Goal: Task Accomplishment & Management: Complete application form

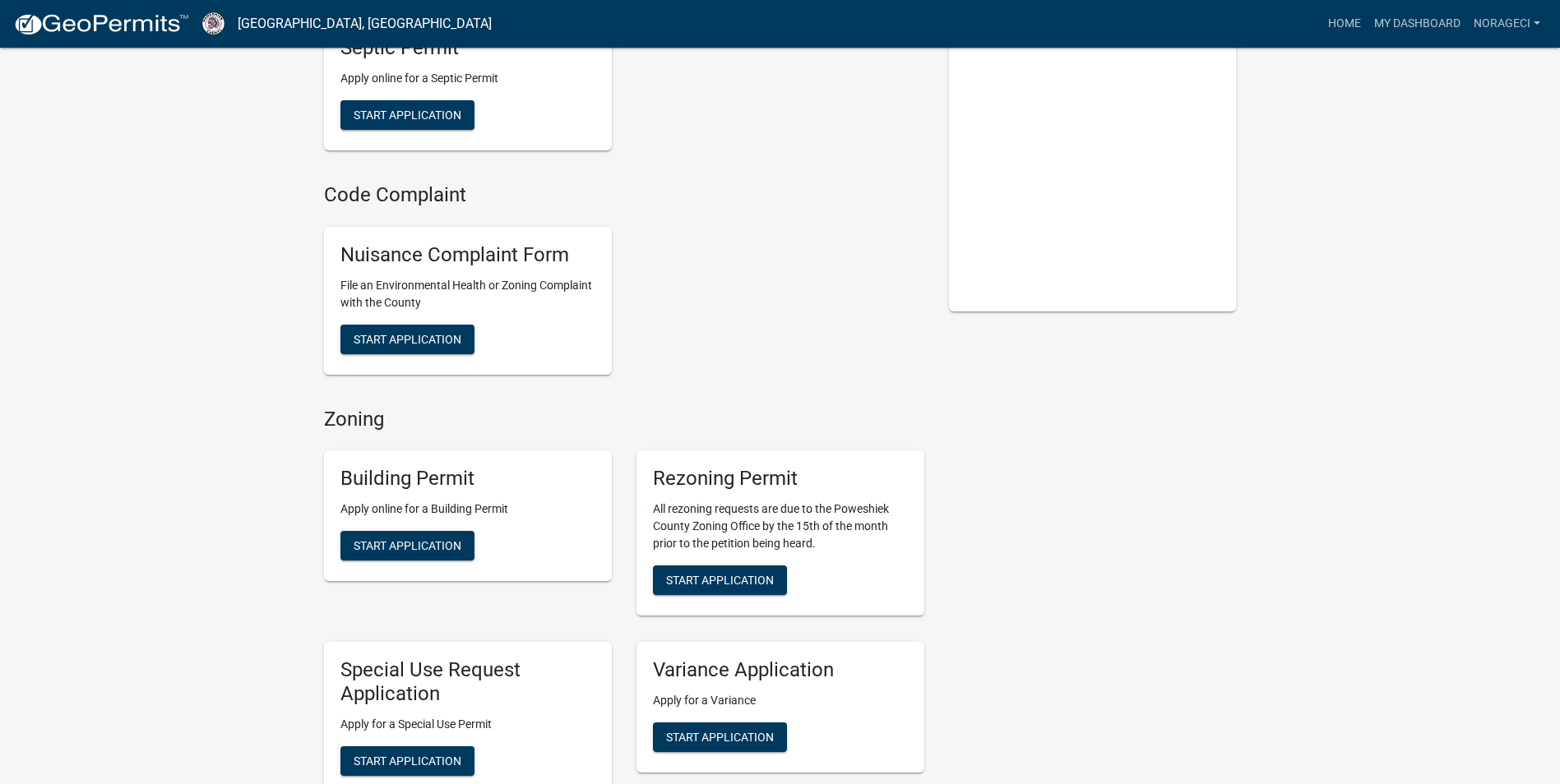
scroll to position [247, 0]
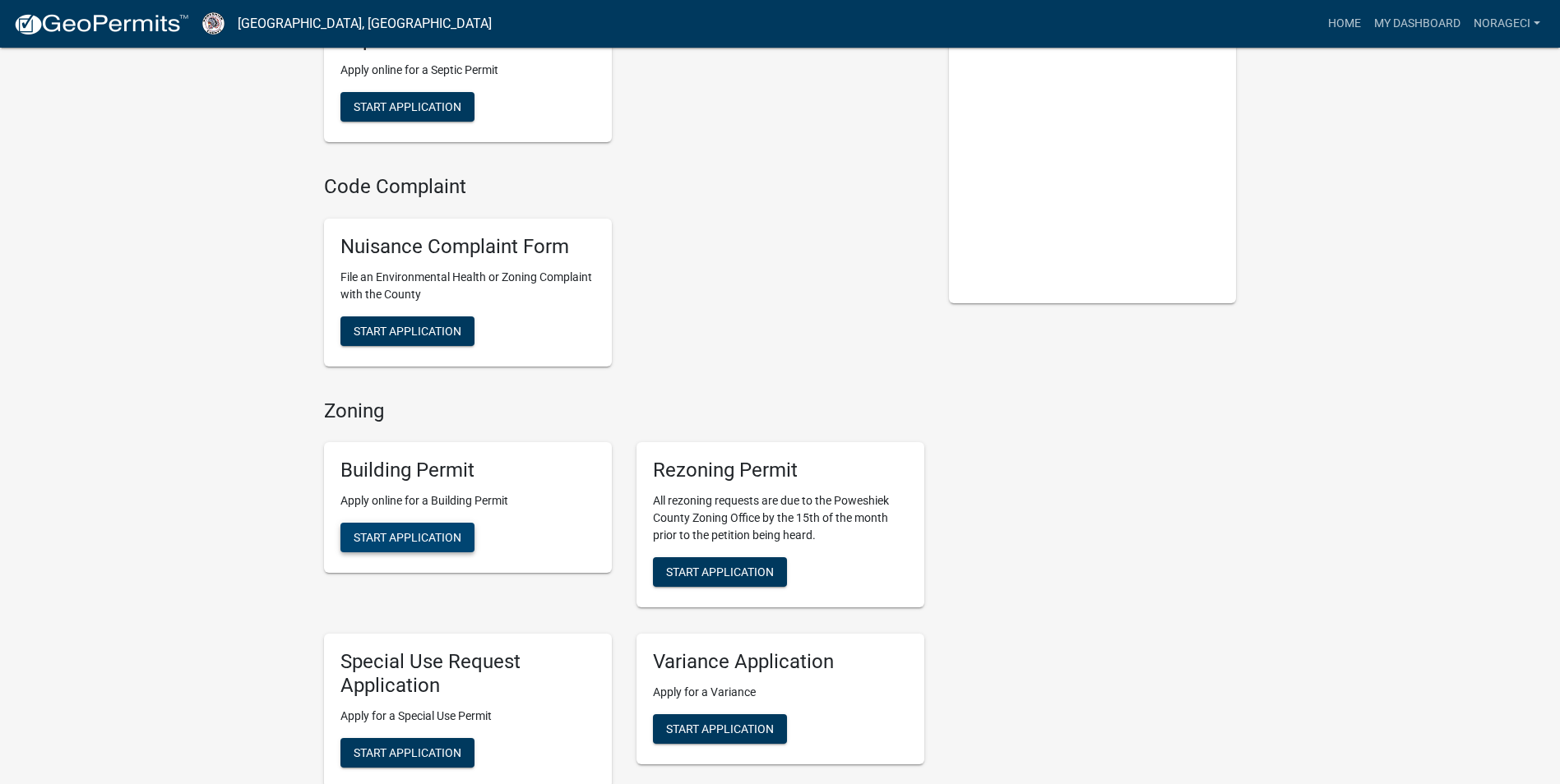
click at [389, 531] on span "Start Application" at bounding box center [407, 537] width 108 height 13
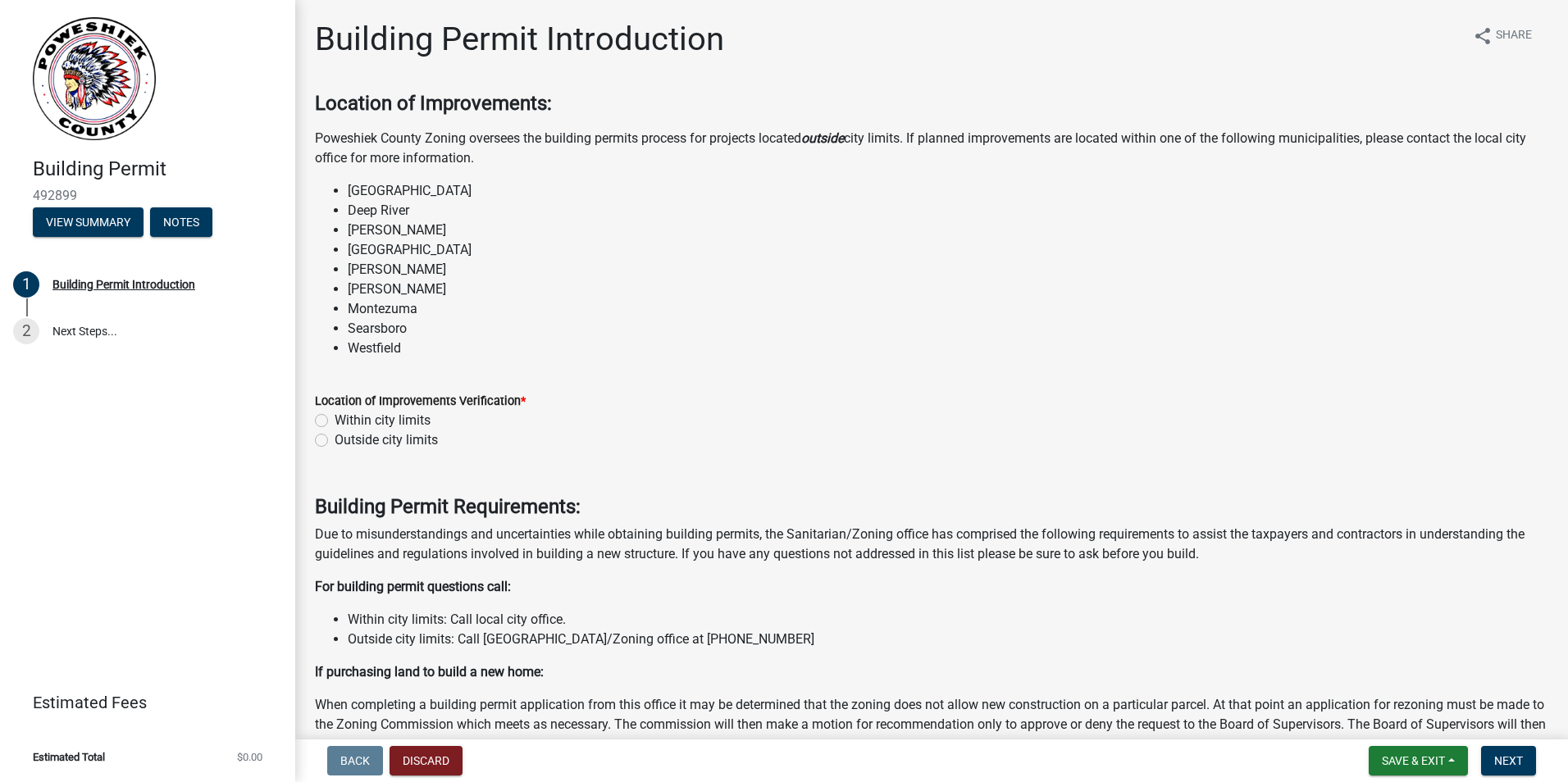
click at [335, 445] on label "Outside city limits" at bounding box center [387, 440] width 103 height 20
click at [335, 441] on input "Outside city limits" at bounding box center [340, 435] width 11 height 11
radio input "true"
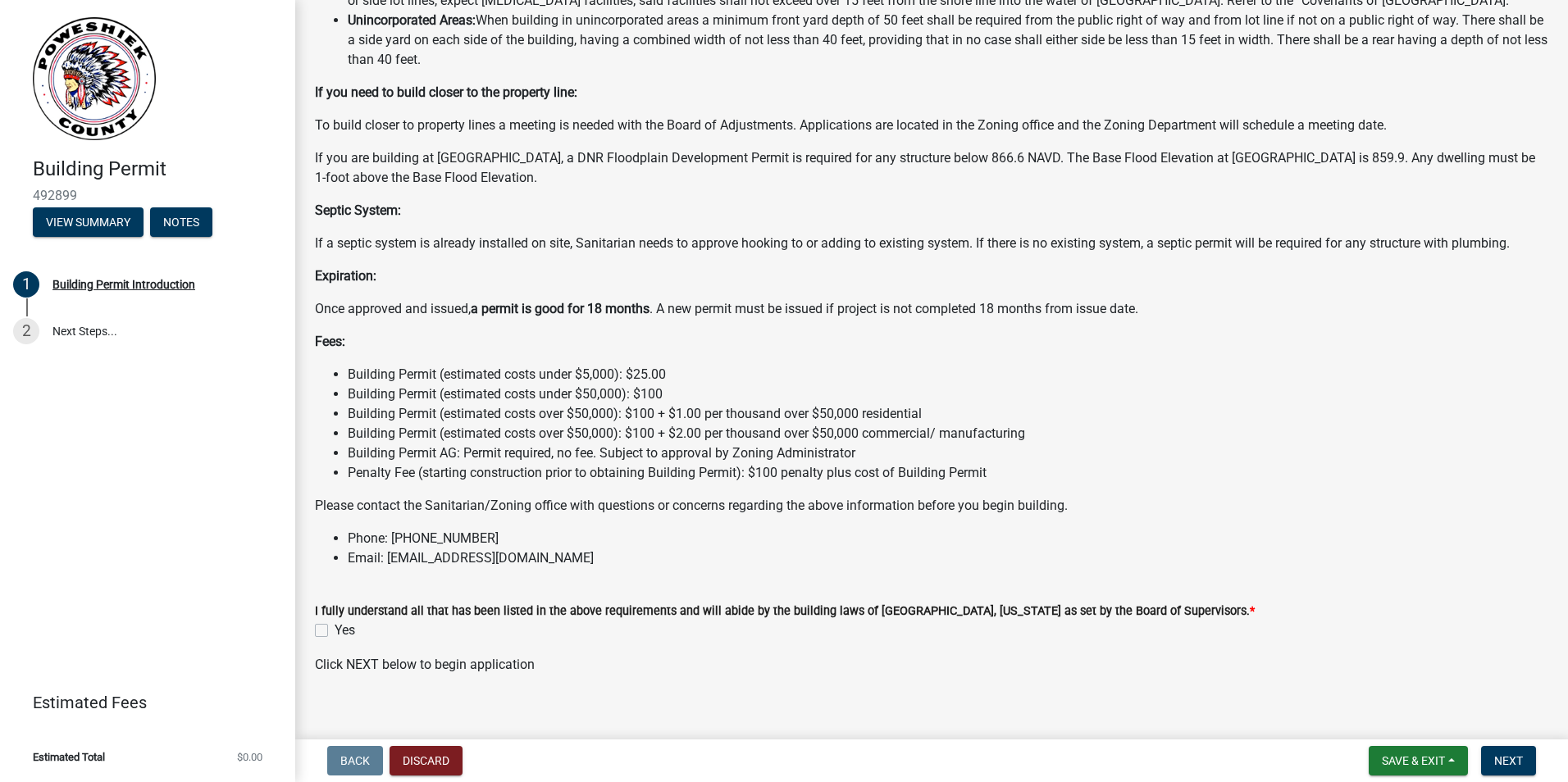
scroll to position [1103, 0]
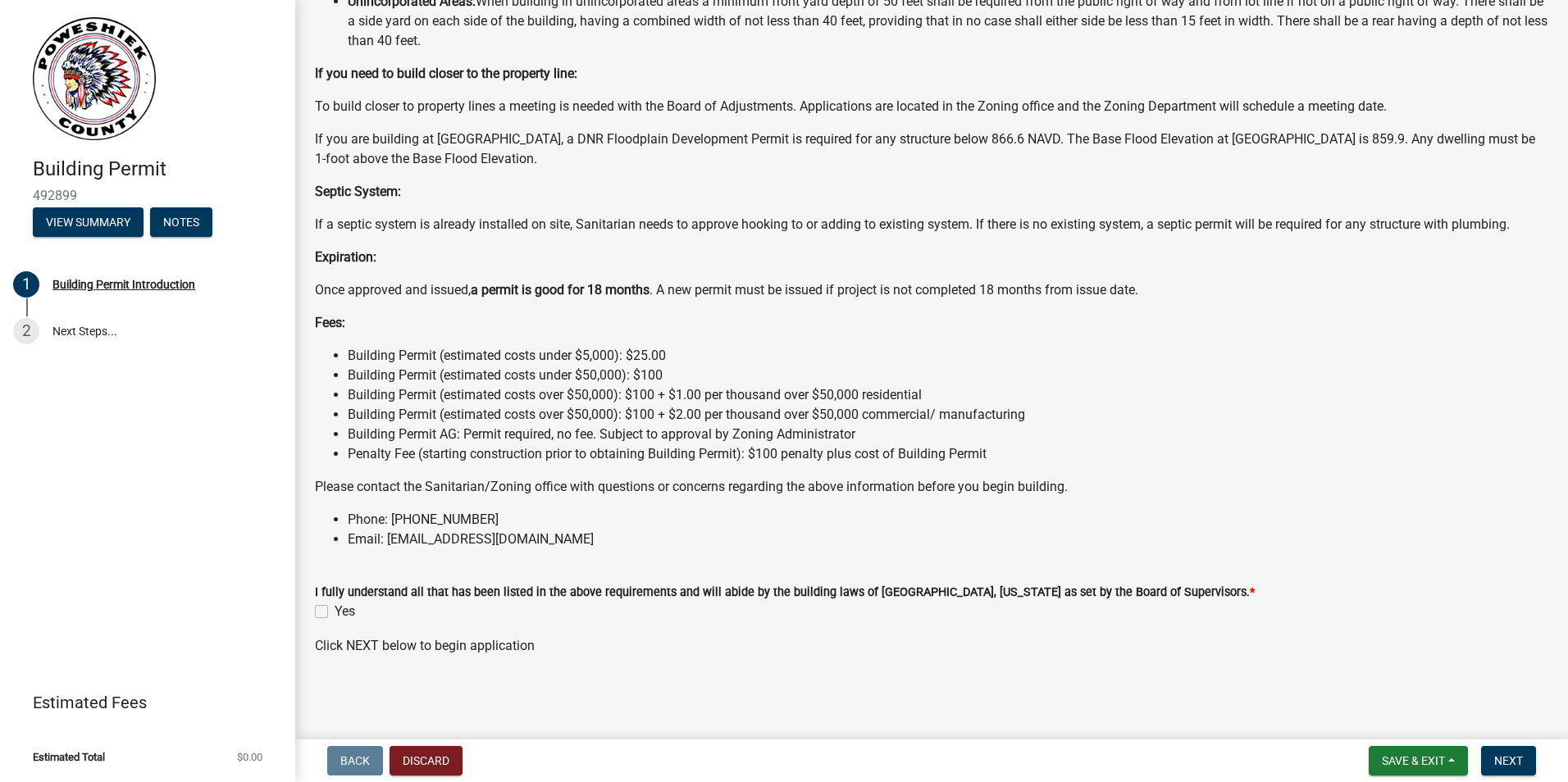
click at [313, 608] on div "I fully understand all that has been listed in the above requirements and will …" at bounding box center [931, 592] width 1258 height 59
click at [335, 609] on label "Yes" at bounding box center [345, 611] width 21 height 20
click at [335, 609] on input "Yes" at bounding box center [340, 606] width 11 height 11
checkbox input "true"
click at [1522, 755] on span "Next" at bounding box center [1507, 761] width 28 height 13
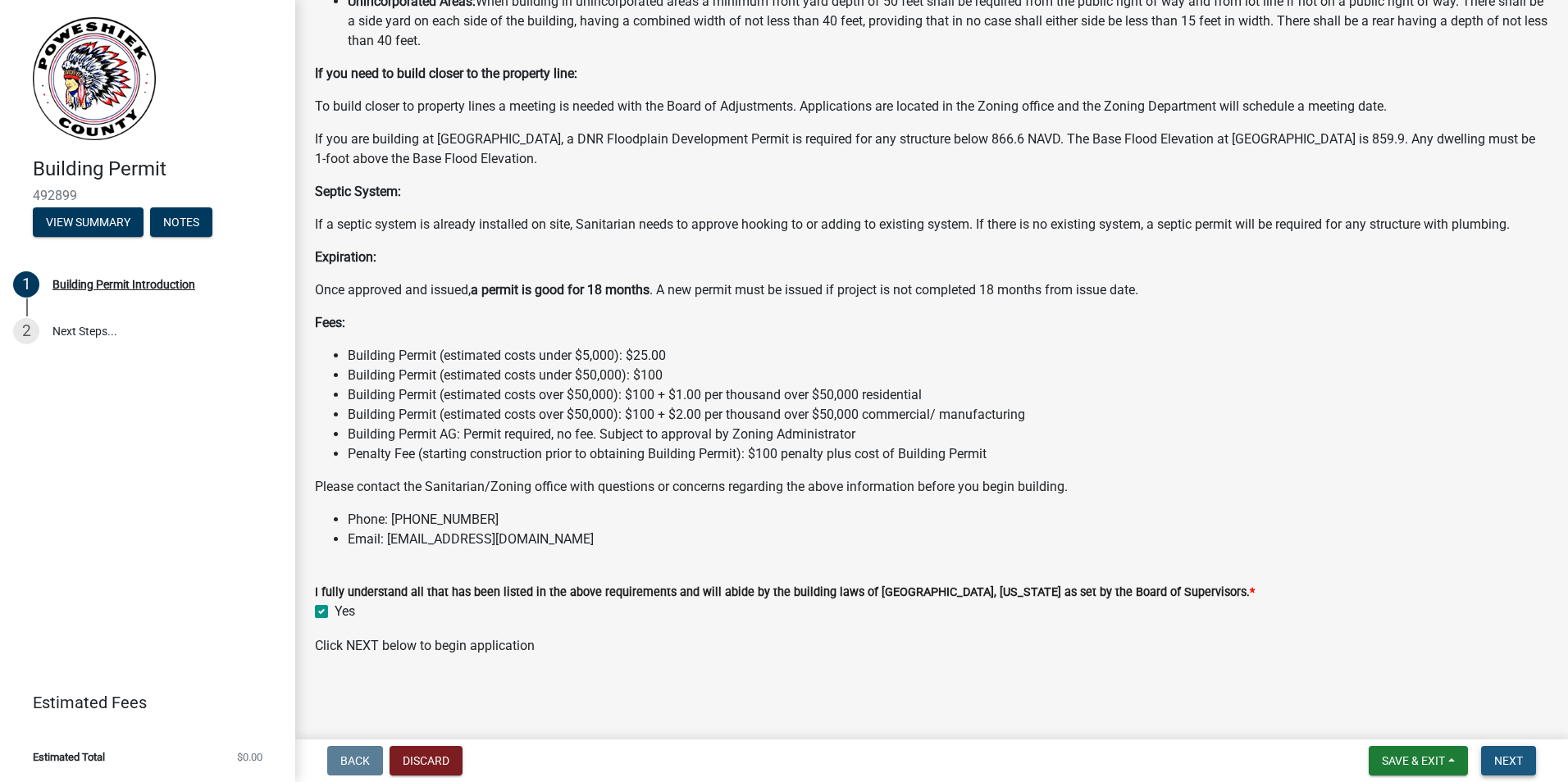
scroll to position [0, 0]
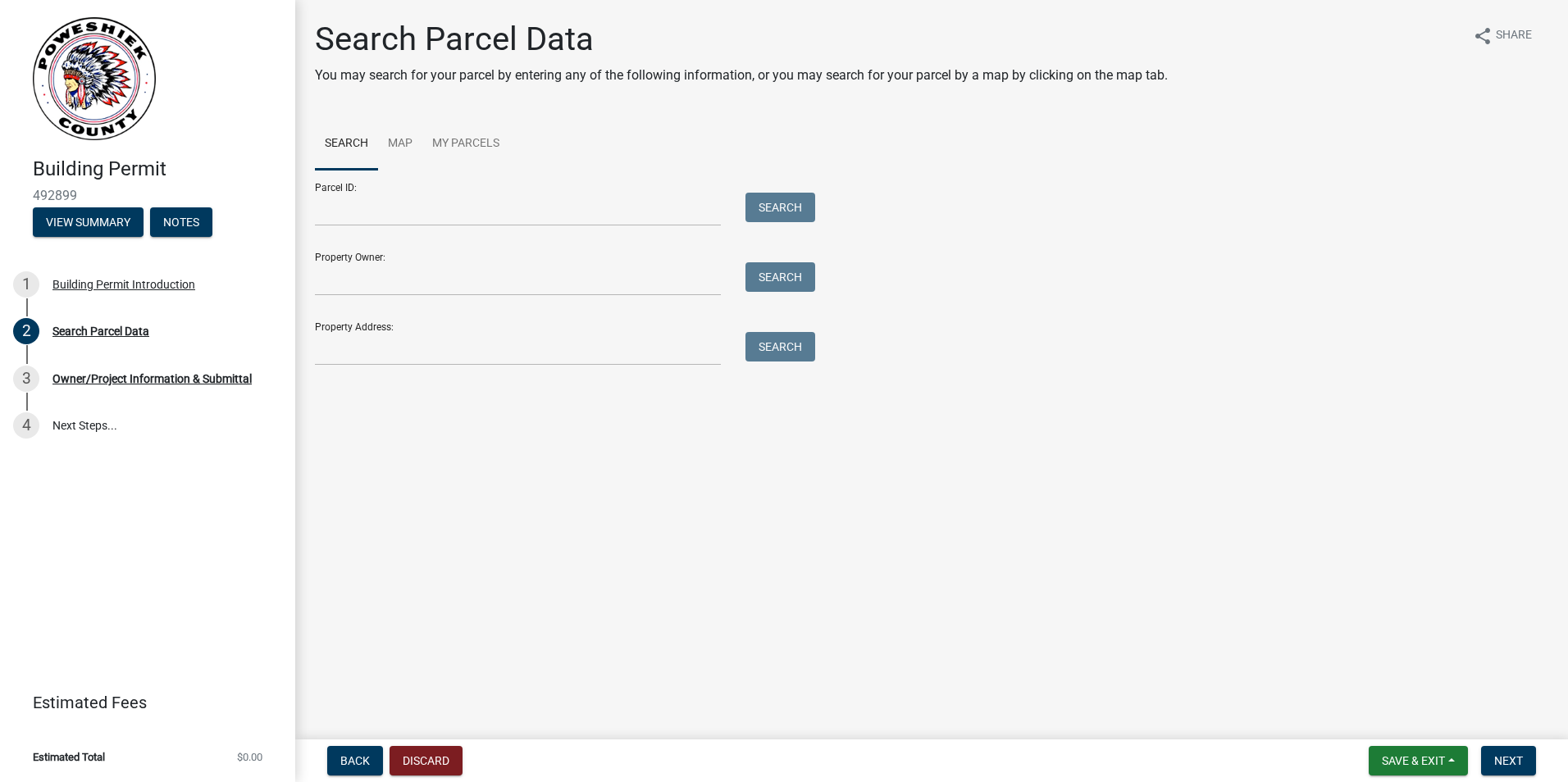
click at [477, 238] on form "Parcel ID: Search Property Owner: Search Property Address: Search" at bounding box center [560, 268] width 492 height 196
click at [365, 213] on input "Parcel ID:" at bounding box center [517, 209] width 406 height 33
click at [435, 192] on input "Parcel ID:" at bounding box center [517, 209] width 406 height 33
paste input "3521400"
type input "3521400"
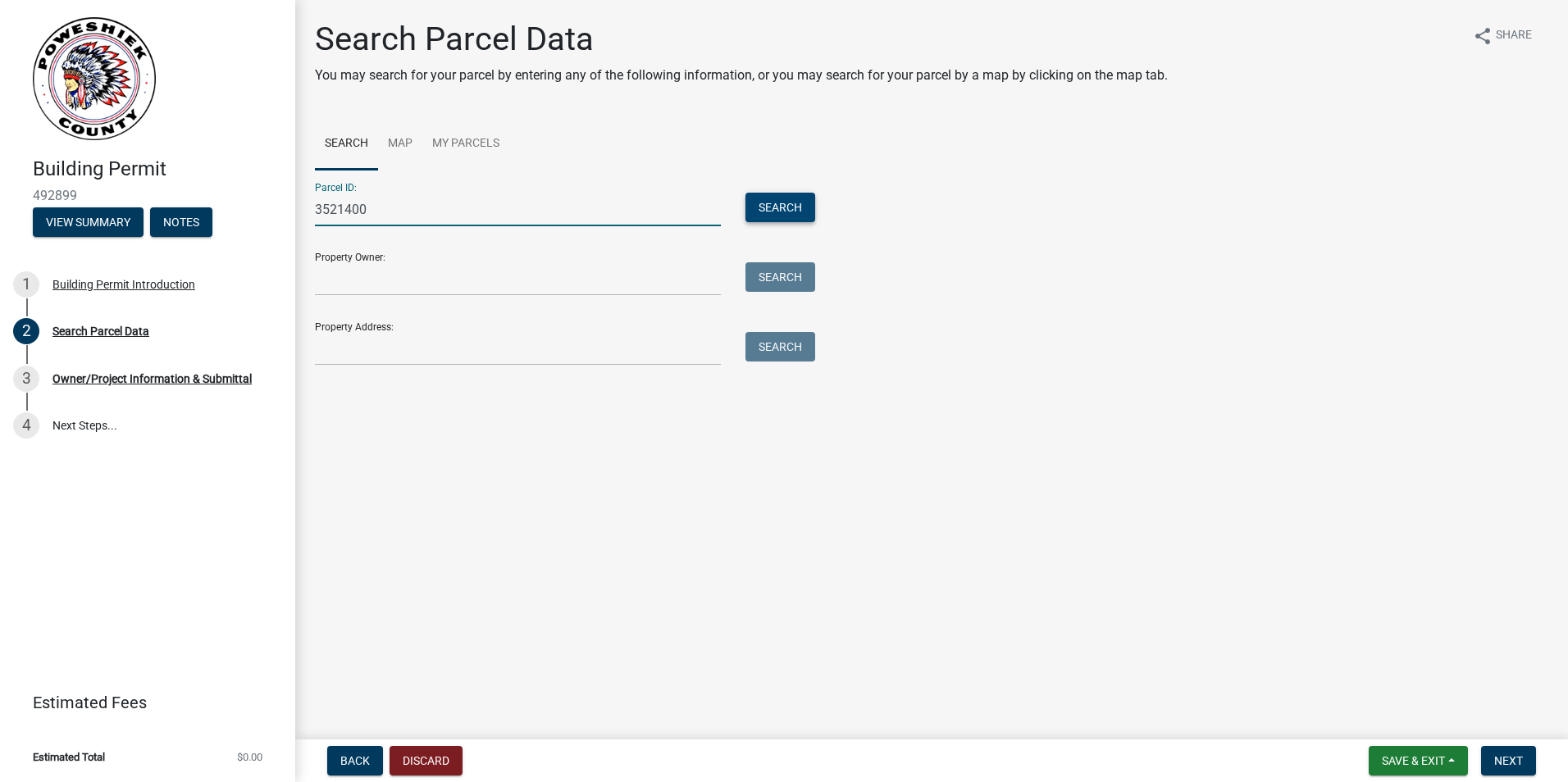
click at [804, 202] on button "Search" at bounding box center [779, 207] width 69 height 29
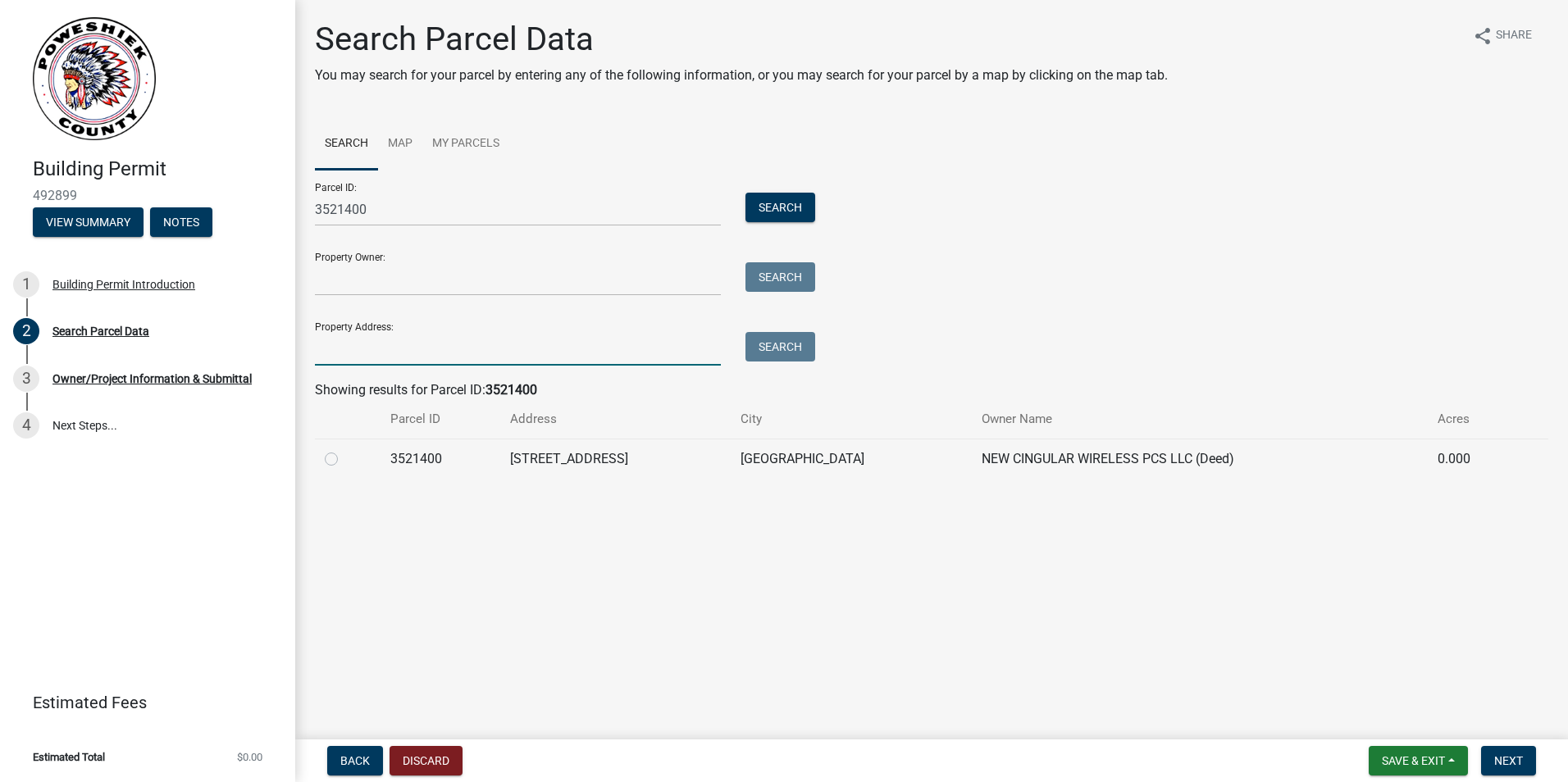
click at [351, 351] on input "Property Address:" at bounding box center [517, 349] width 406 height 33
paste input "[STREET_ADDRESS]"
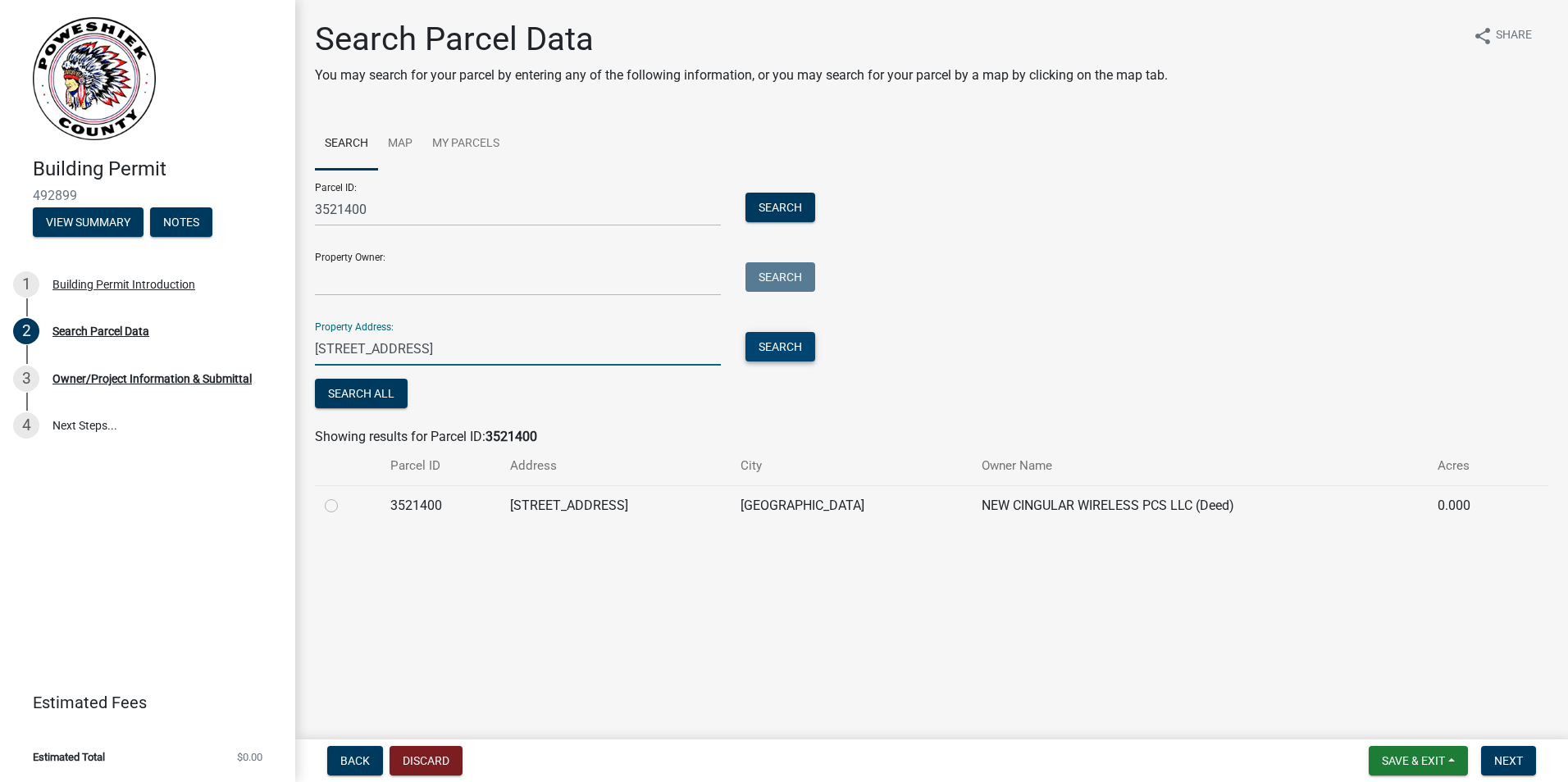
type input "[STREET_ADDRESS]"
click at [760, 346] on button "Search" at bounding box center [779, 347] width 69 height 29
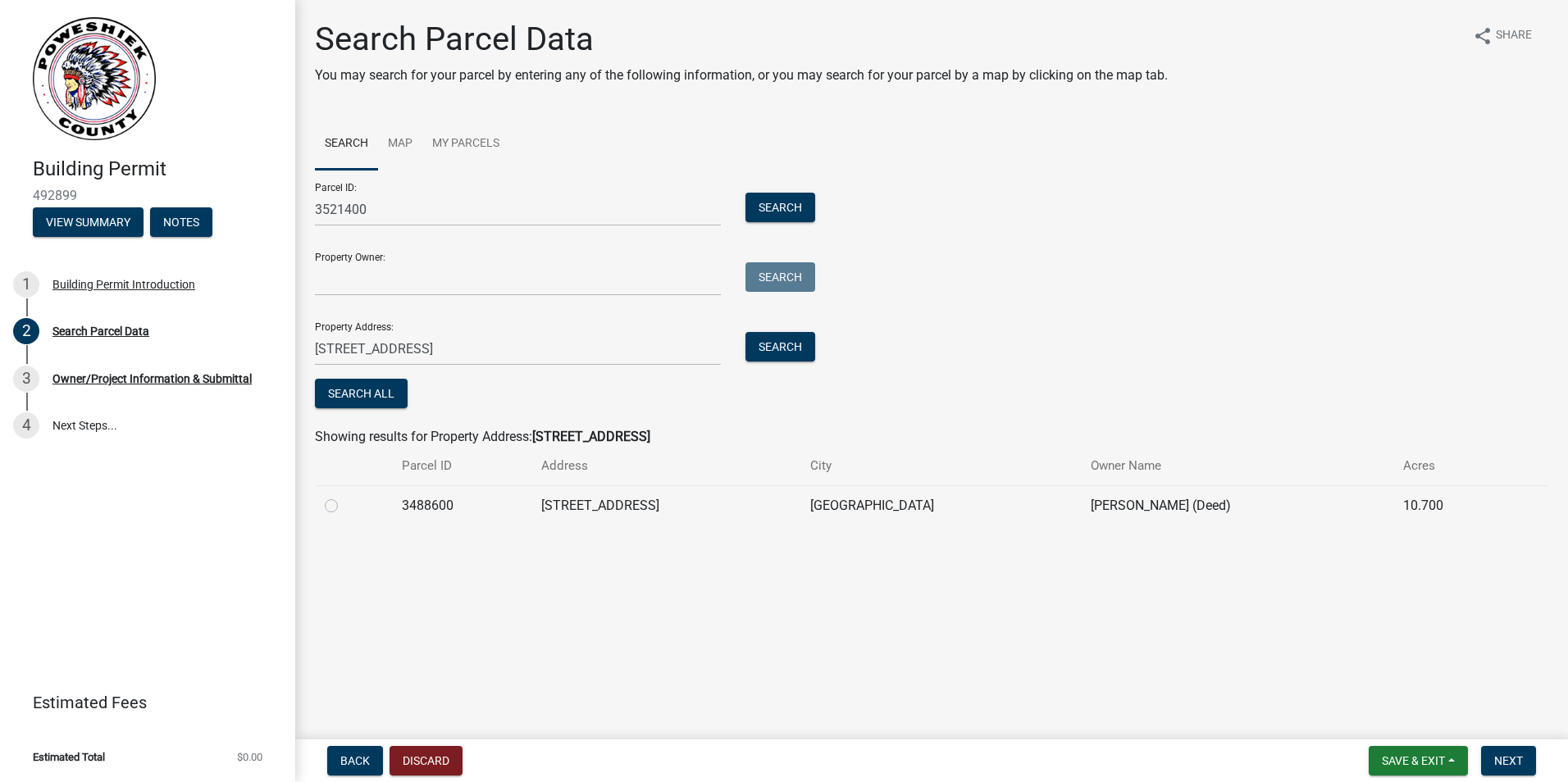
click at [345, 496] on label at bounding box center [345, 496] width 0 height 0
click at [345, 507] on input "radio" at bounding box center [350, 501] width 11 height 11
radio input "true"
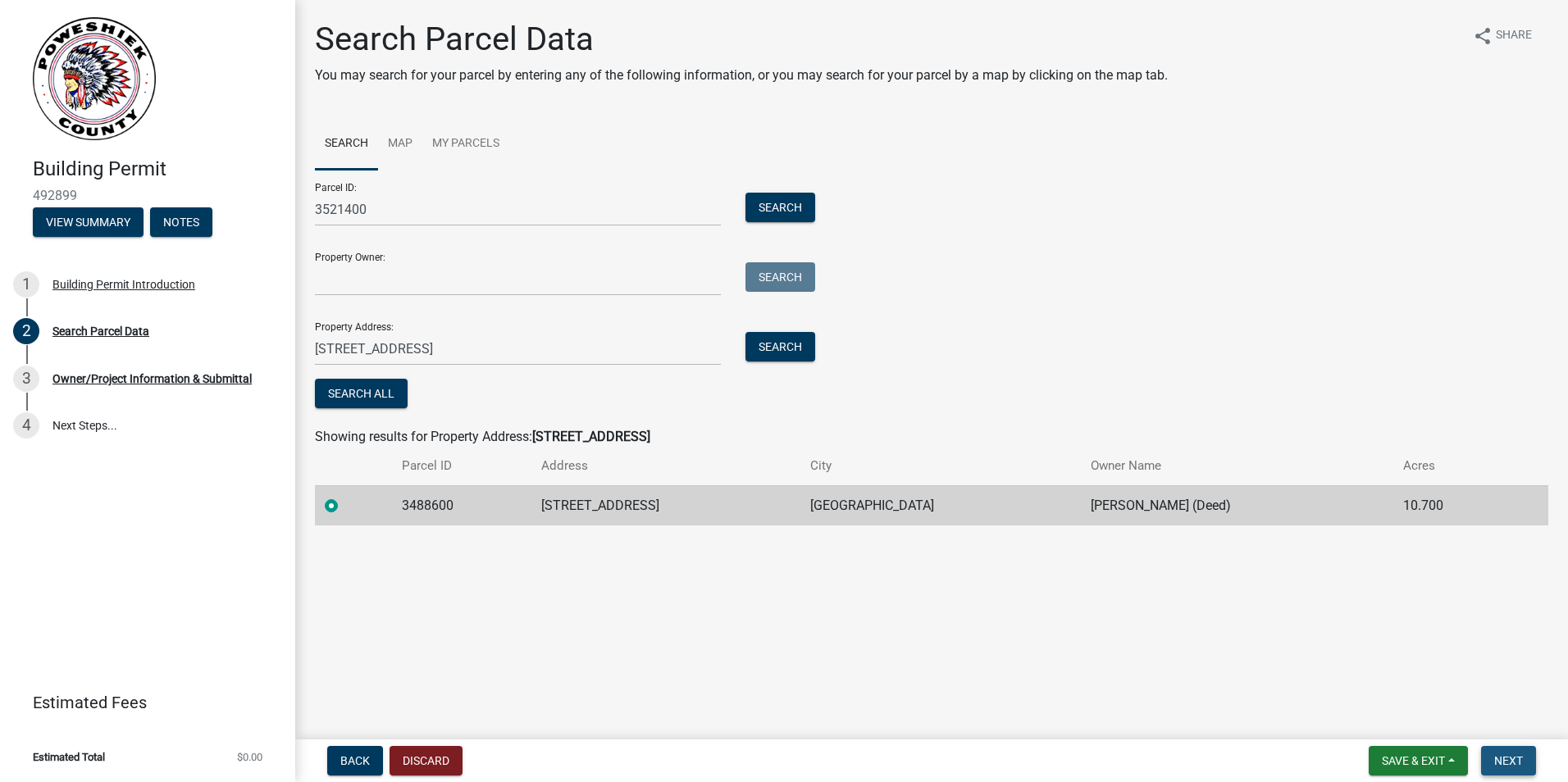
click at [1512, 764] on span "Next" at bounding box center [1507, 761] width 28 height 13
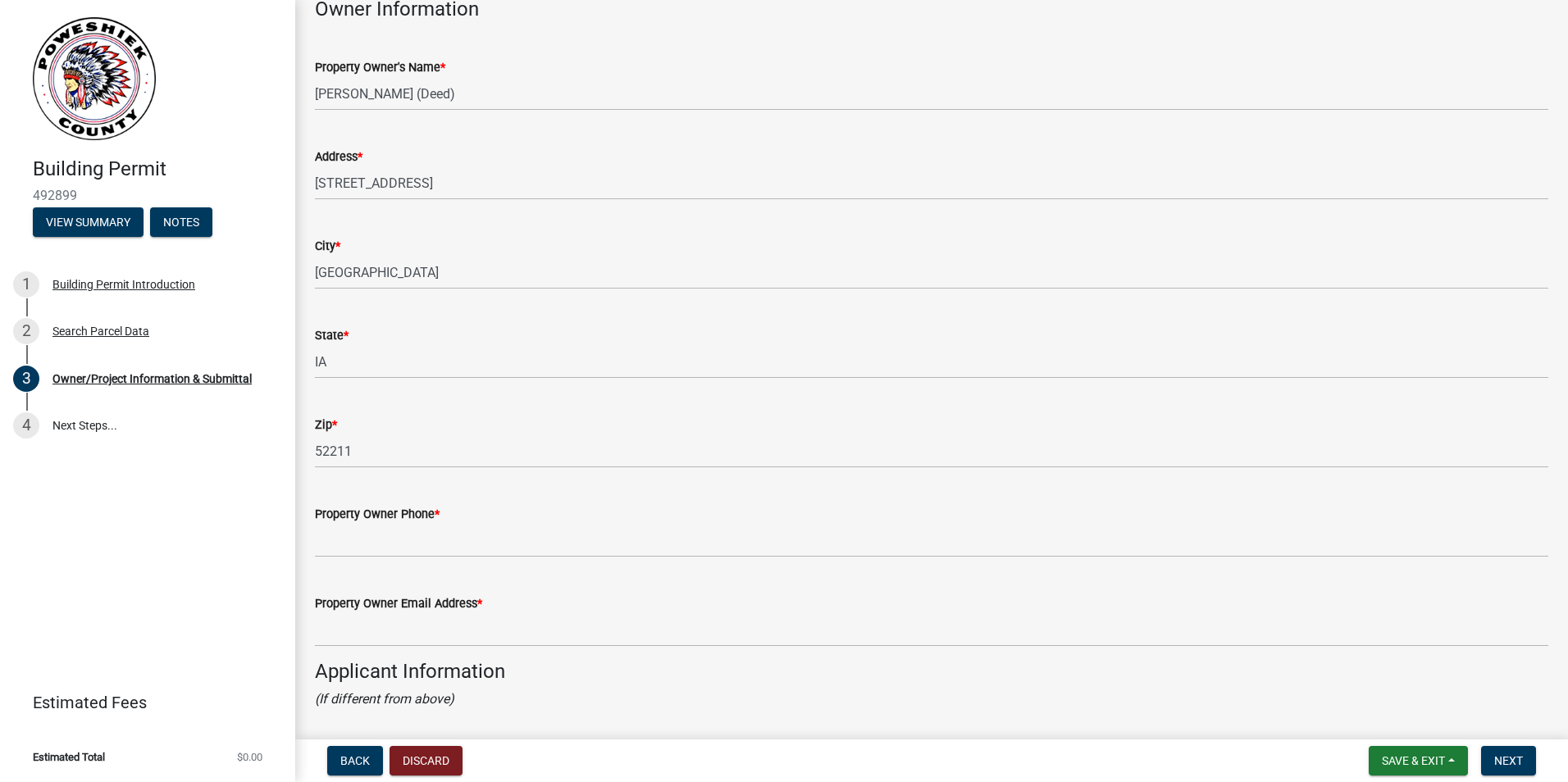
scroll to position [902, 0]
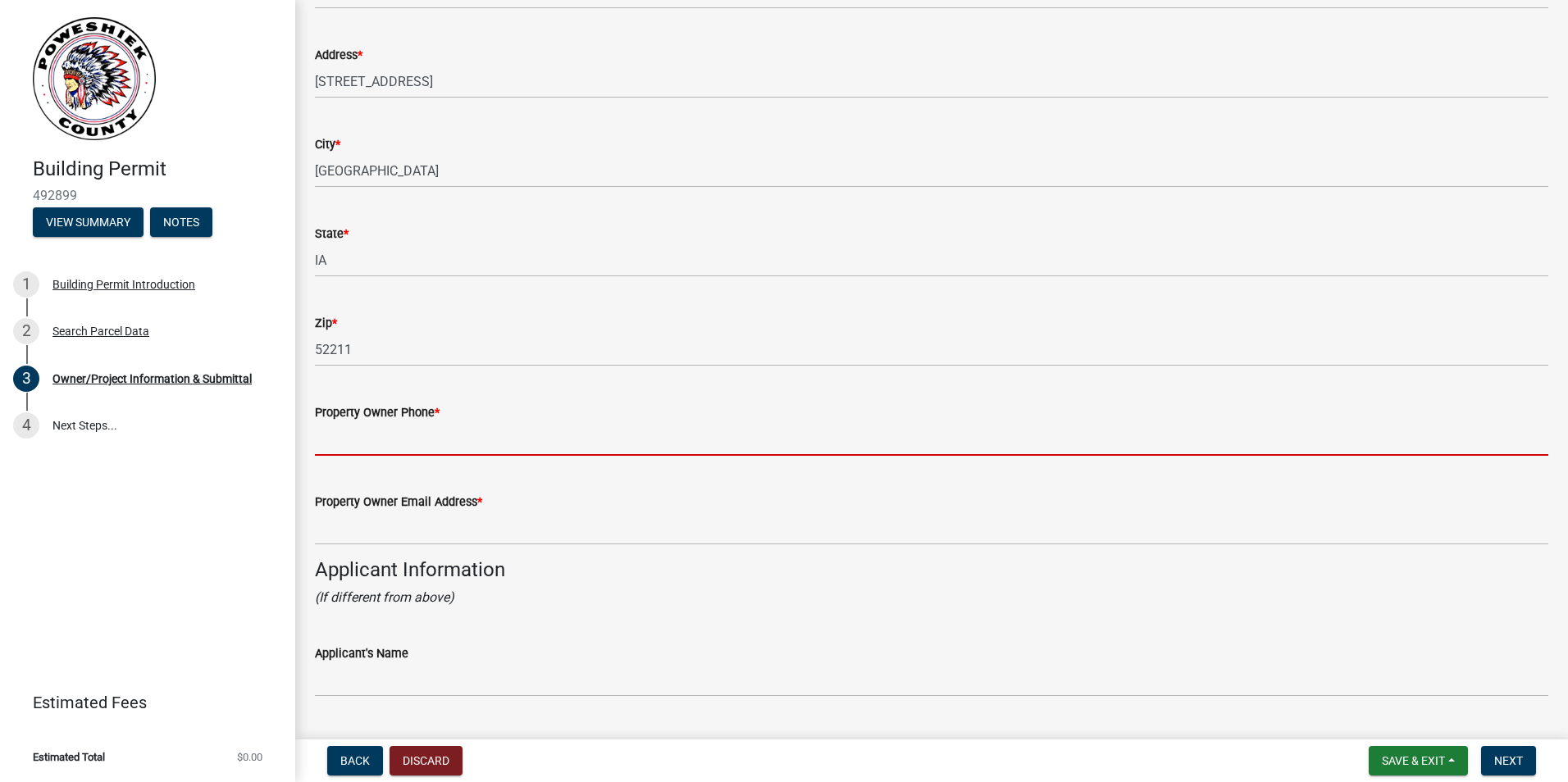
click at [506, 437] on input "Property Owner Phone *" at bounding box center [930, 438] width 1233 height 33
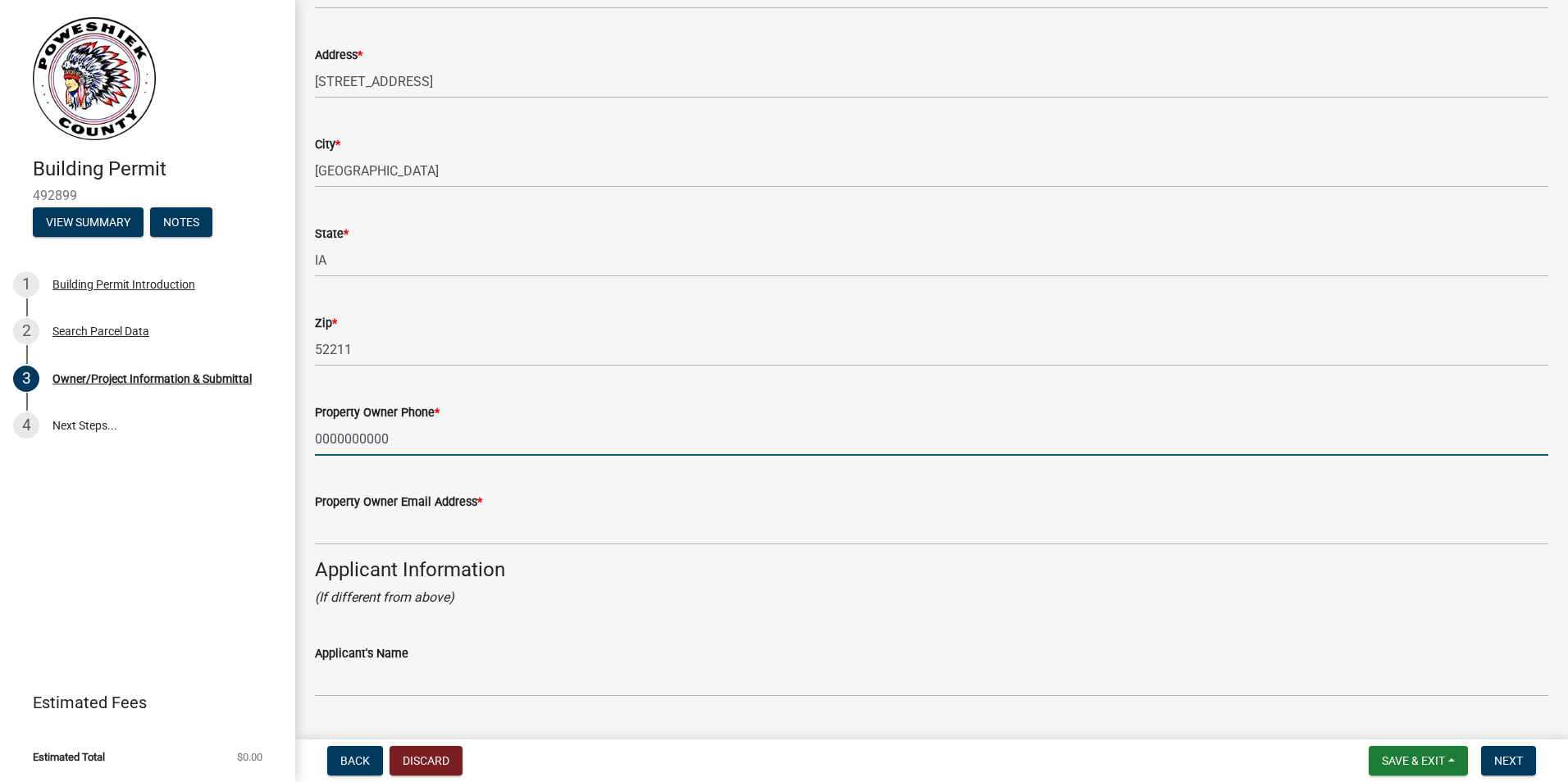
type input "0000000000"
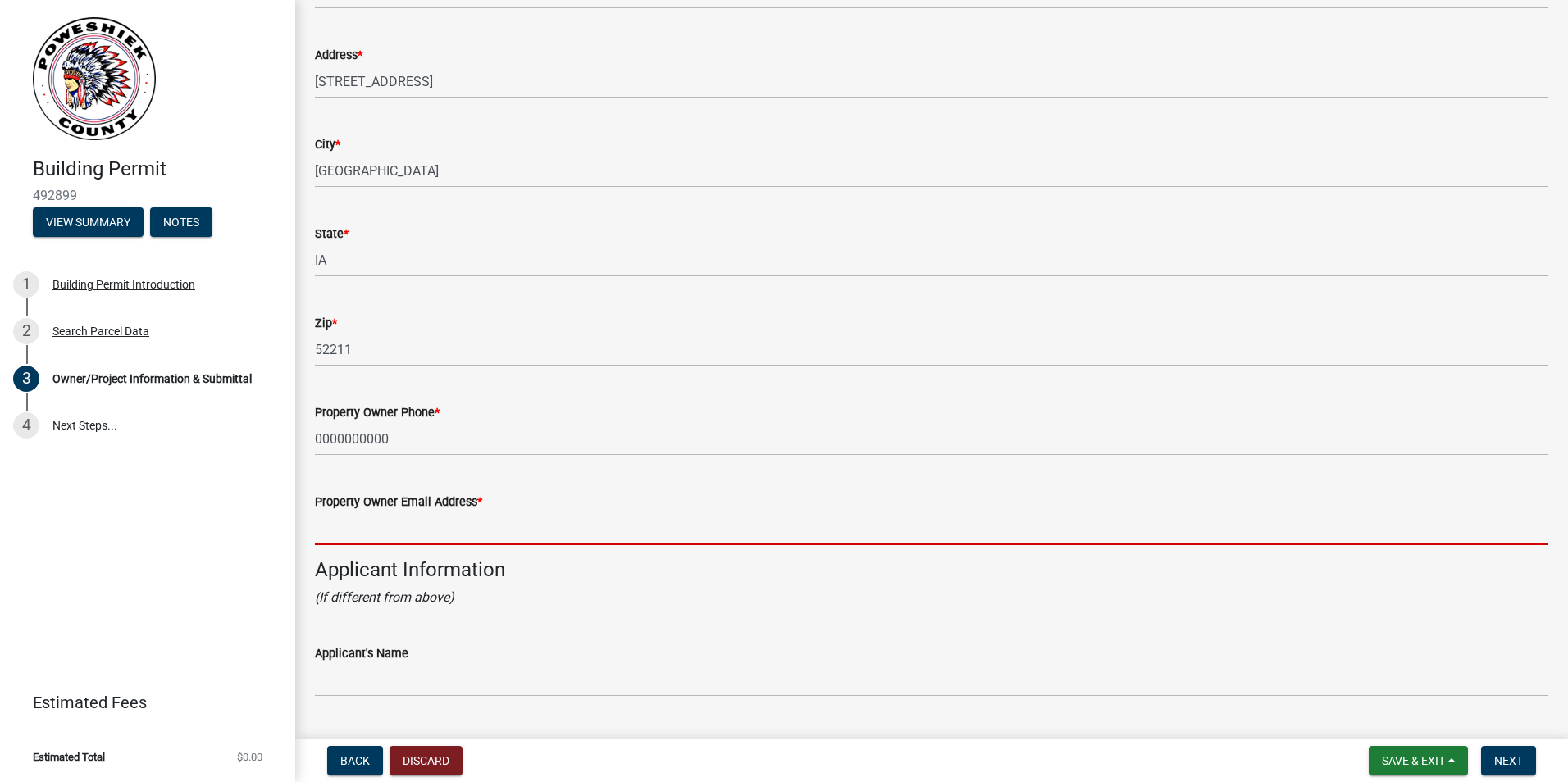
drag, startPoint x: 555, startPoint y: 518, endPoint x: 556, endPoint y: 510, distance: 8.1
click at [556, 514] on input "Property Owner Email Address *" at bounding box center [930, 528] width 1233 height 33
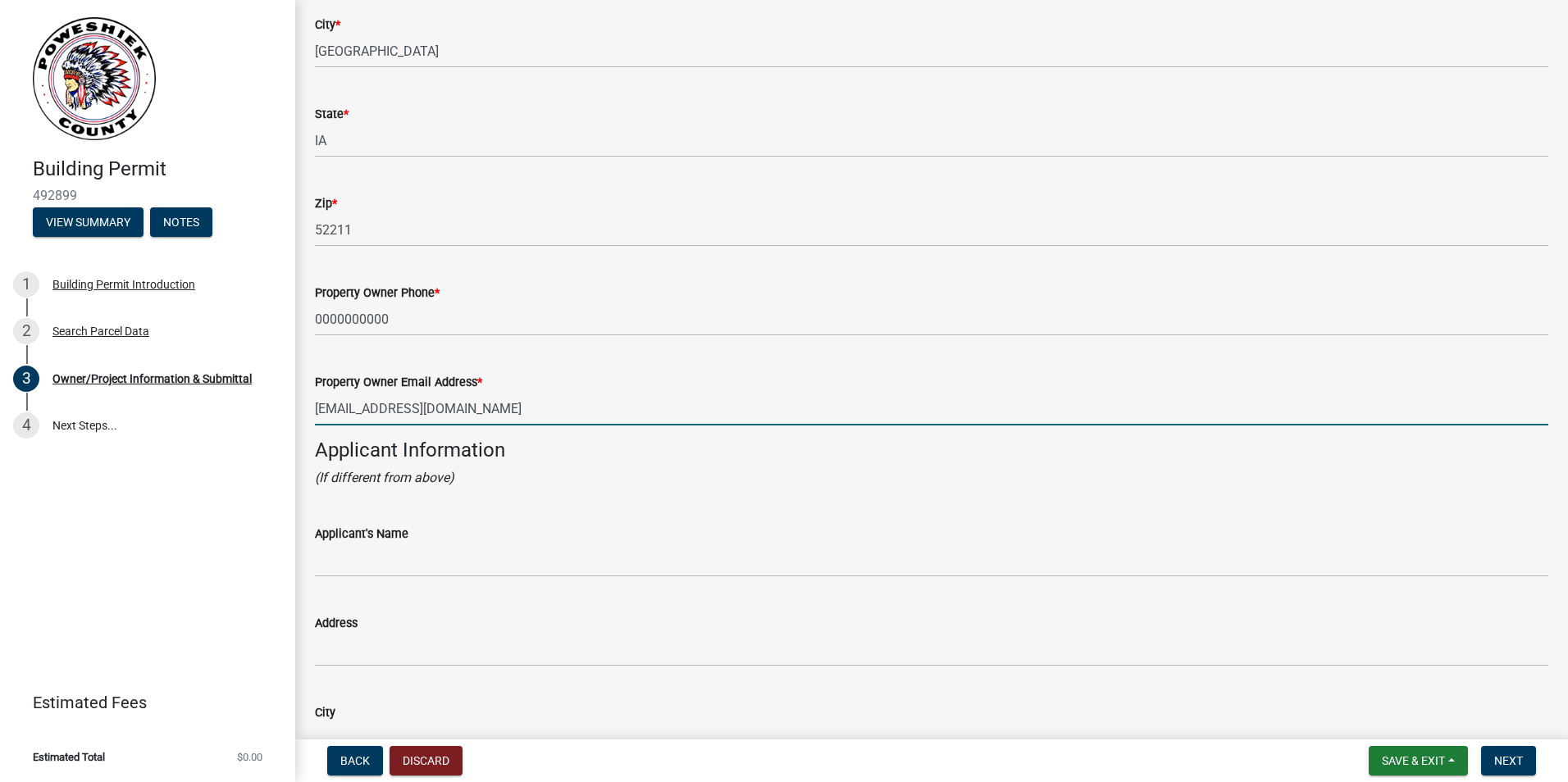
scroll to position [1148, 0]
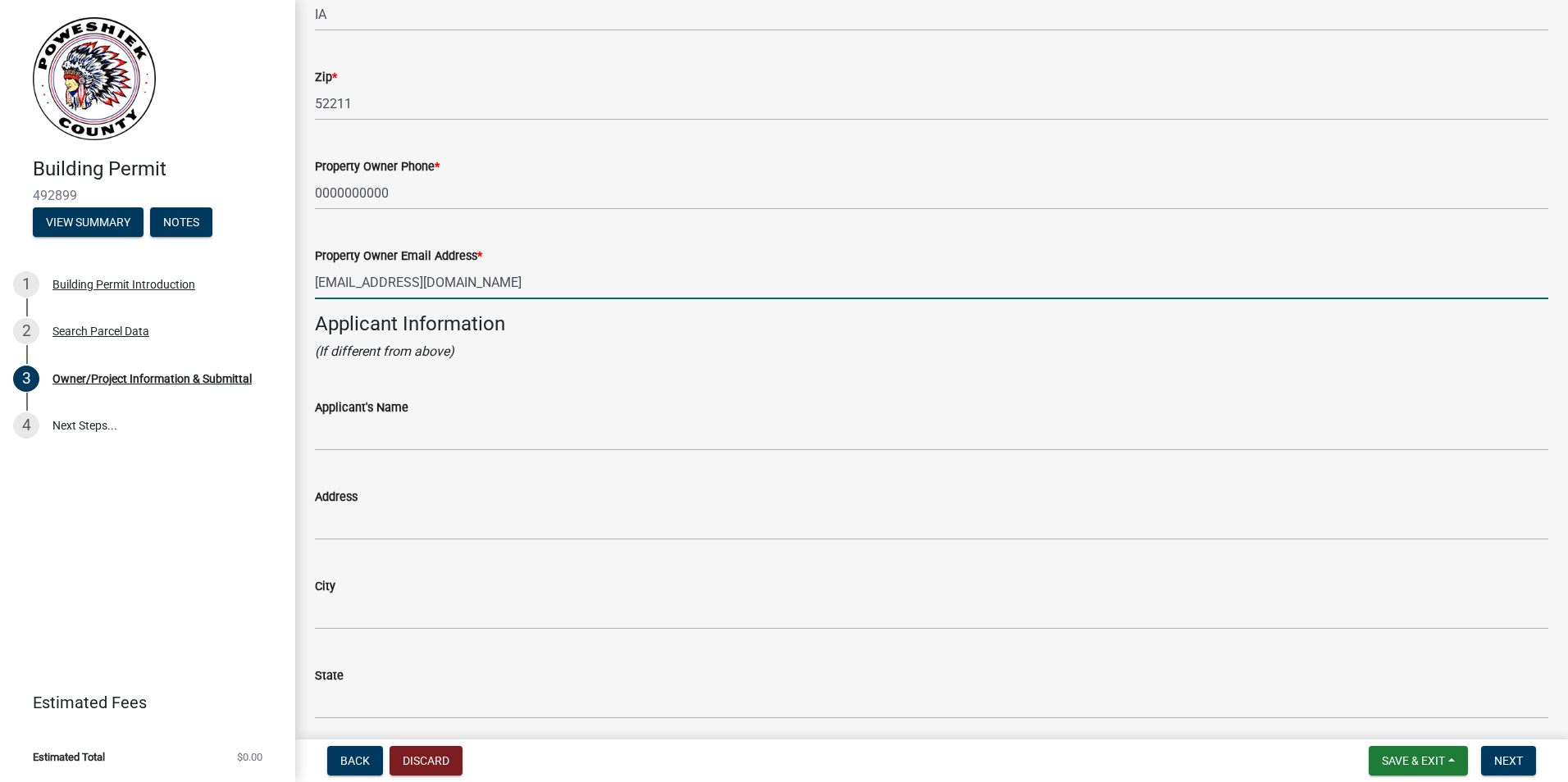
type input "[EMAIL_ADDRESS][DOMAIN_NAME]"
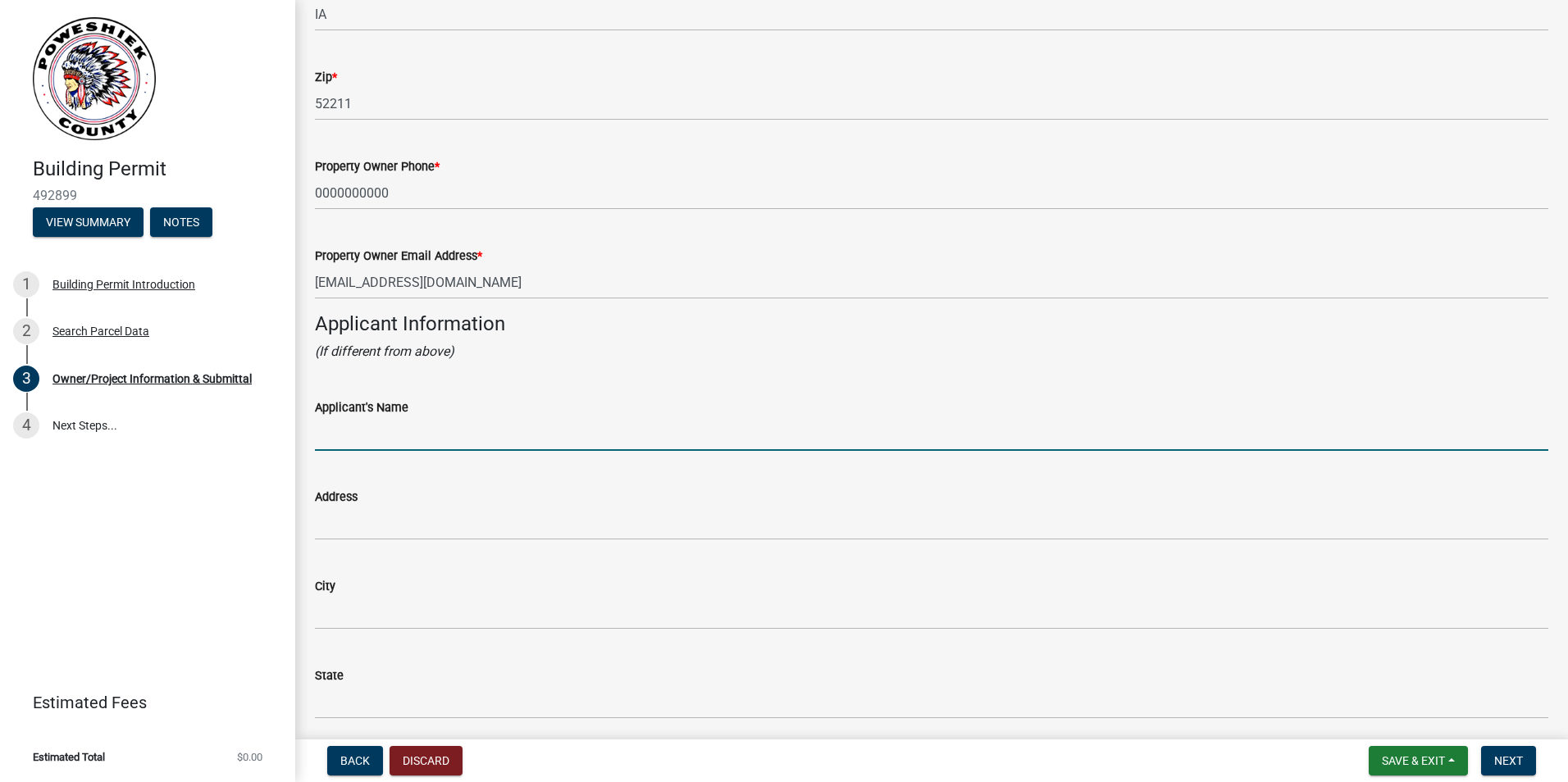
click at [396, 441] on input "Applicant's Name" at bounding box center [930, 433] width 1233 height 33
type input "[PERSON_NAME]"
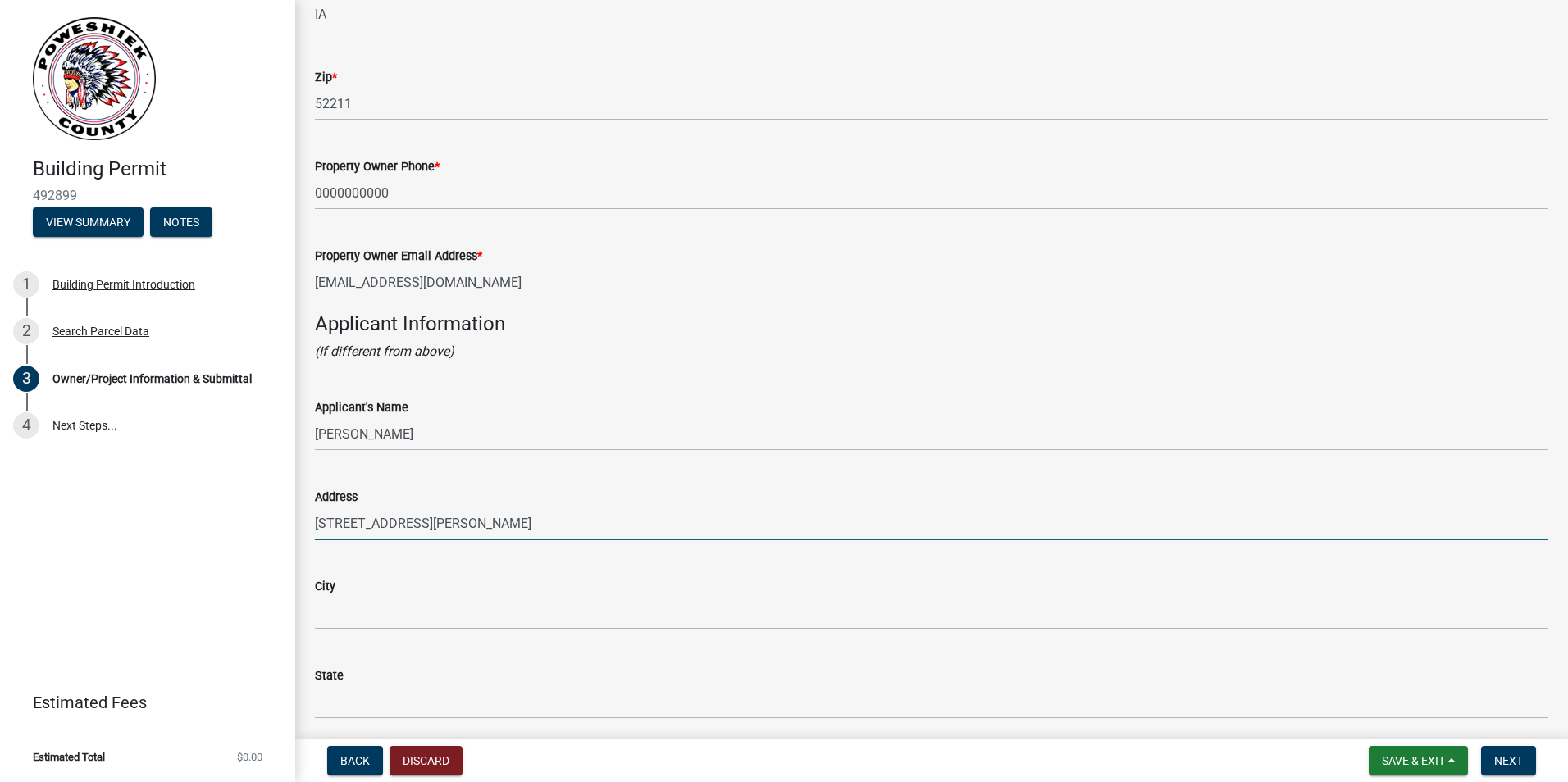
type input "[STREET_ADDRESS][PERSON_NAME]"
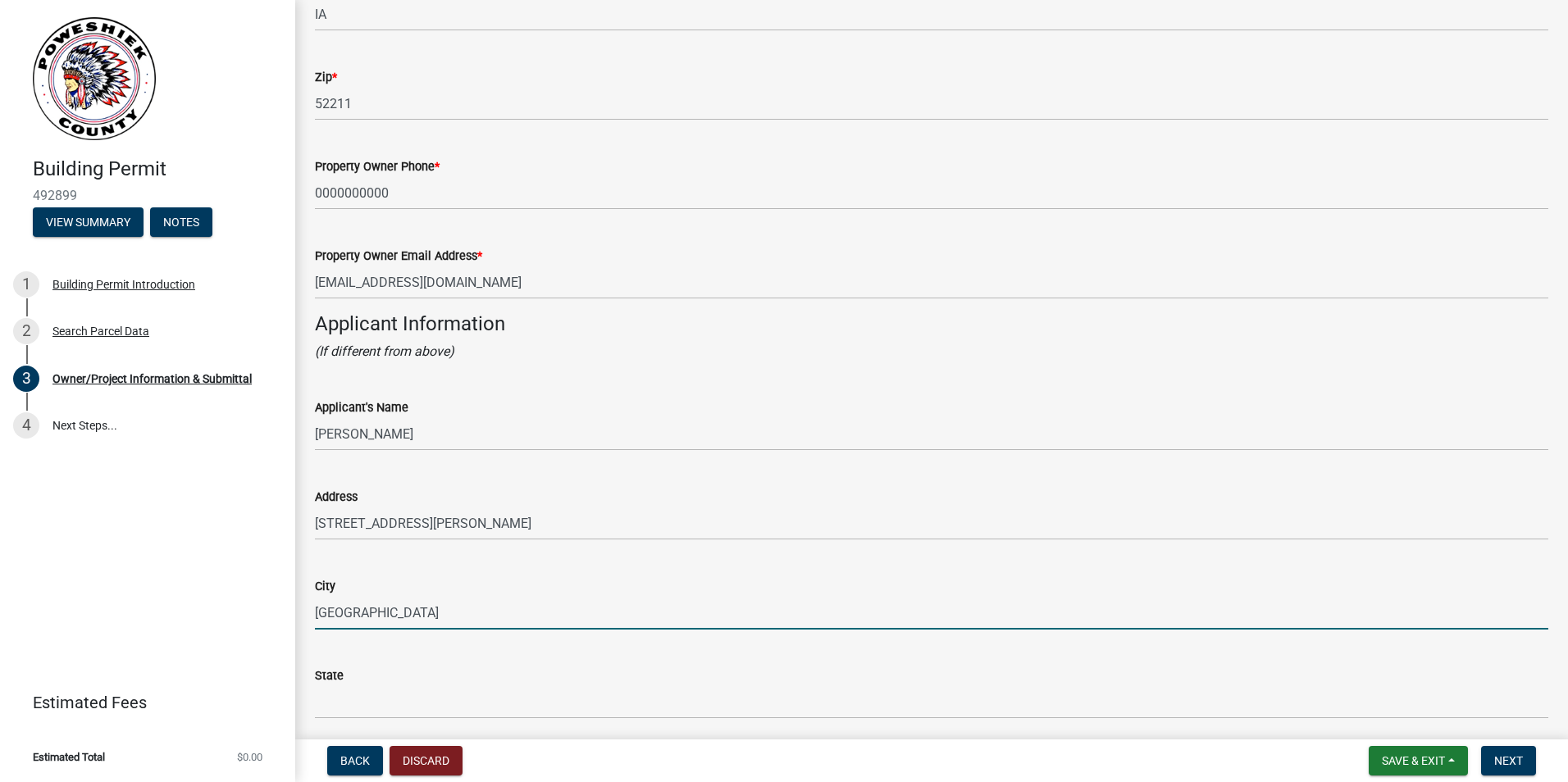
type input "[GEOGRAPHIC_DATA]"
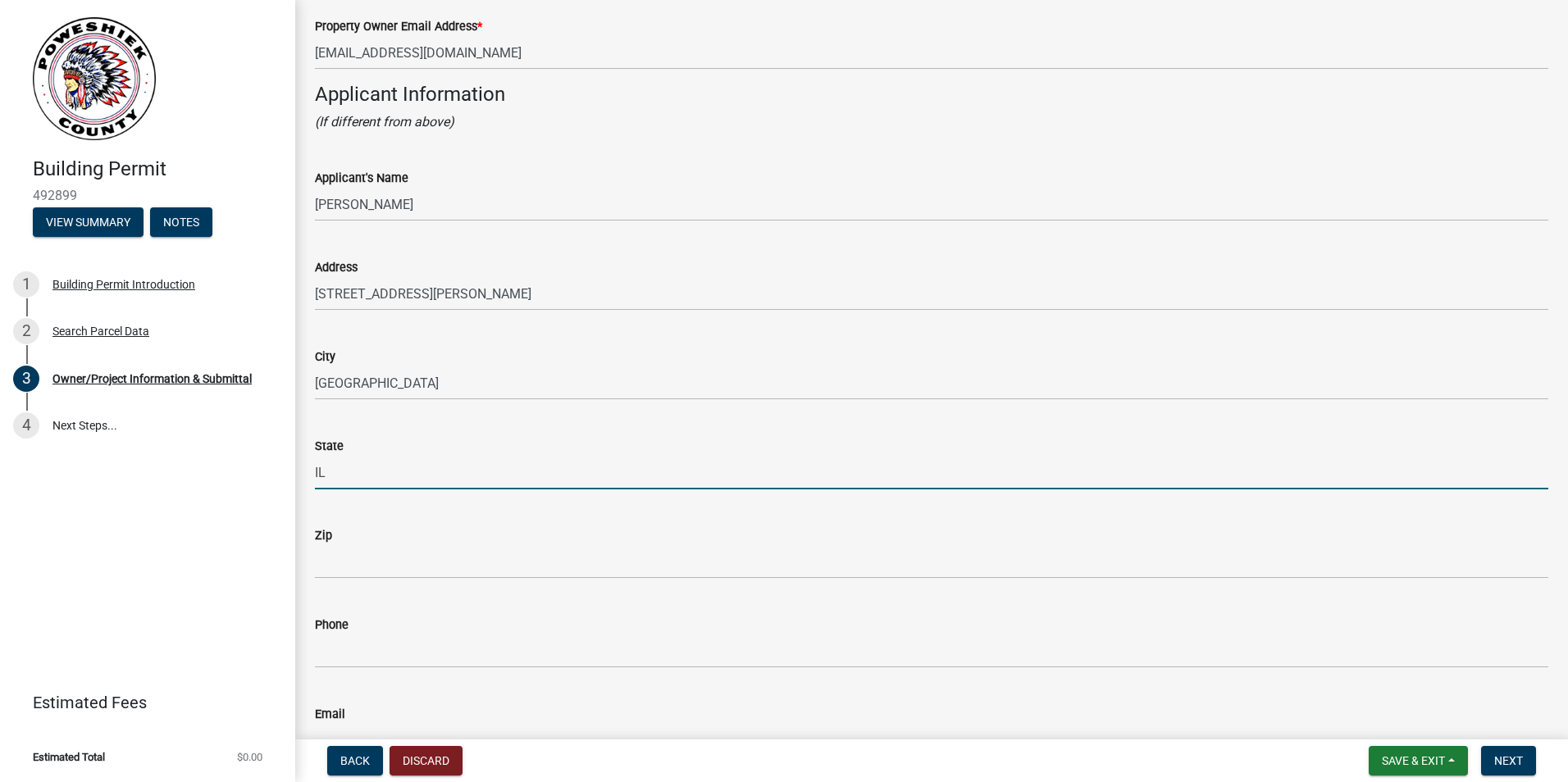
scroll to position [1394, 0]
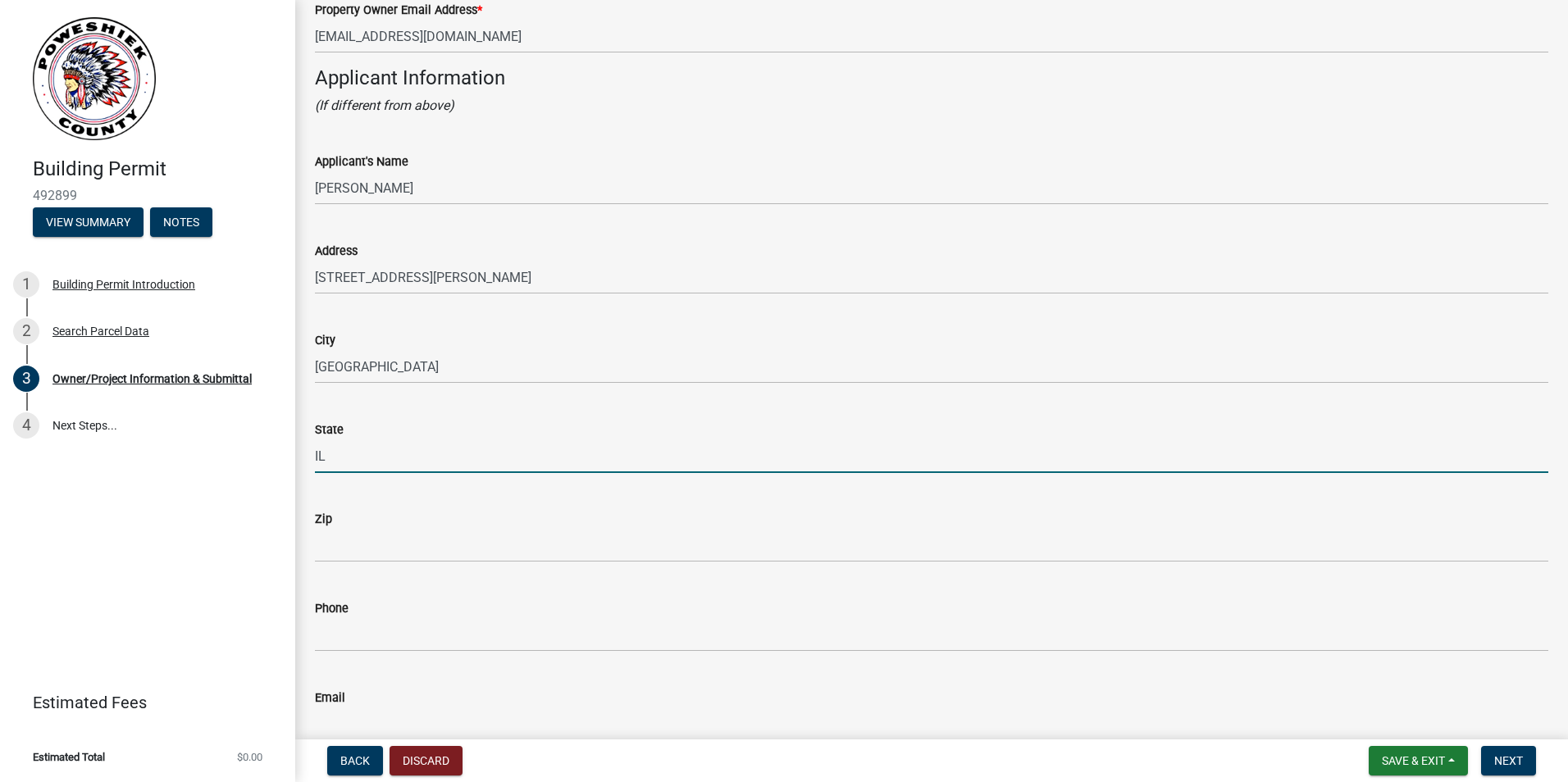
type input "IL"
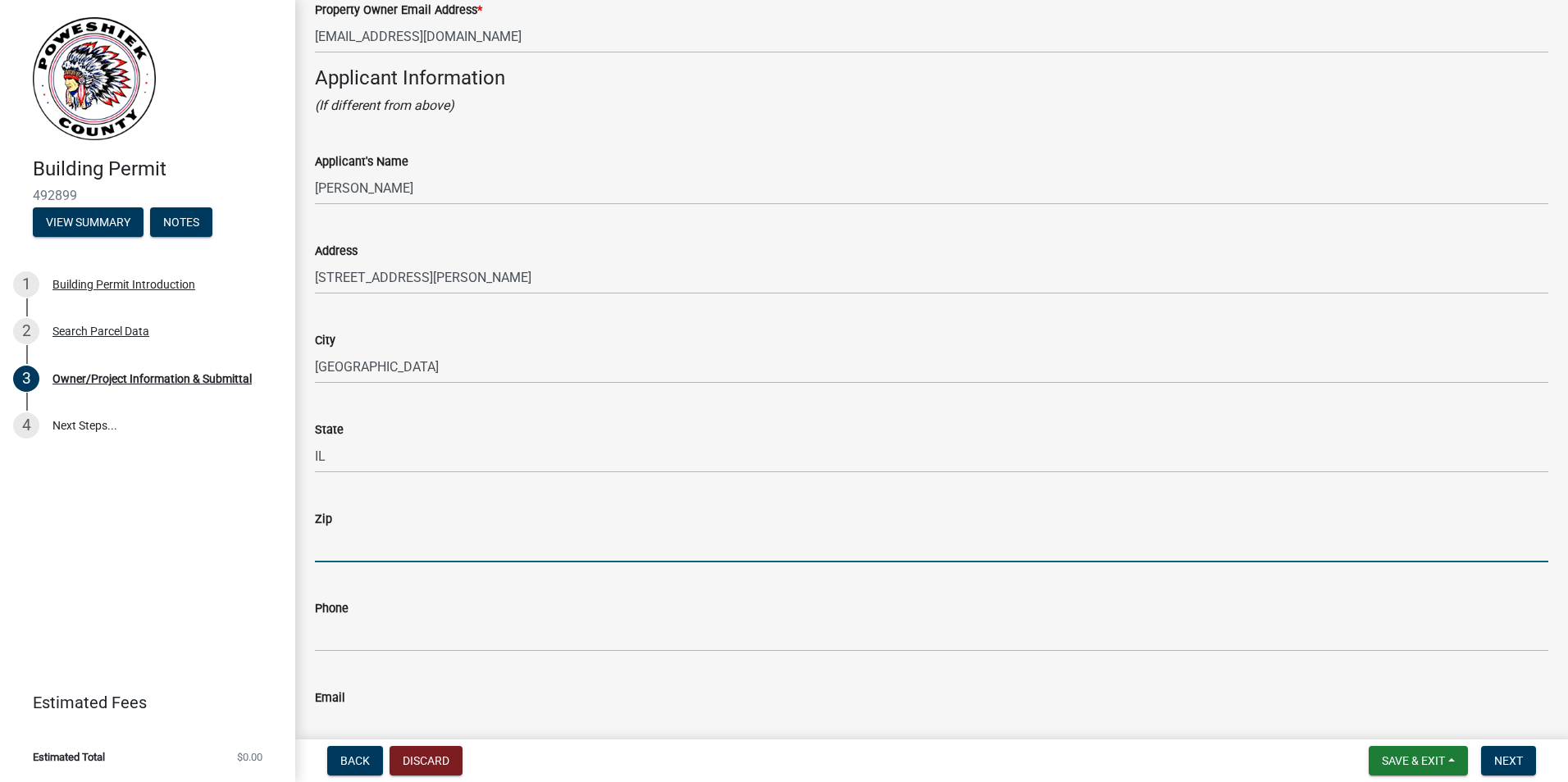
click at [385, 541] on input "Zip" at bounding box center [930, 546] width 1233 height 33
type input "60173"
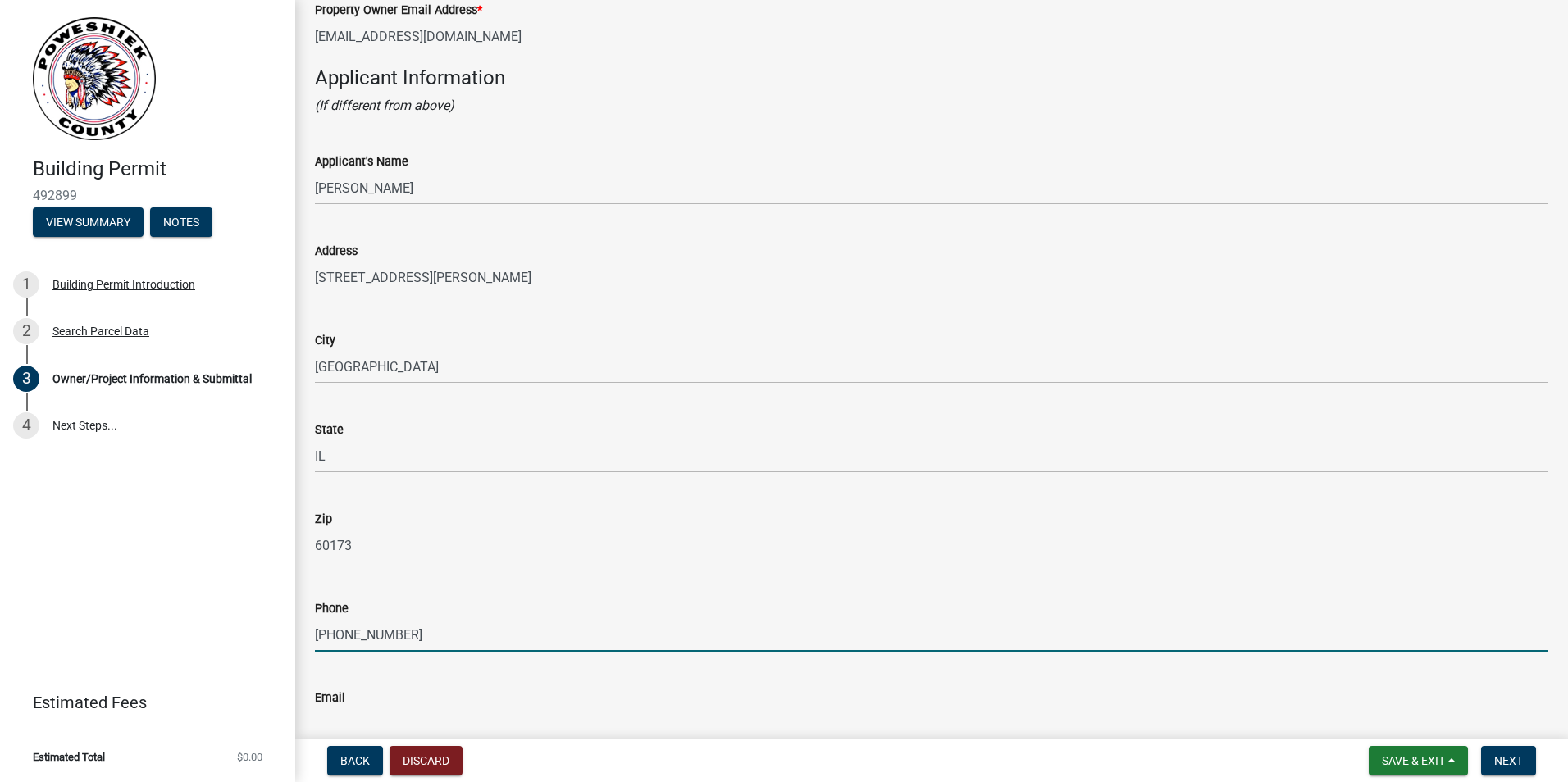
type input "[PHONE_NUMBER]"
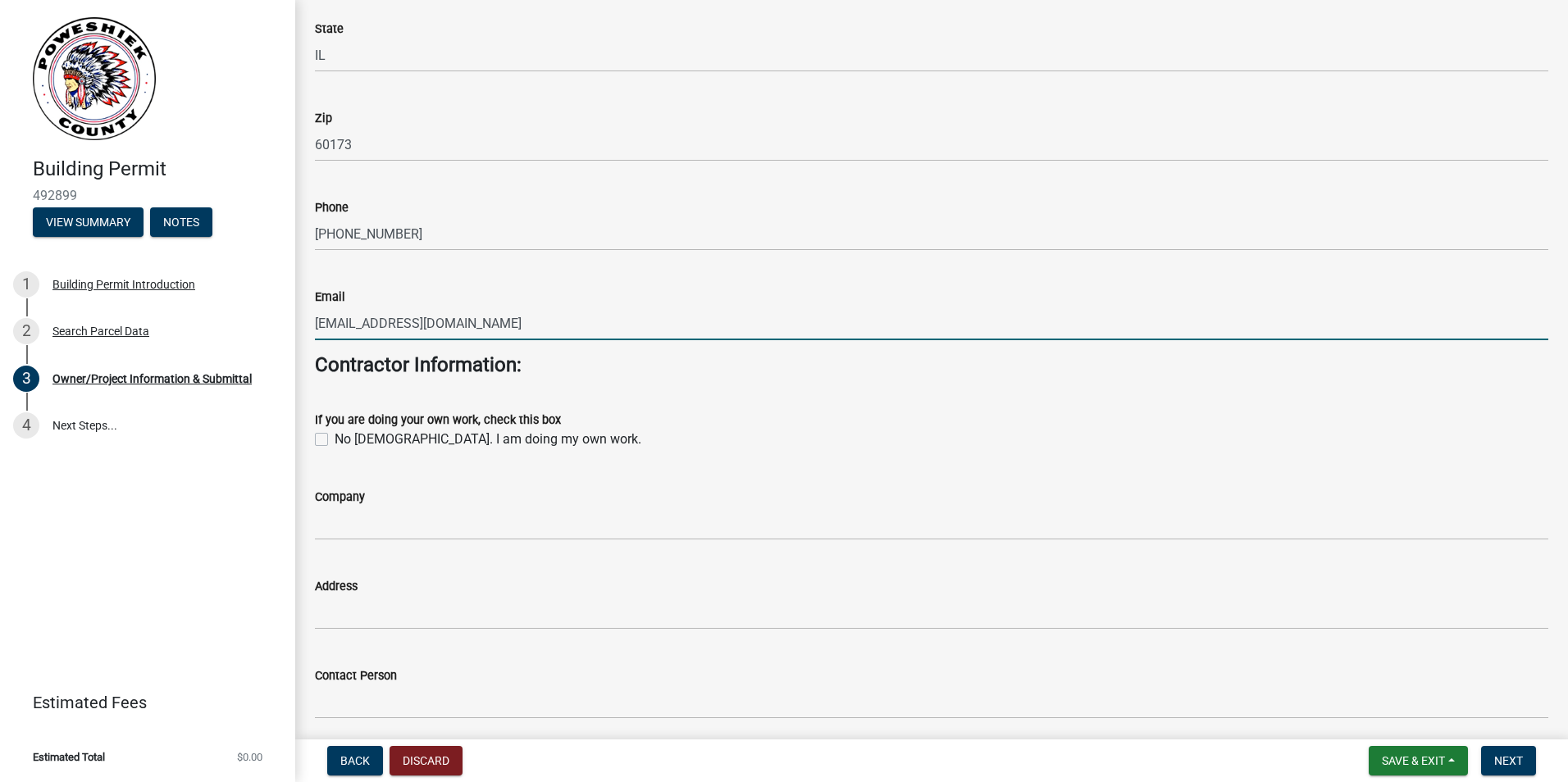
scroll to position [1812, 0]
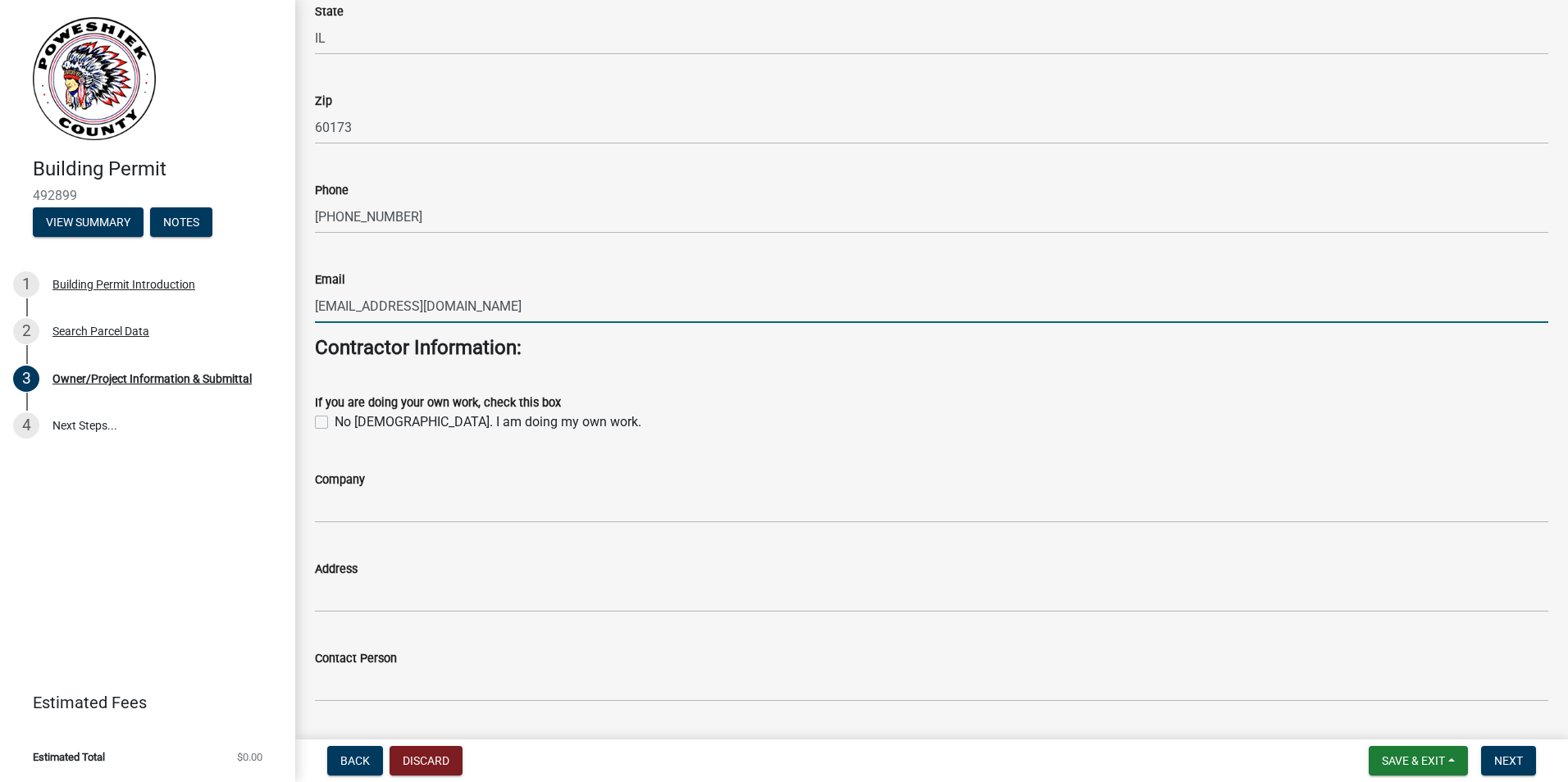
type input "[EMAIL_ADDRESS][DOMAIN_NAME]"
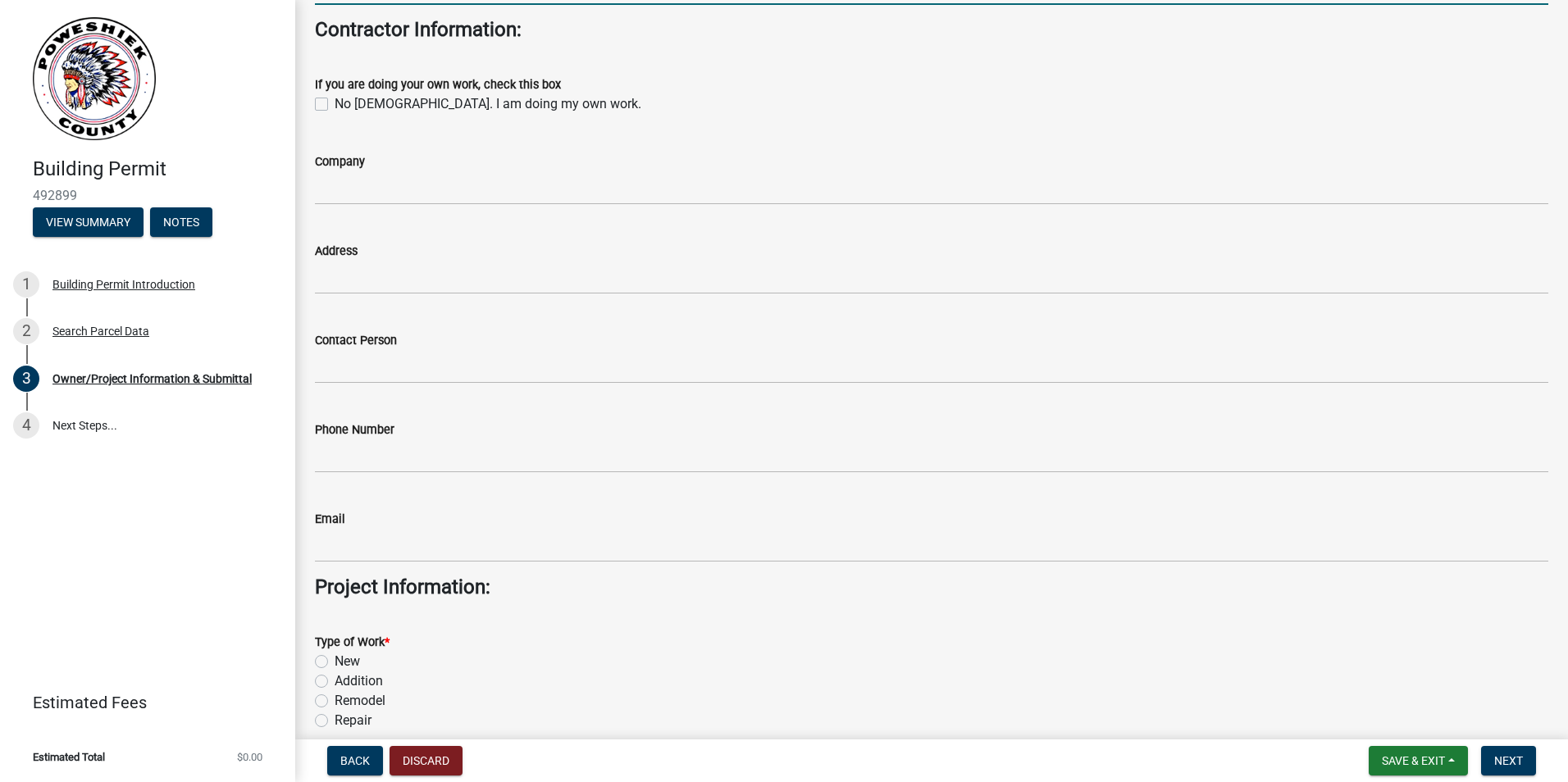
scroll to position [2222, 0]
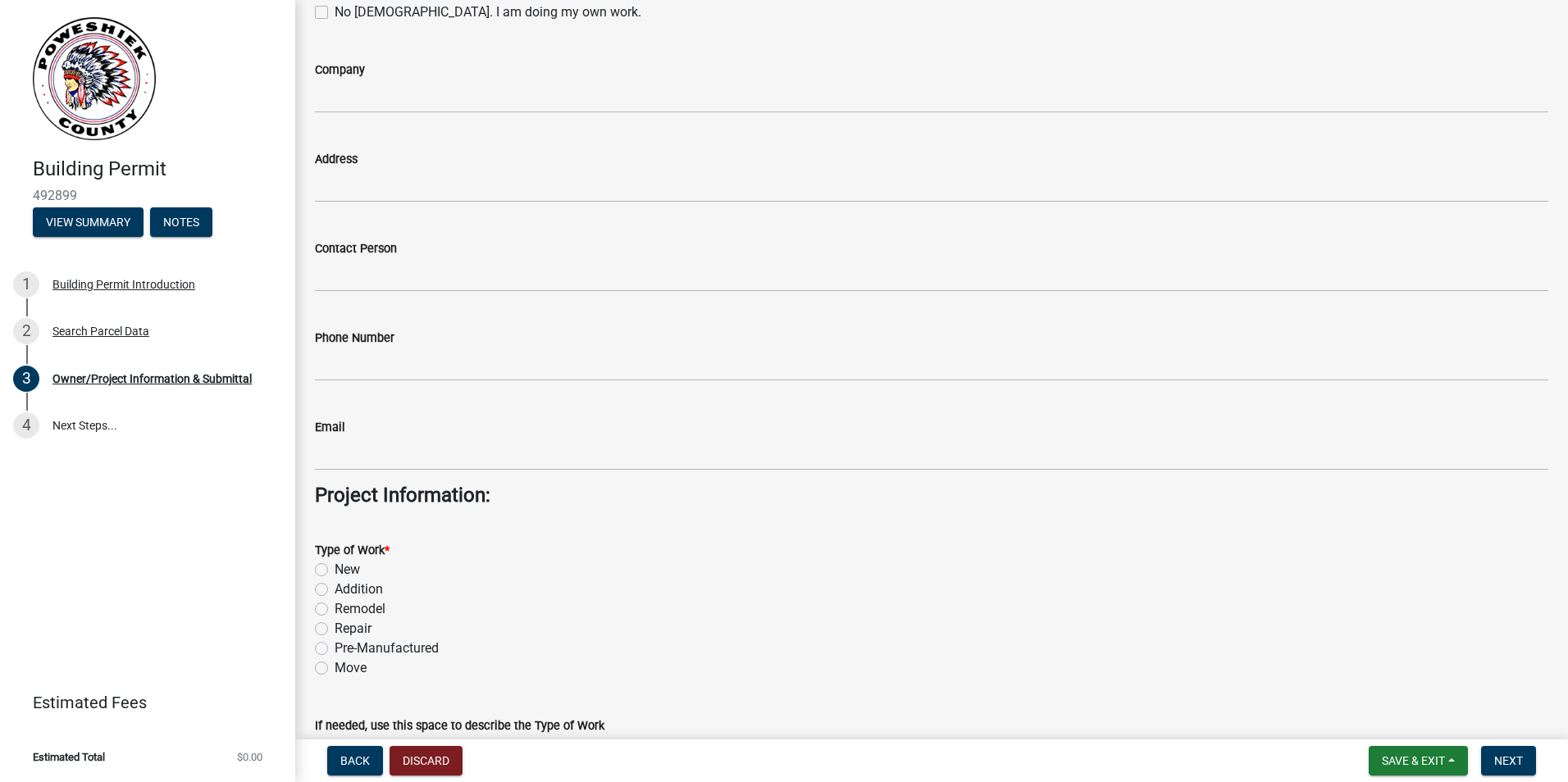
click at [352, 597] on label "Addition" at bounding box center [359, 590] width 49 height 20
click at [346, 591] on input "Addition" at bounding box center [340, 585] width 11 height 11
radio input "true"
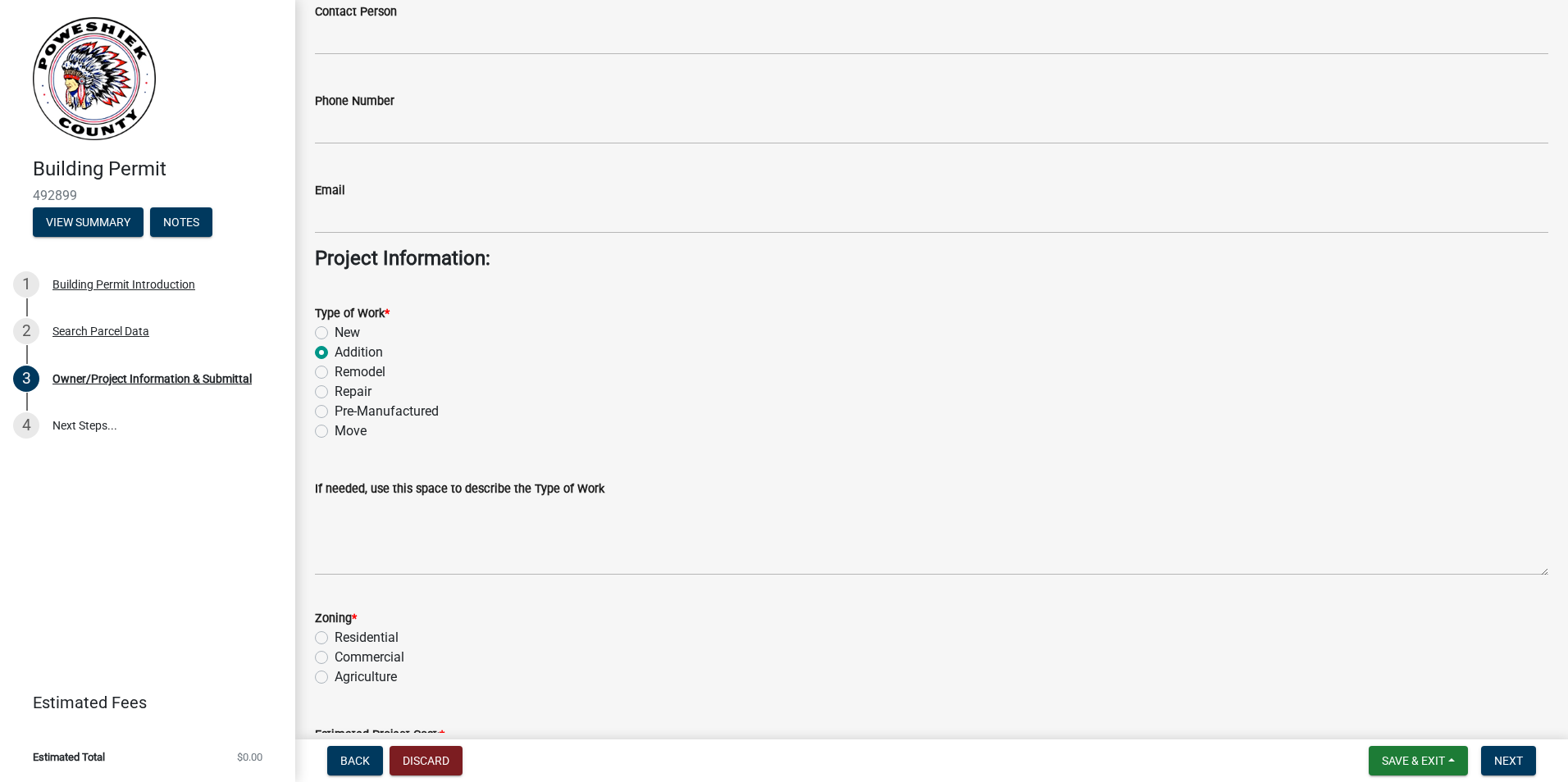
scroll to position [2468, 0]
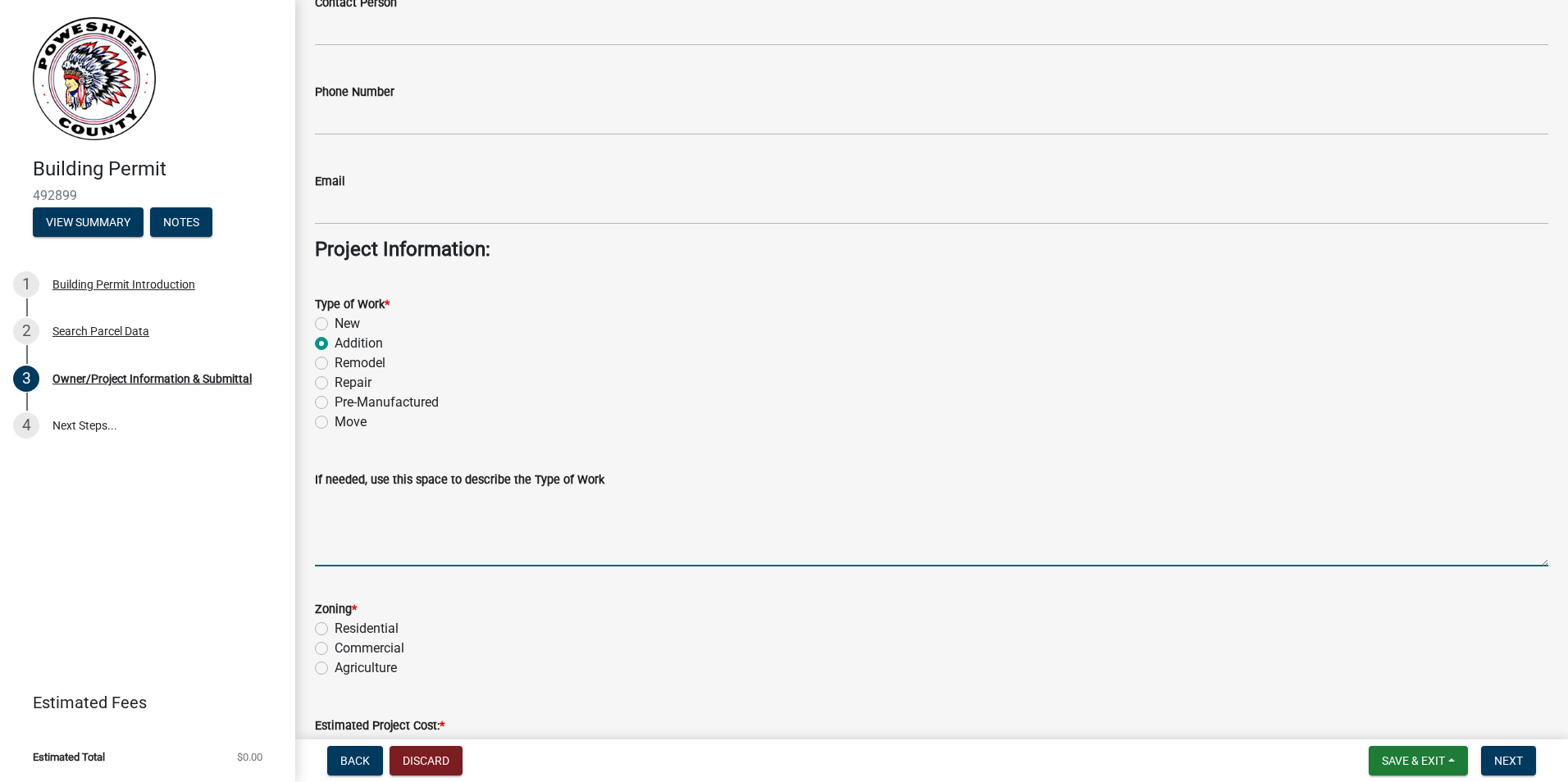
click at [378, 556] on textarea "If needed, use this space to describe the Type of Work" at bounding box center [930, 527] width 1233 height 77
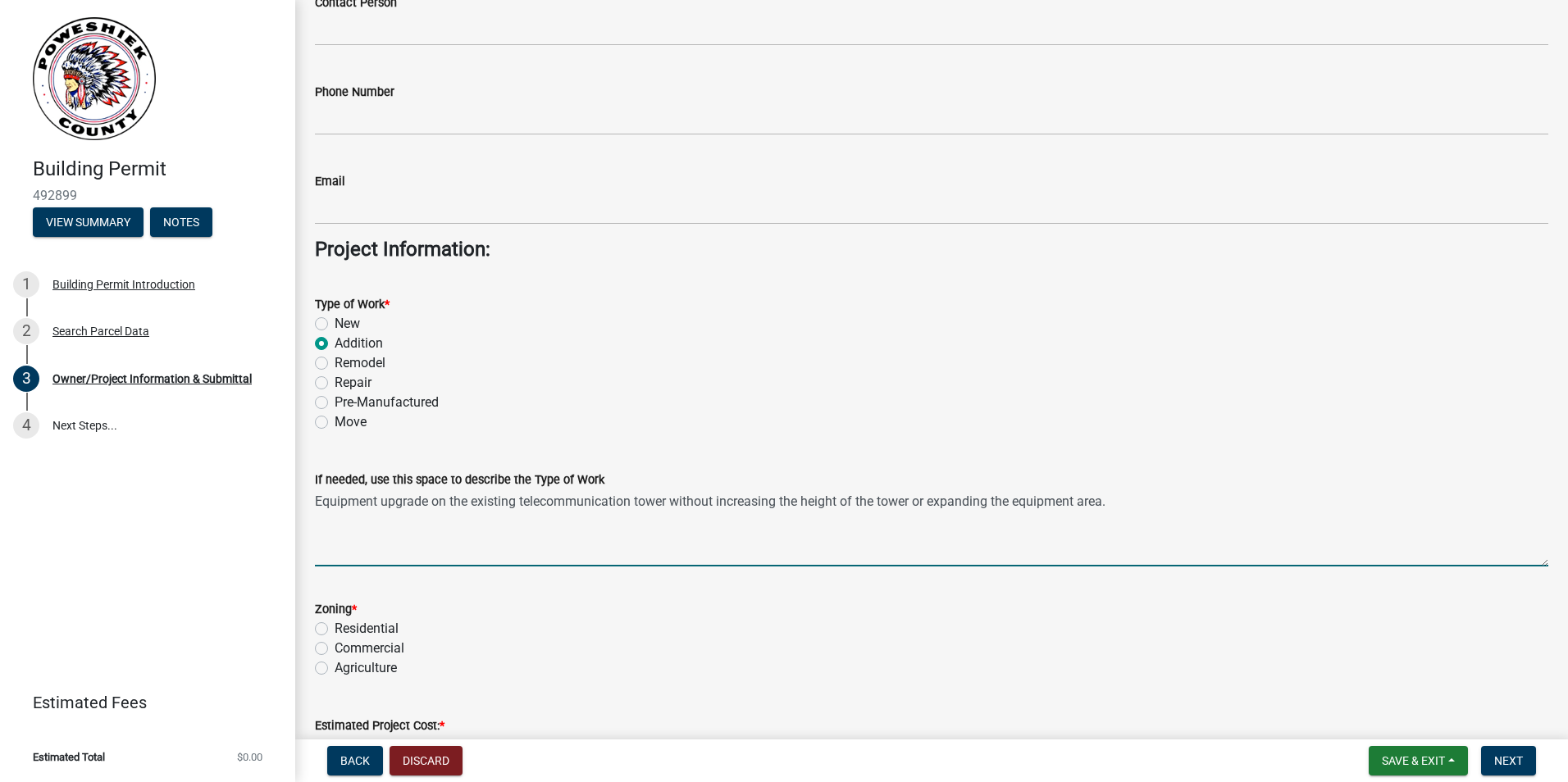
type textarea "Equipment upgrade on the existing telecommunication tower without increasing th…"
click at [335, 645] on label "Commercial" at bounding box center [369, 648] width 69 height 20
click at [335, 645] on input "Commercial" at bounding box center [340, 643] width 11 height 11
radio input "true"
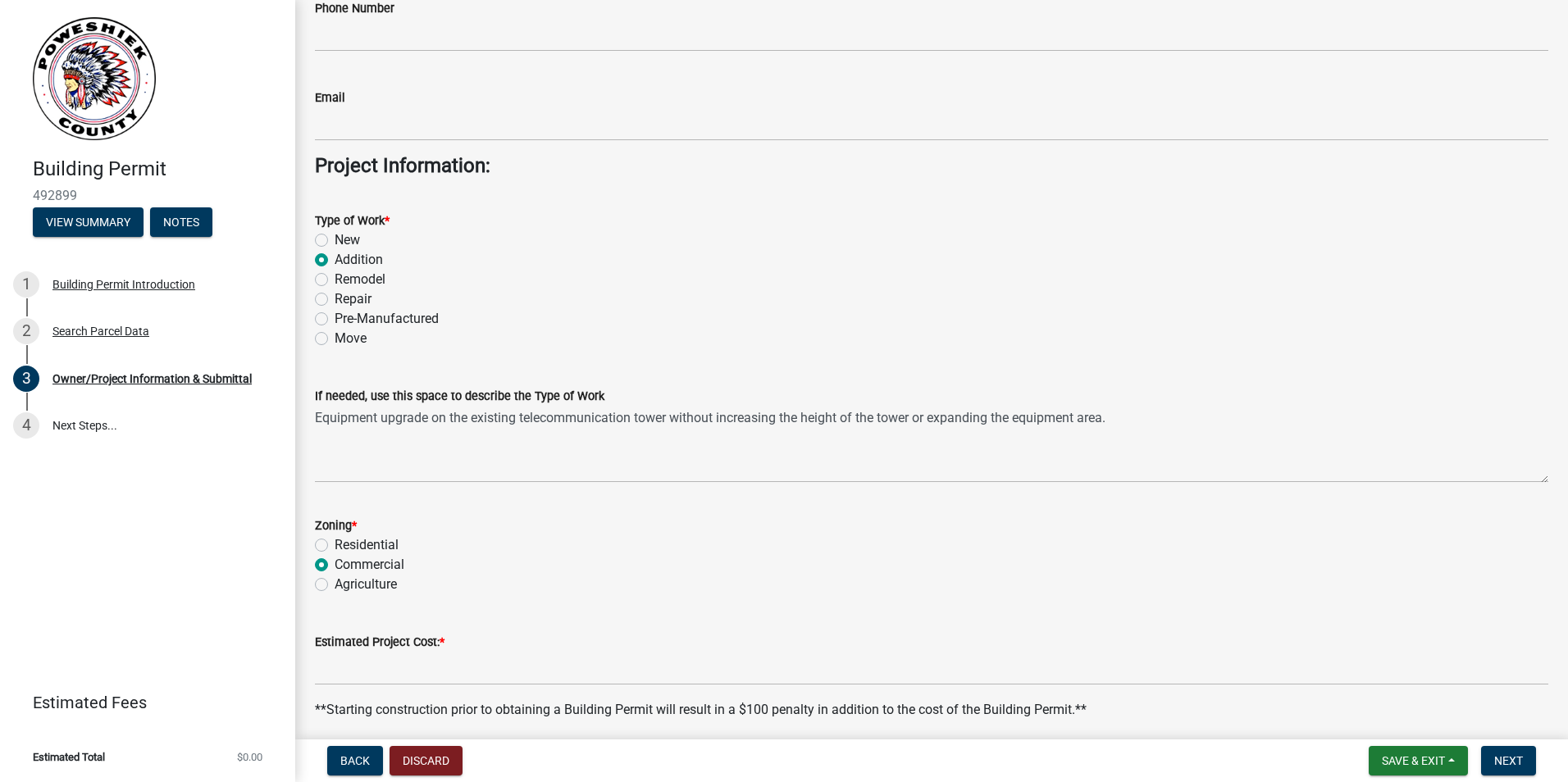
scroll to position [2714, 0]
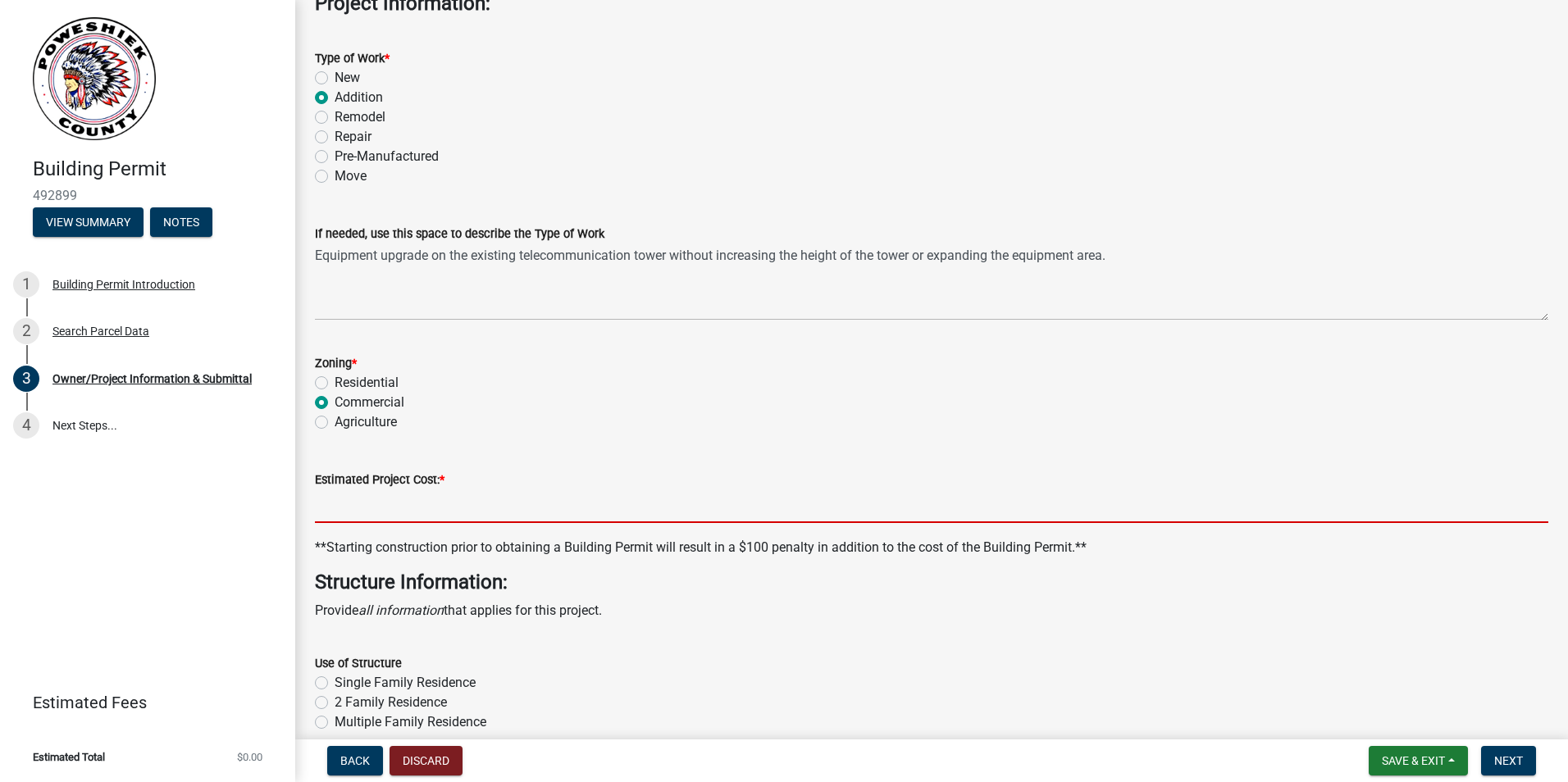
click at [399, 509] on input "text" at bounding box center [930, 506] width 1233 height 33
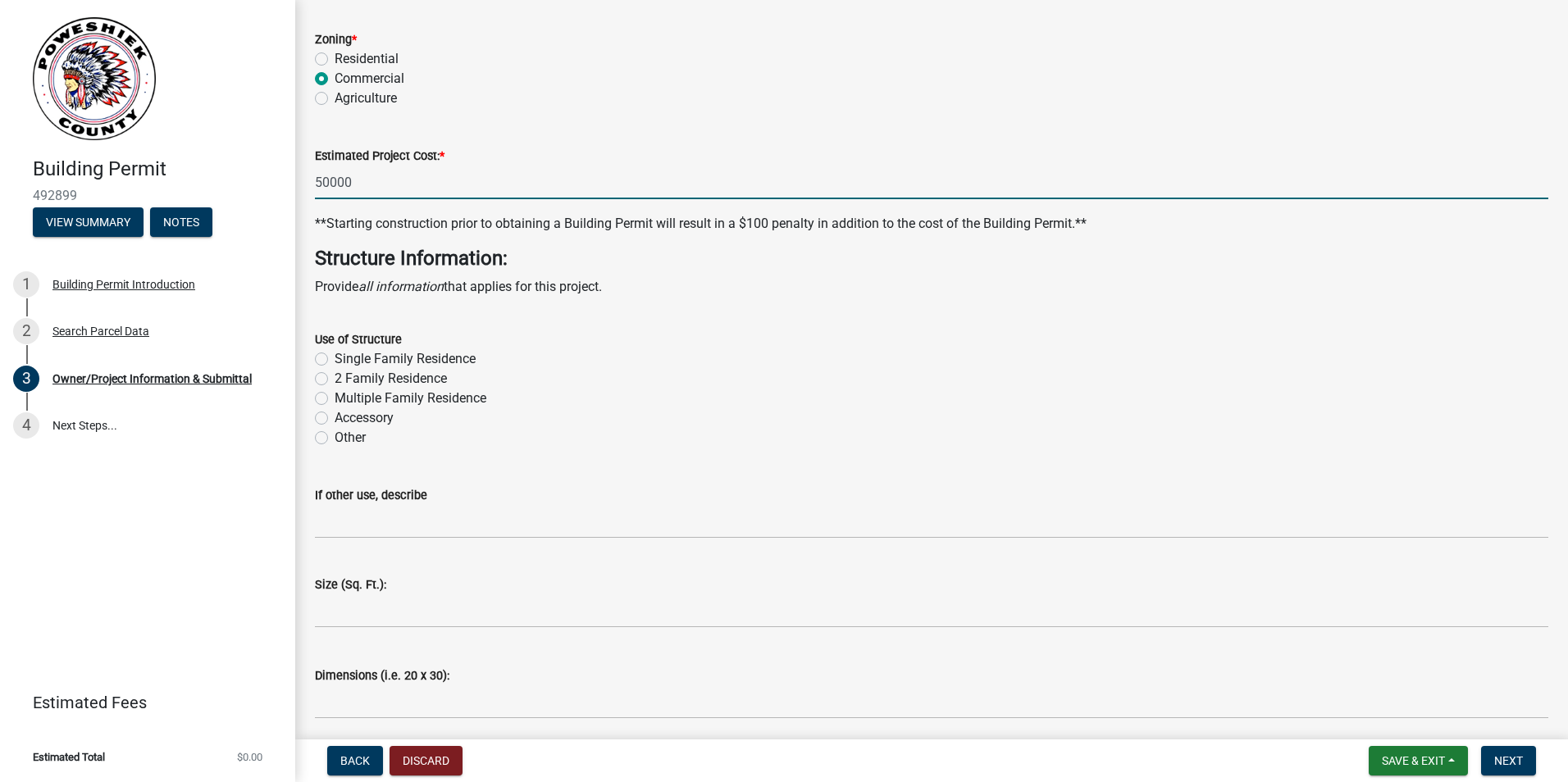
scroll to position [3042, 0]
type input "50000"
click at [335, 438] on label "Other" at bounding box center [351, 433] width 31 height 20
click at [335, 434] on input "Other" at bounding box center [340, 429] width 11 height 11
radio input "true"
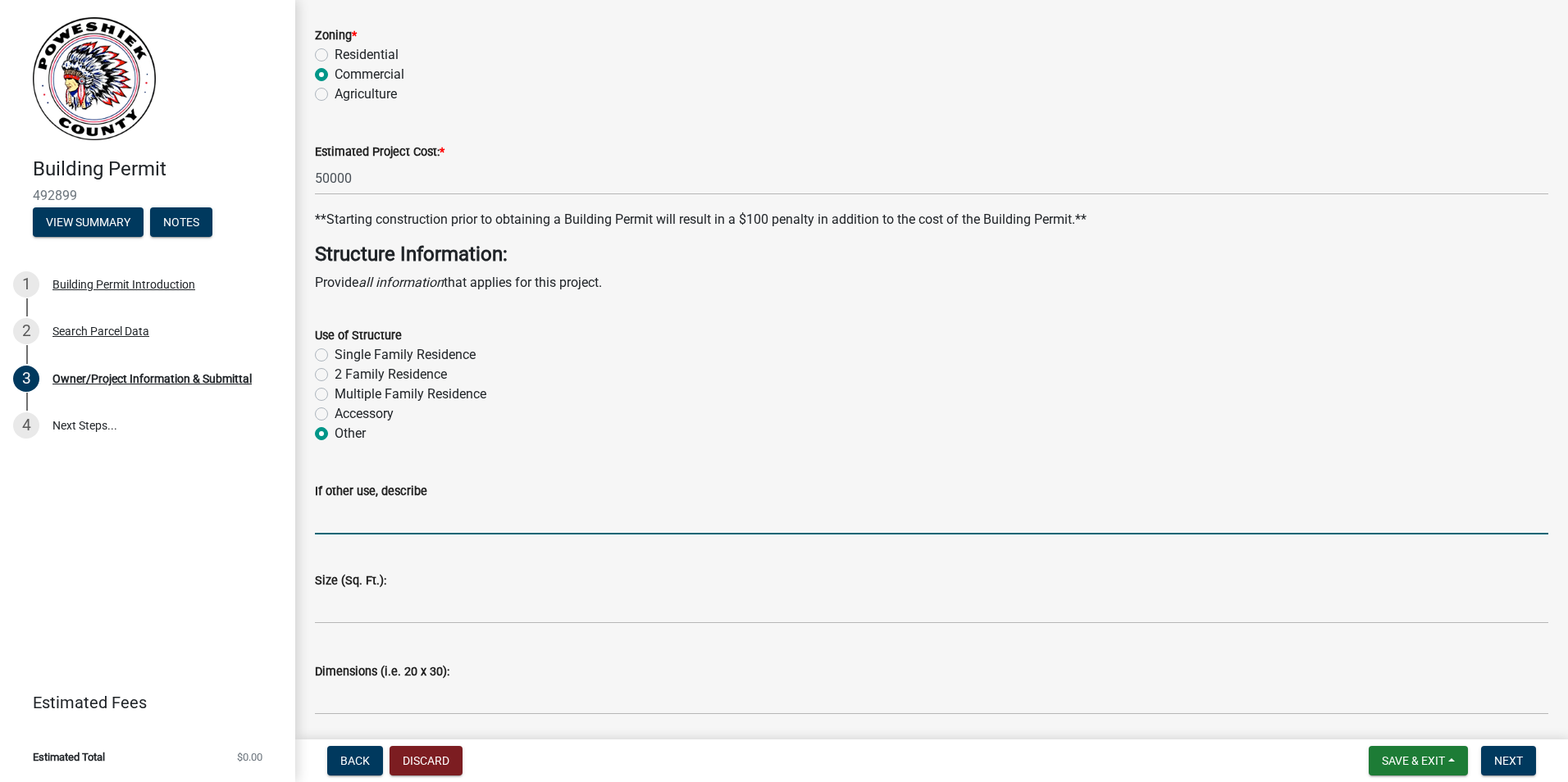
click at [369, 528] on input "If other use, describe" at bounding box center [930, 517] width 1233 height 33
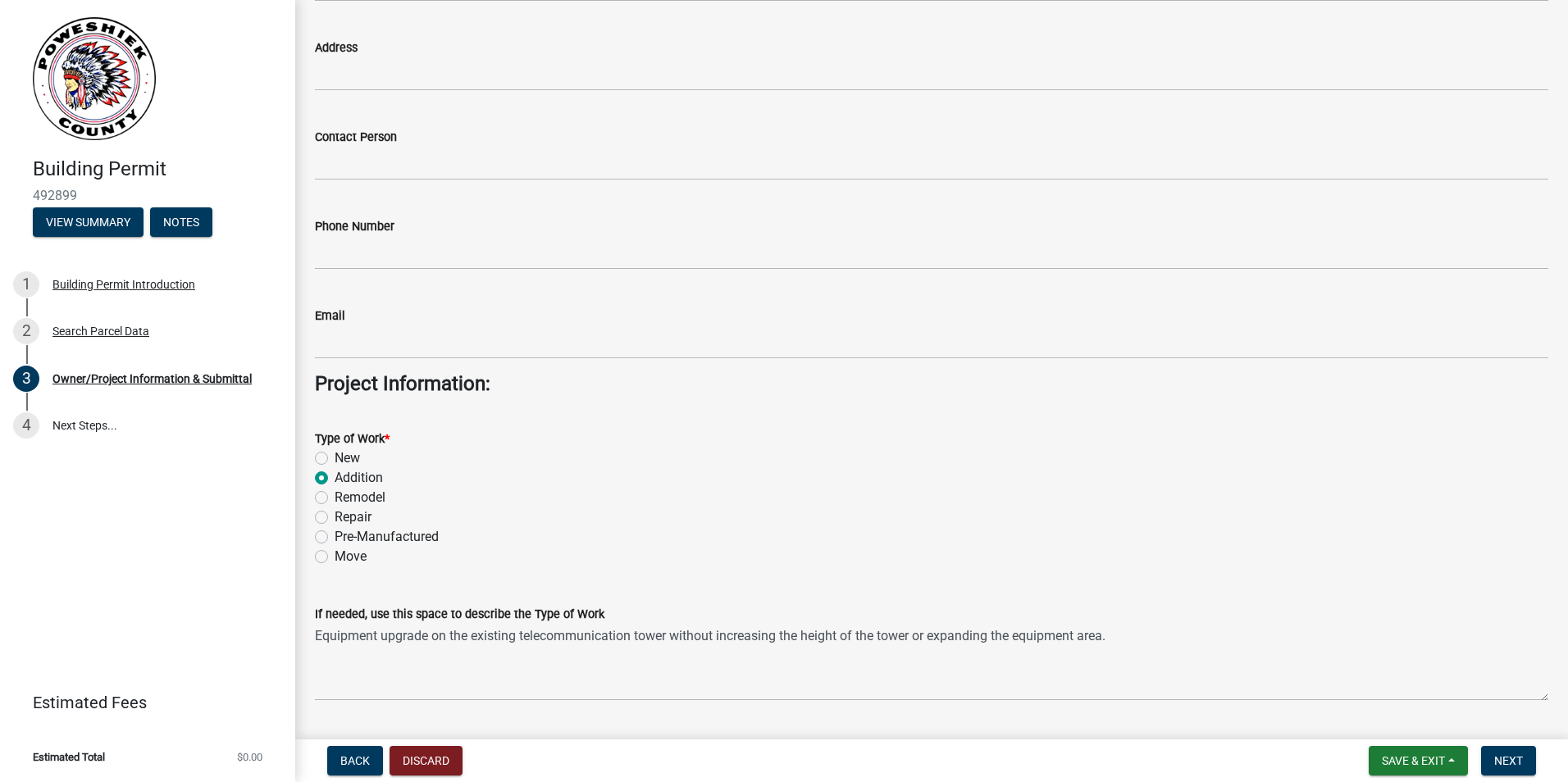
scroll to position [2304, 0]
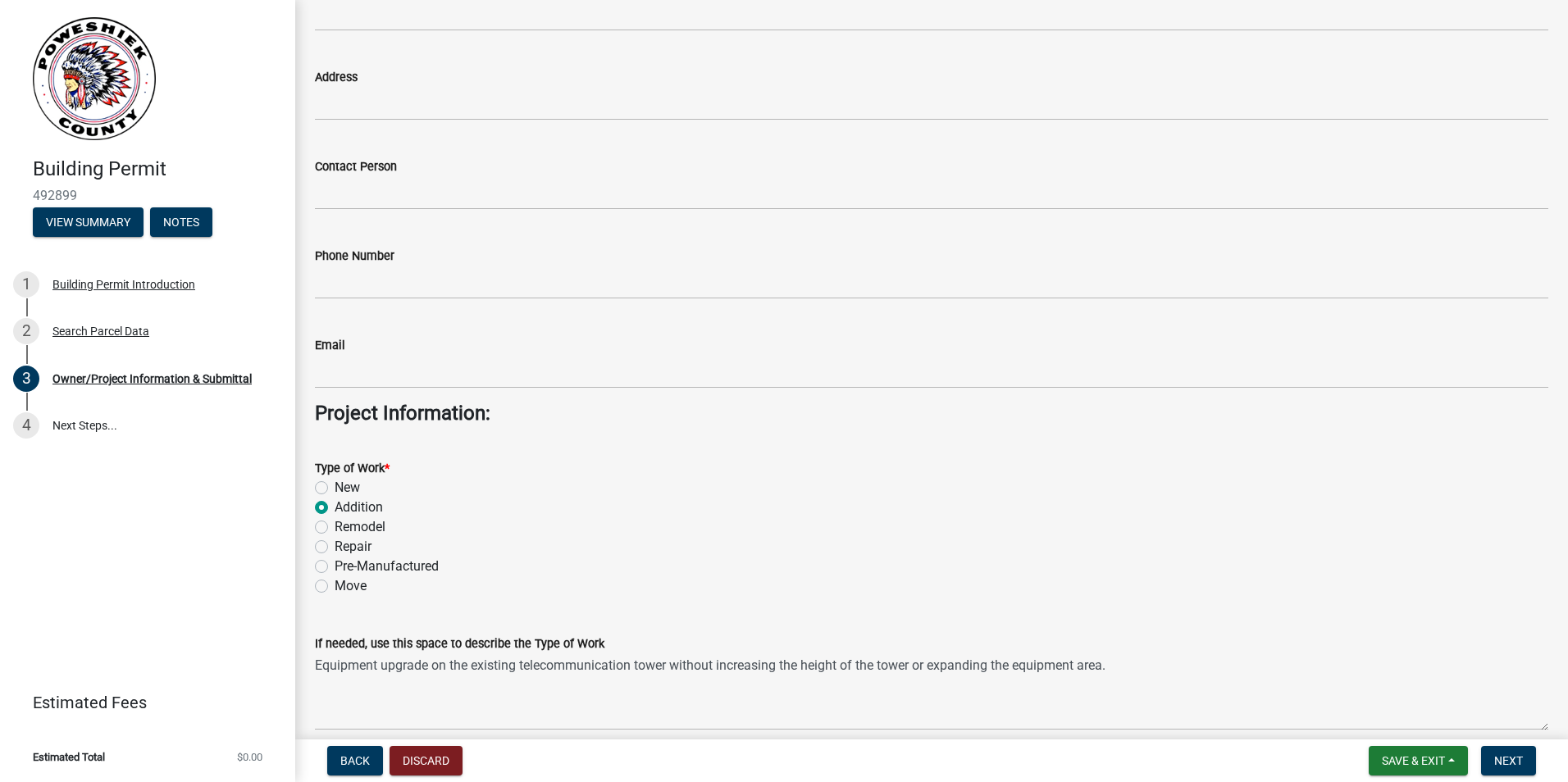
type input "Telecommunication Tower"
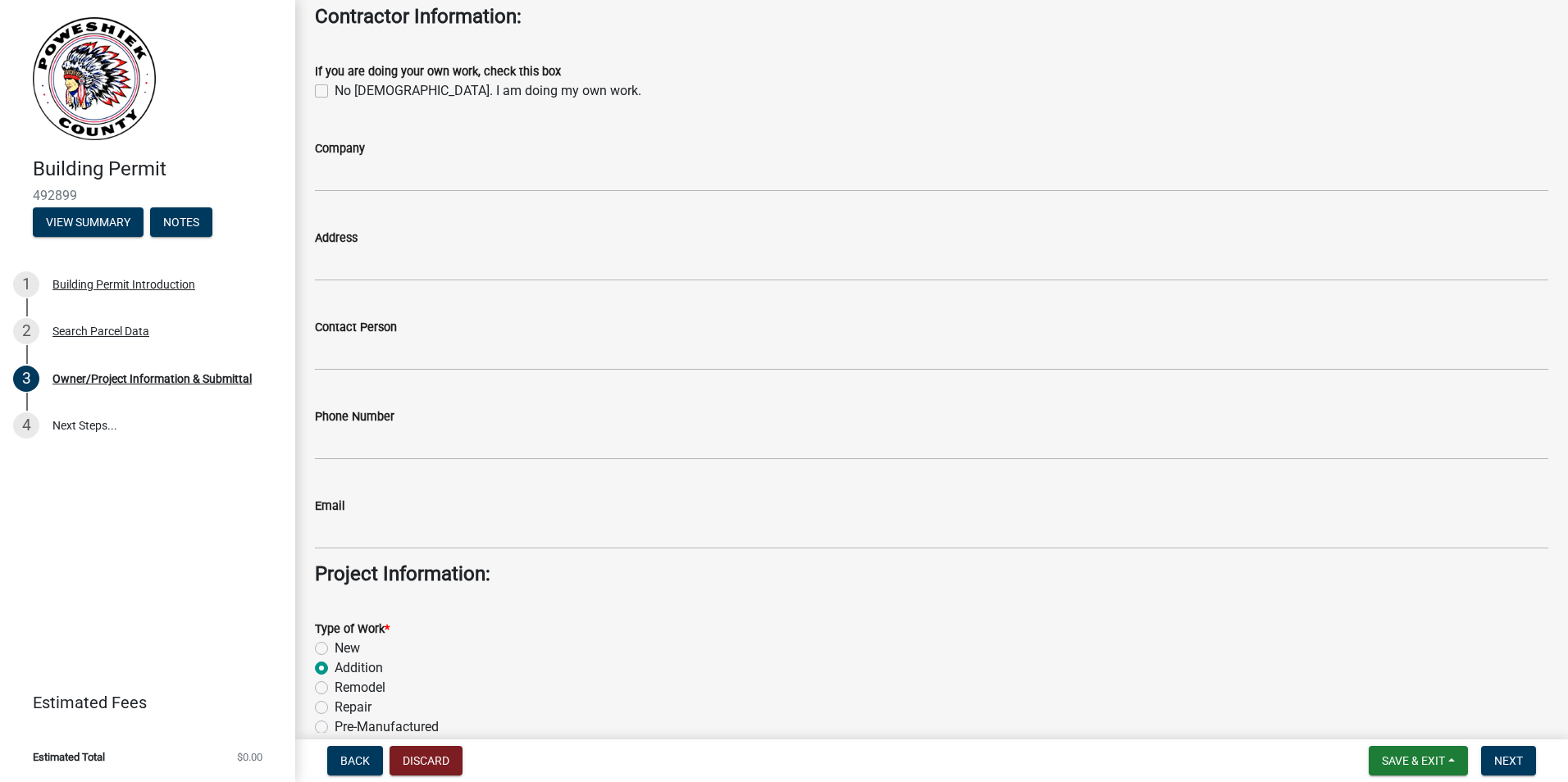
scroll to position [2140, 0]
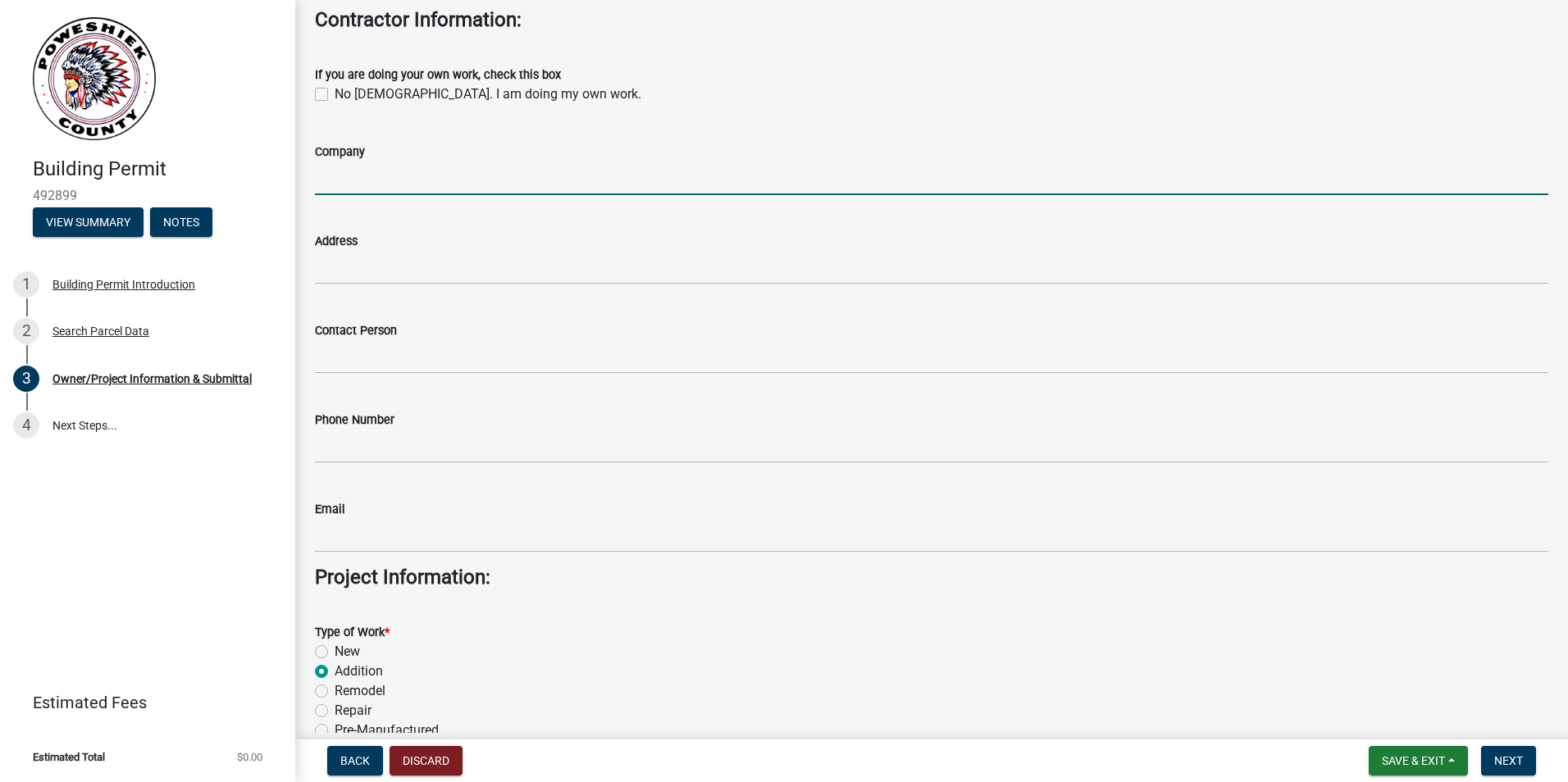
click at [403, 170] on input "Company" at bounding box center [930, 178] width 1233 height 33
paste input "[PERSON_NAME] Telecommunication Inc"
type input "[PERSON_NAME] Telecommunication Inc"
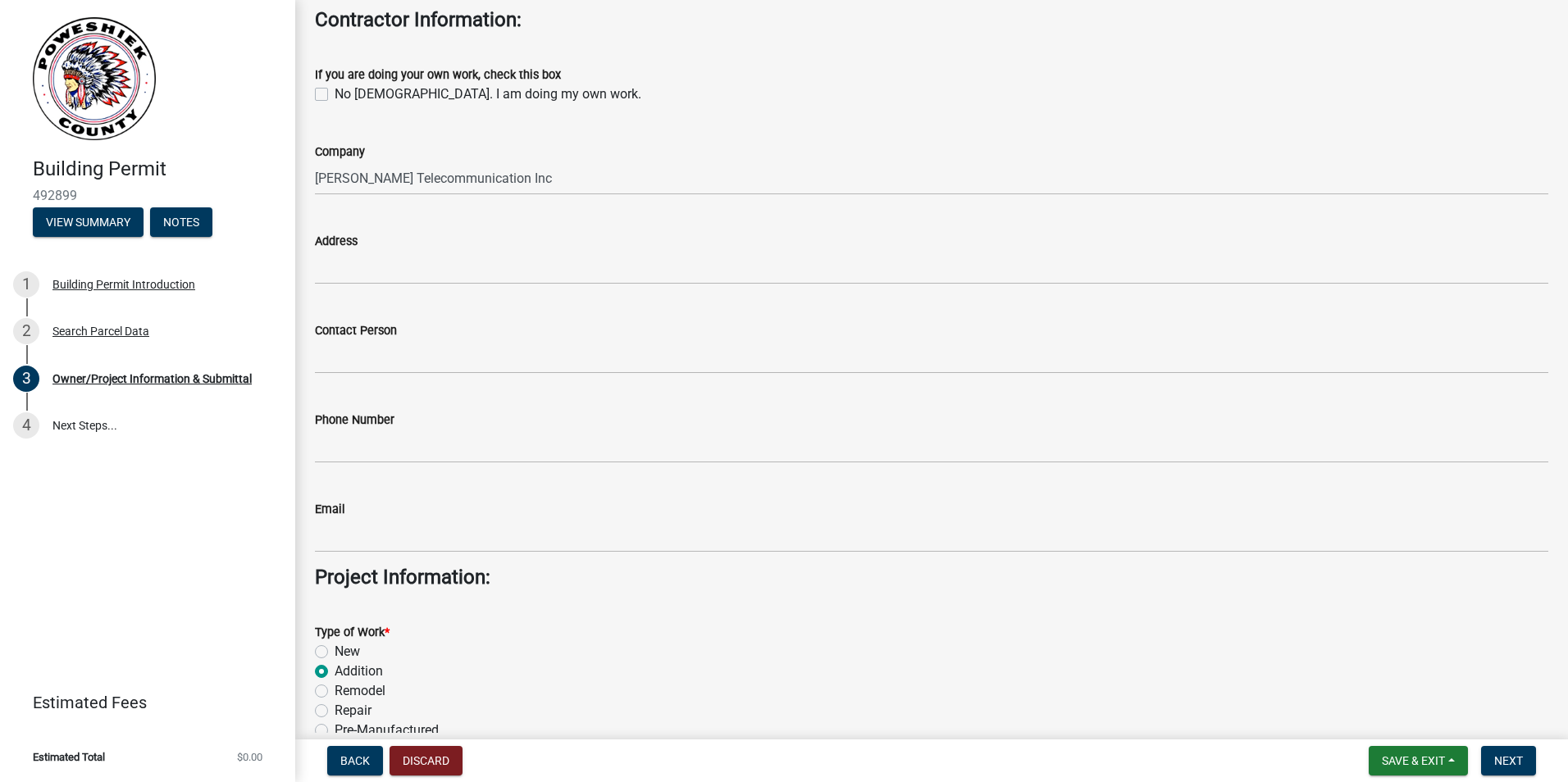
click at [347, 249] on div "Address" at bounding box center [930, 241] width 1233 height 20
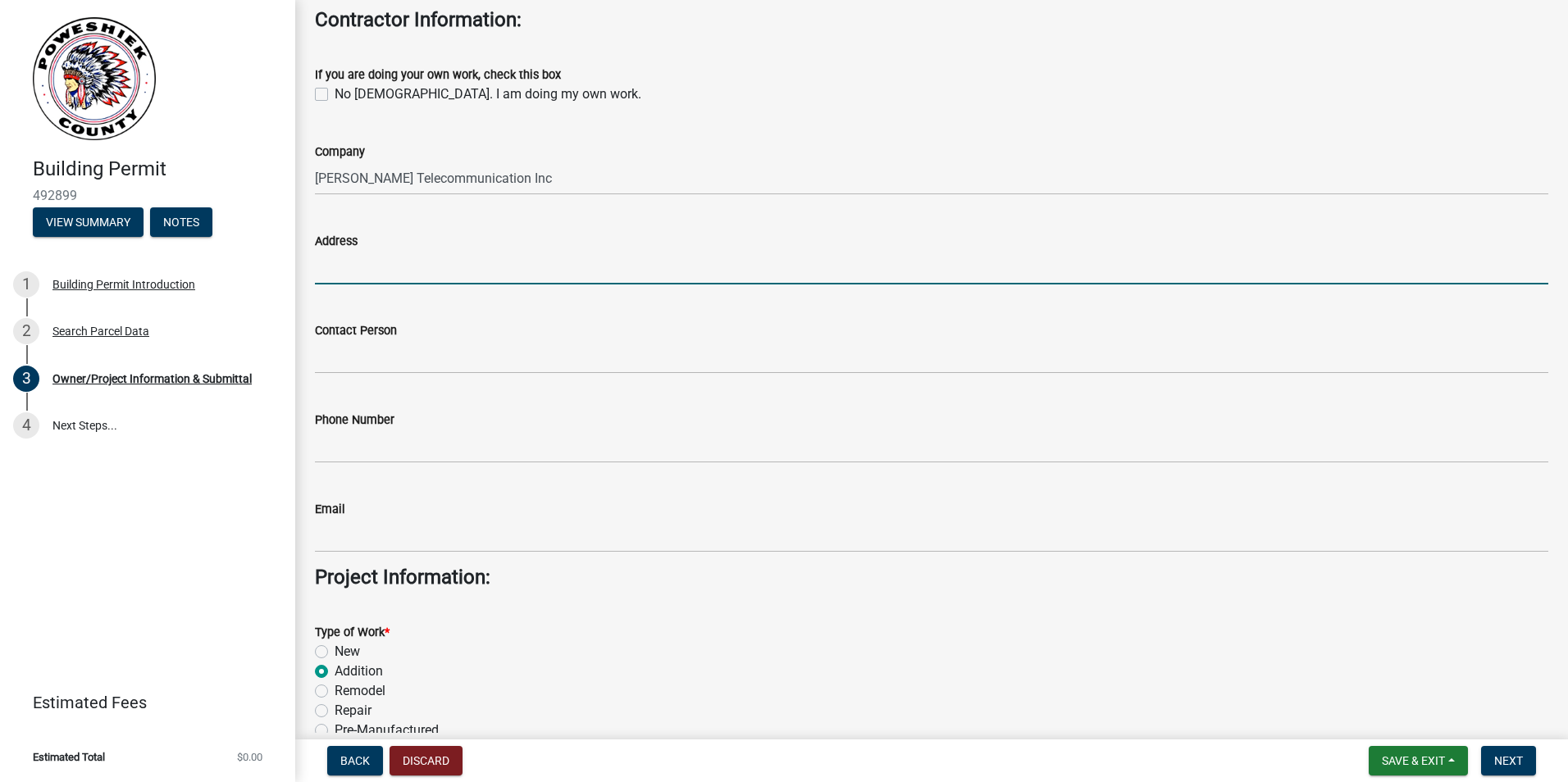
click at [358, 262] on input "Address" at bounding box center [930, 268] width 1233 height 33
paste input "[STREET_ADDRESS]"
click at [532, 259] on input "[STREET_ADDRESS]," at bounding box center [930, 268] width 1233 height 33
paste input "[GEOGRAPHIC_DATA]"
type input "[STREET_ADDRESS]"
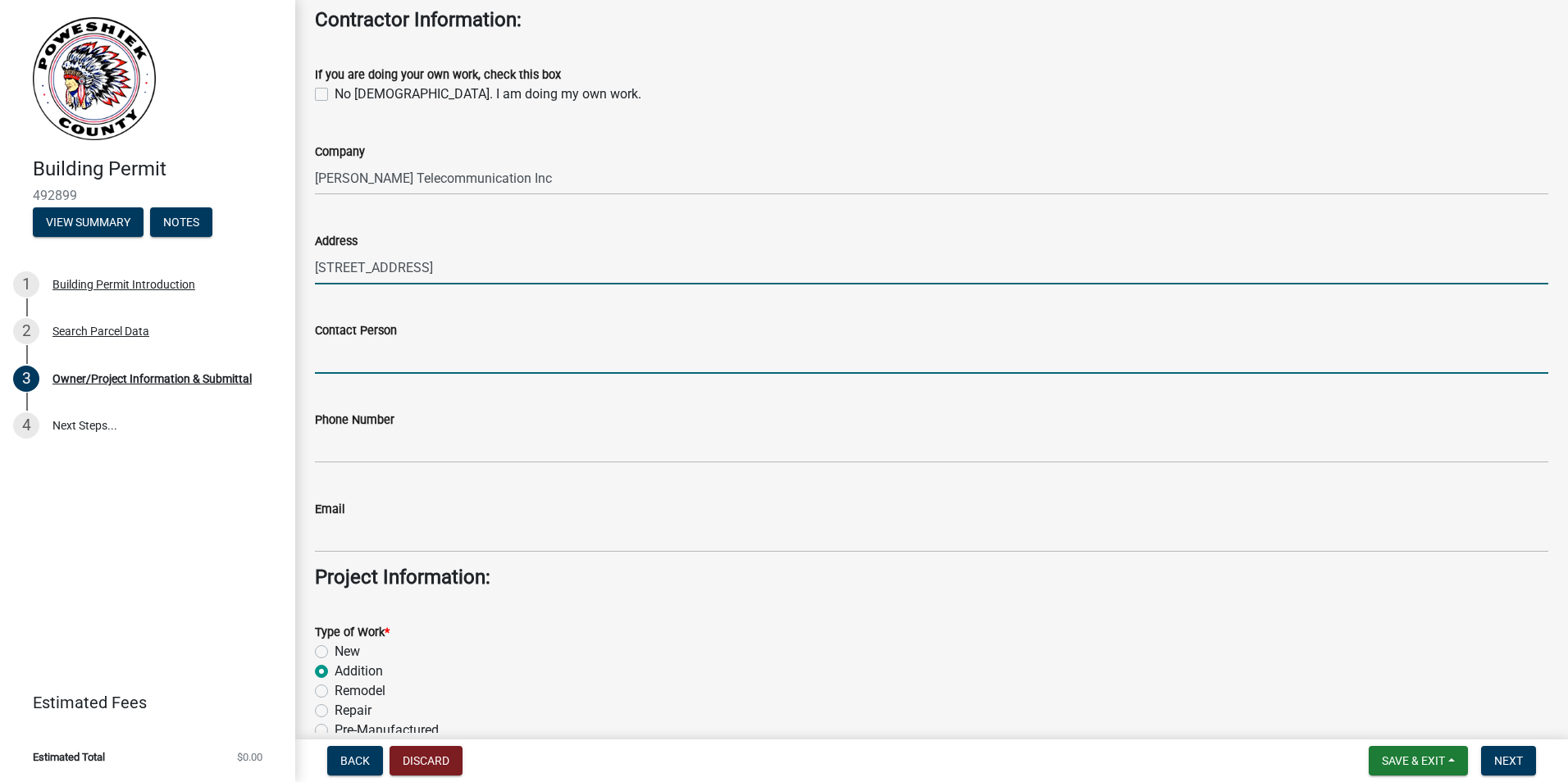
click at [451, 348] on input "Contact Person" at bounding box center [930, 357] width 1233 height 33
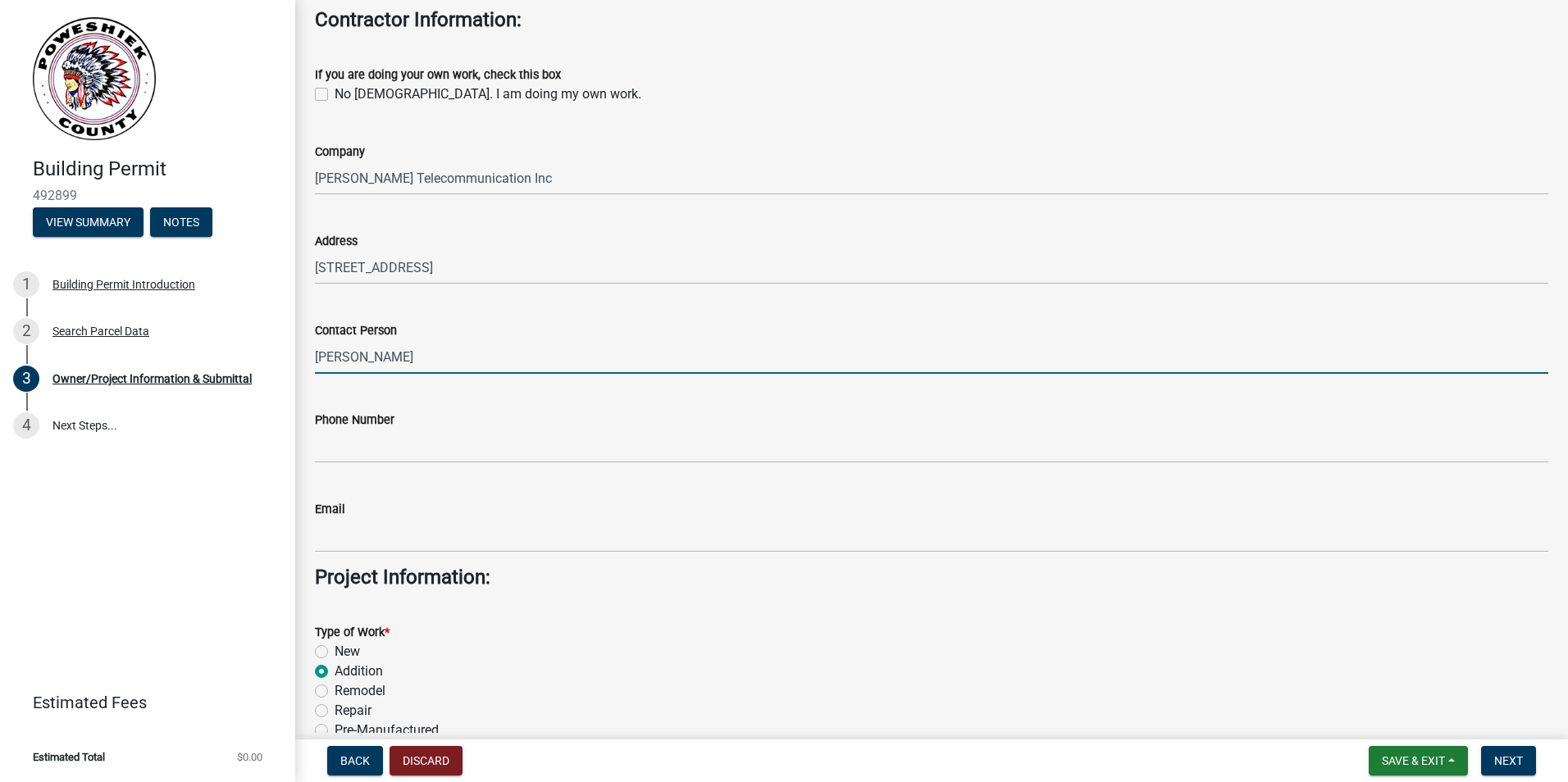
type input "[PERSON_NAME]"
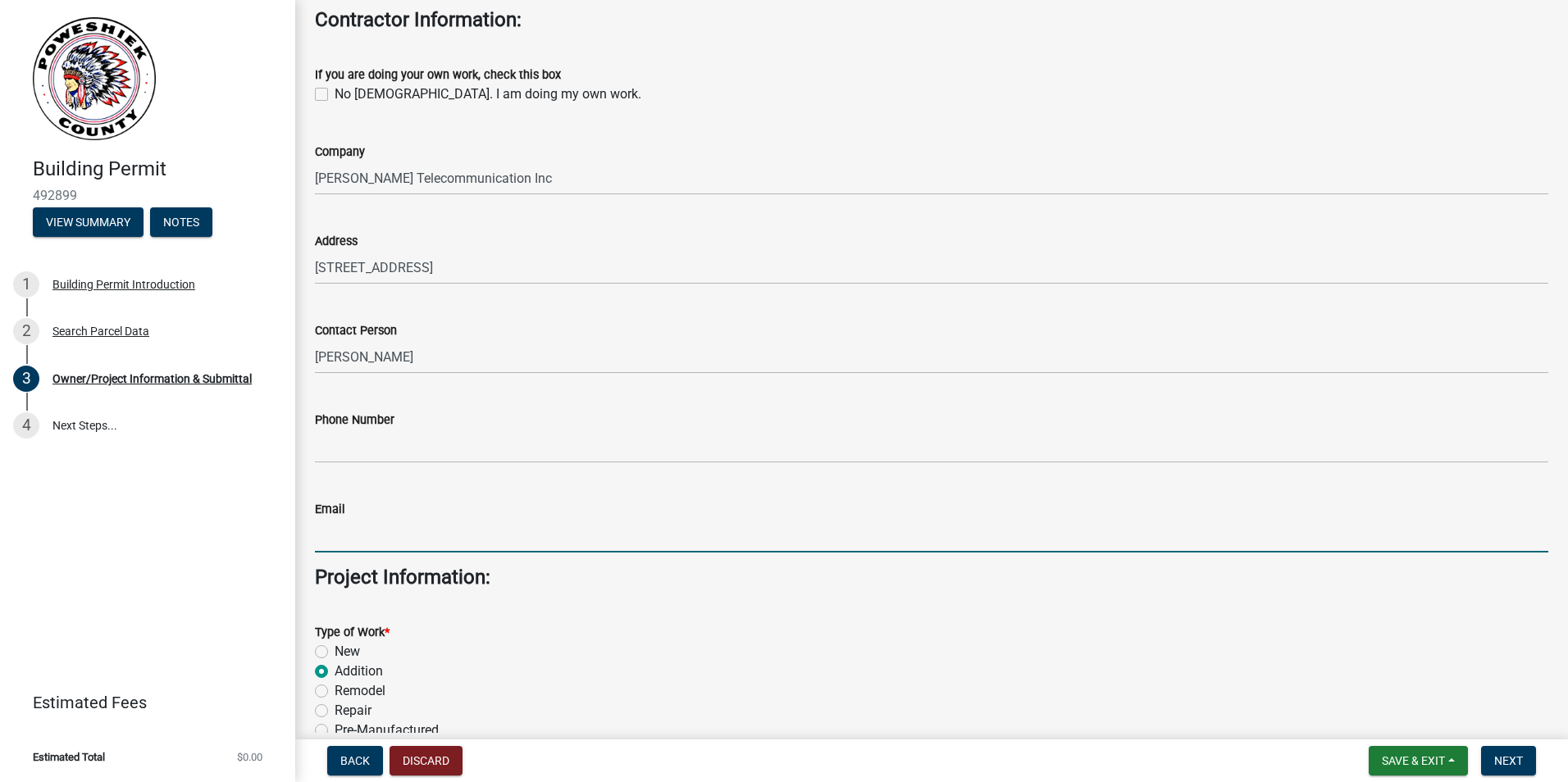
click at [315, 539] on input "Email" at bounding box center [930, 536] width 1233 height 33
paste input "[PERSON_NAME][EMAIL_ADDRESS][PERSON_NAME][PERSON_NAME][DOMAIN_NAME]"
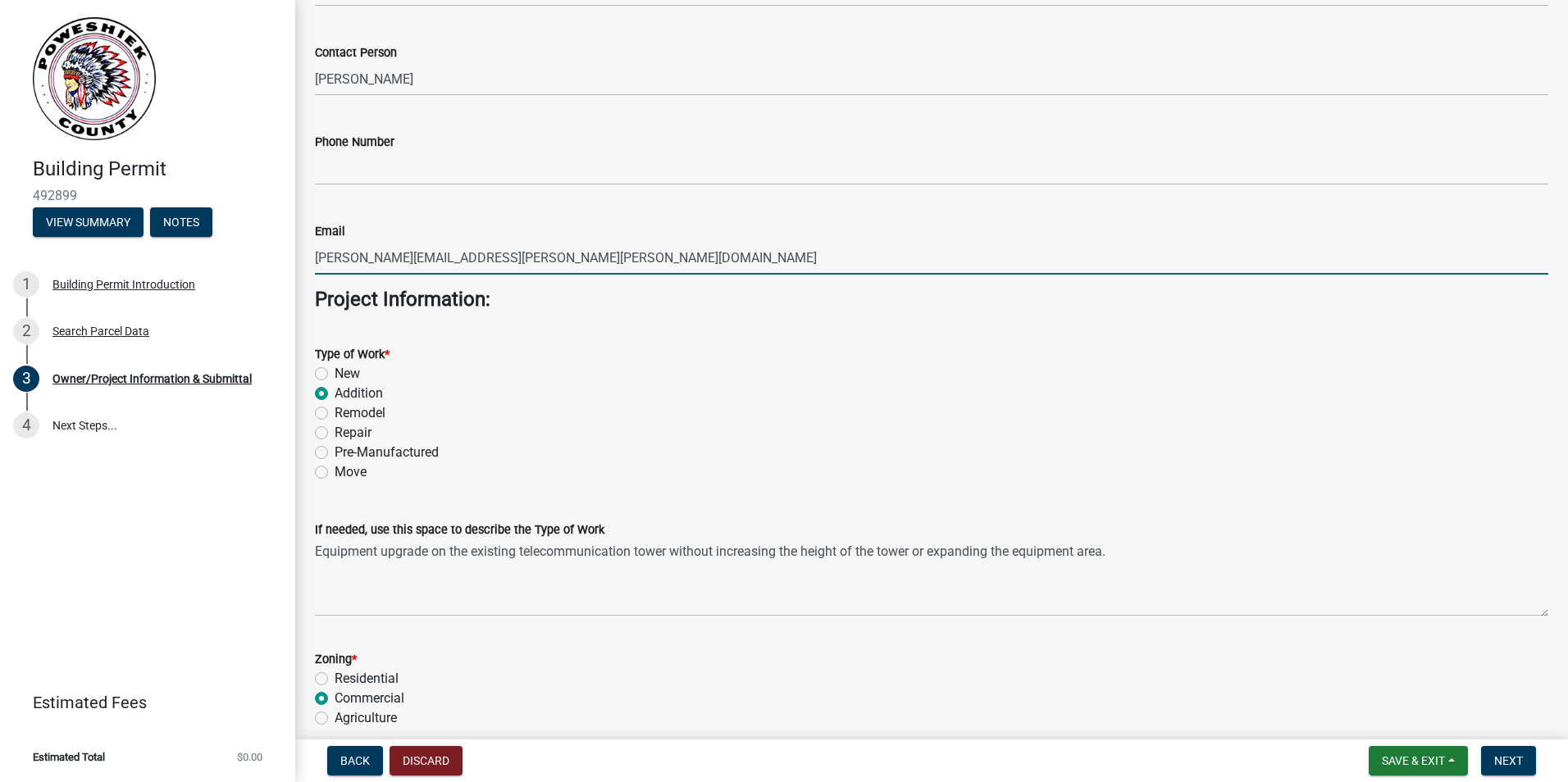
scroll to position [2796, 0]
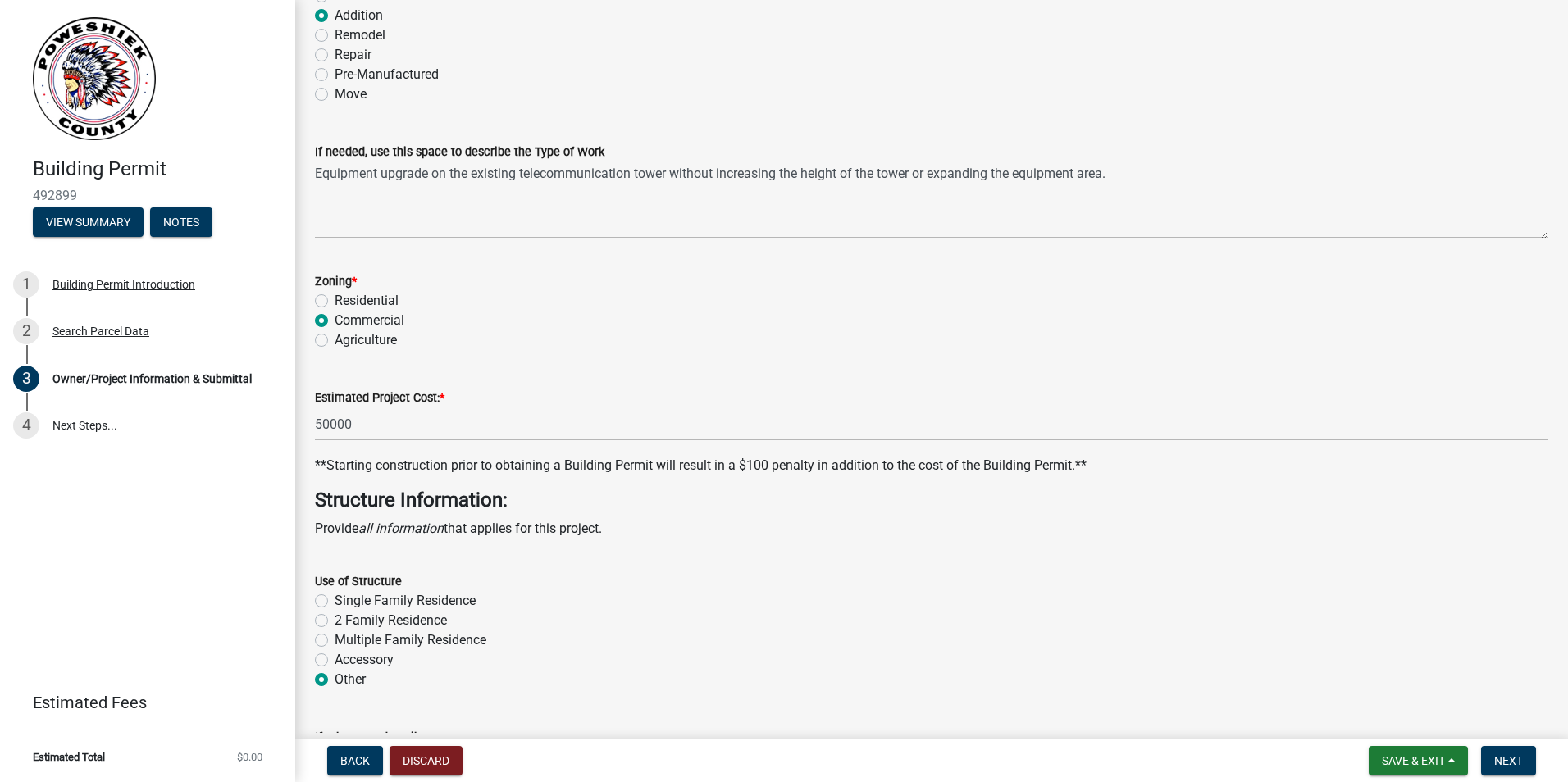
type input "[PERSON_NAME][EMAIL_ADDRESS][PERSON_NAME][PERSON_NAME][DOMAIN_NAME]"
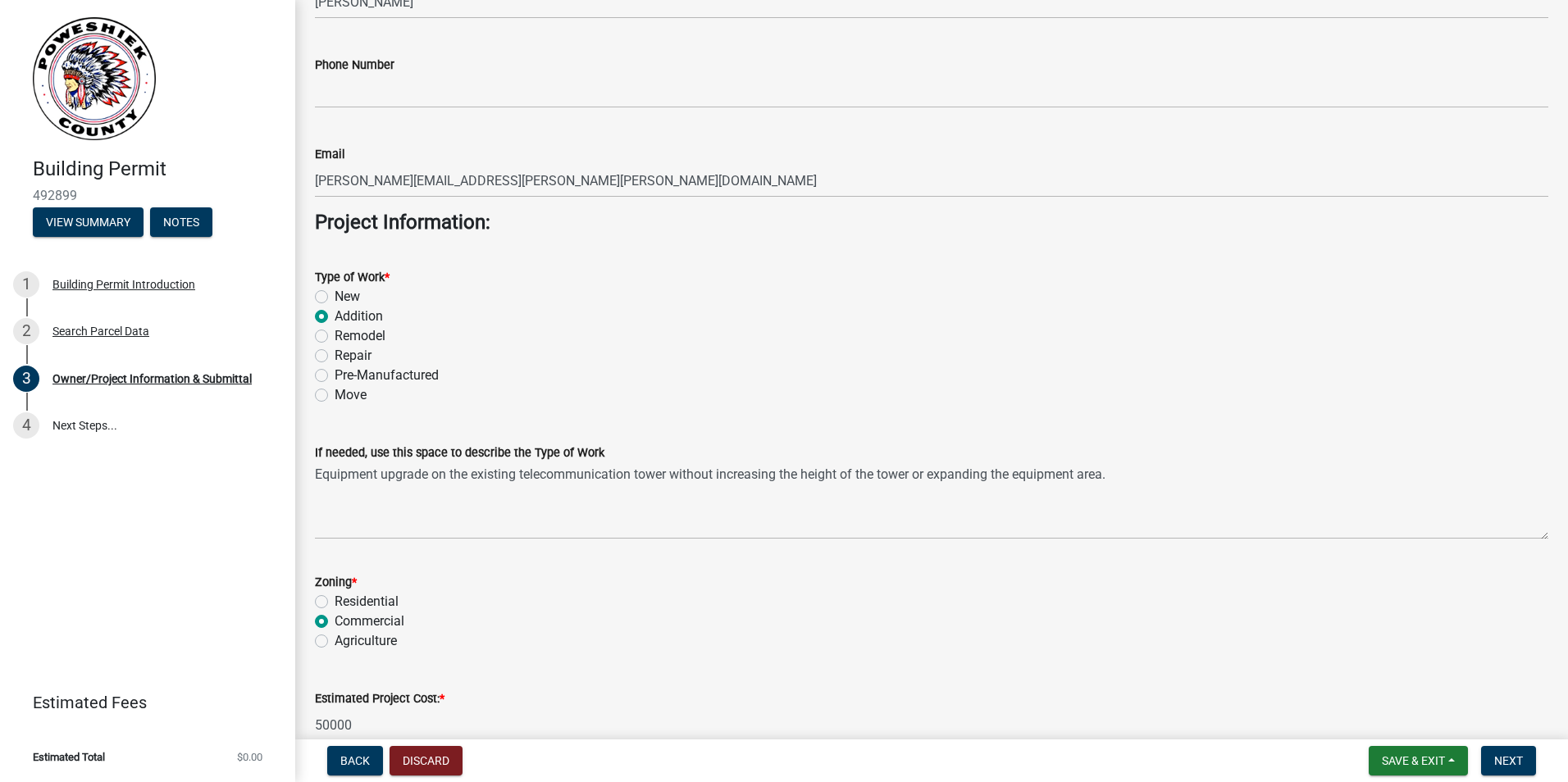
scroll to position [2468, 0]
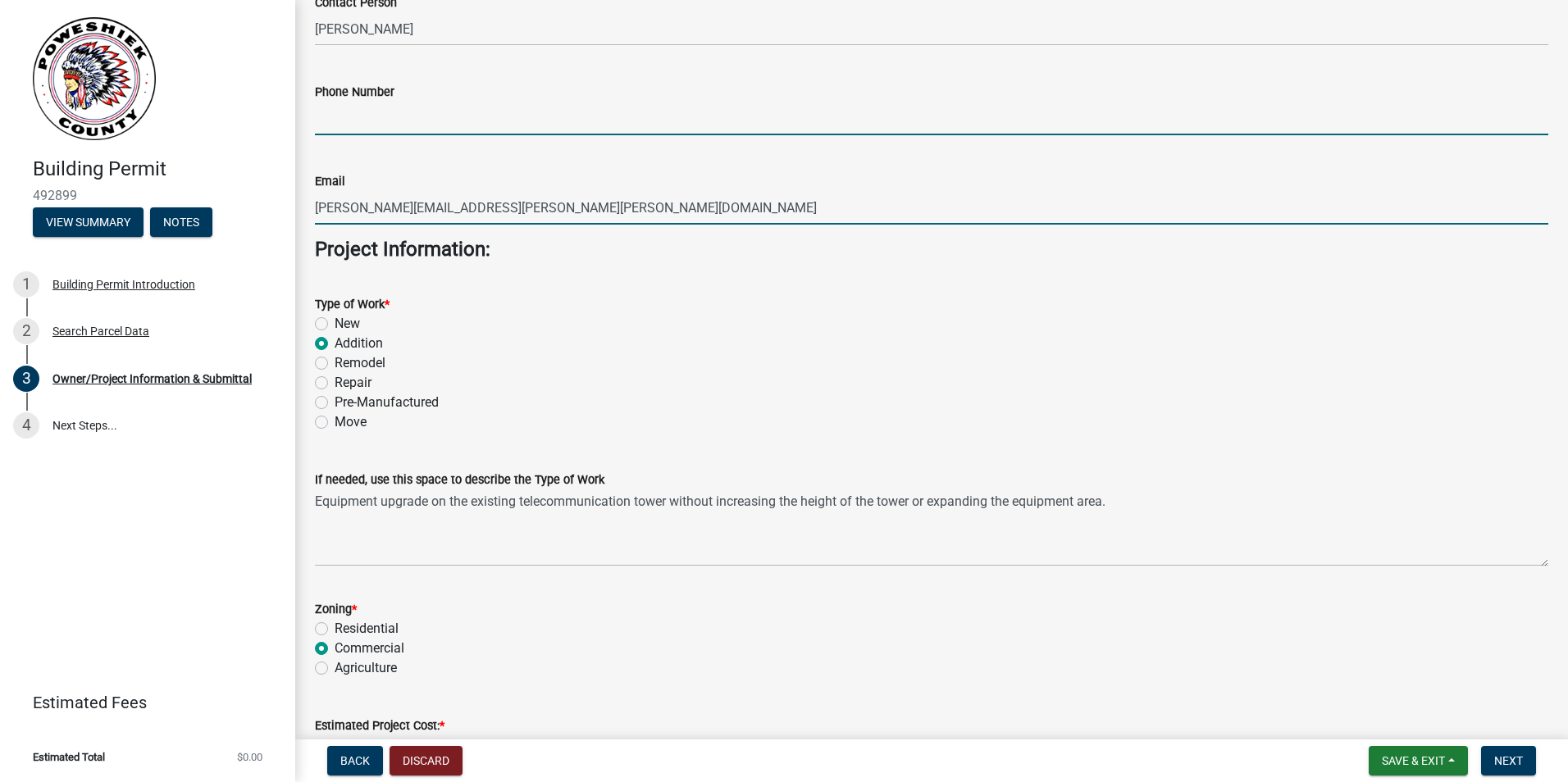
click at [377, 121] on input "Phone Number" at bounding box center [930, 118] width 1233 height 33
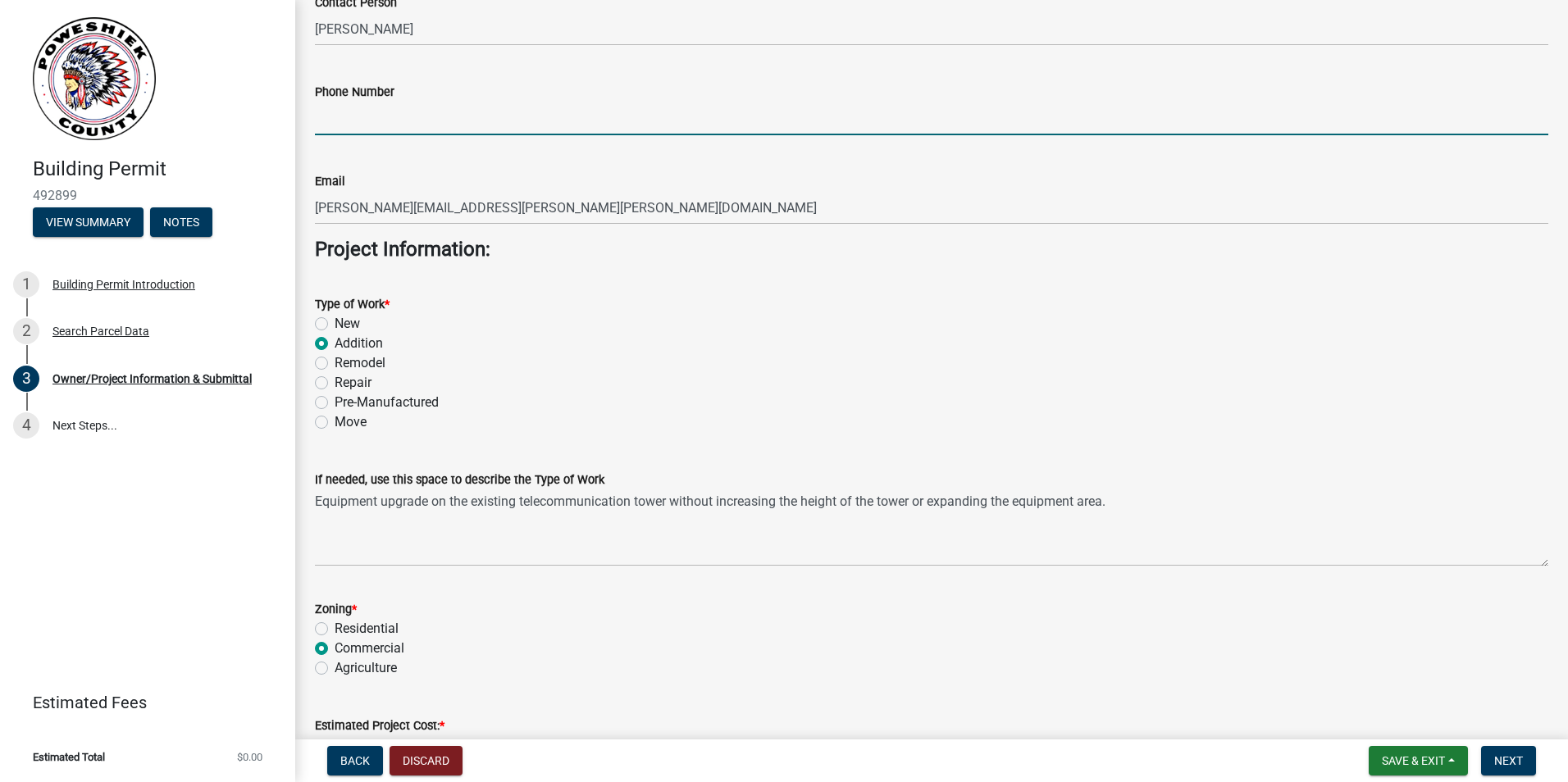
paste input "[PHONE_NUMBER]"
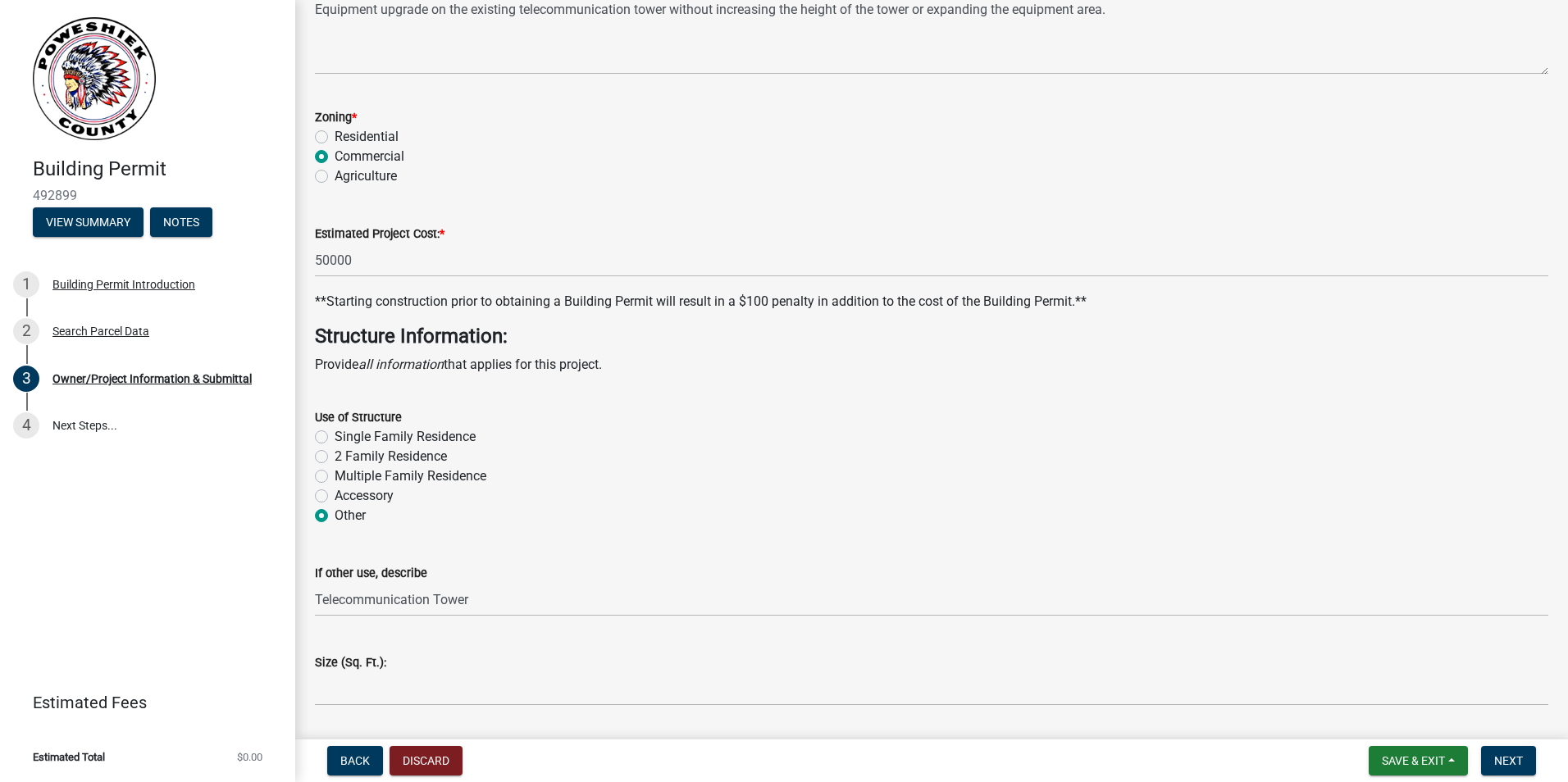
scroll to position [3206, 0]
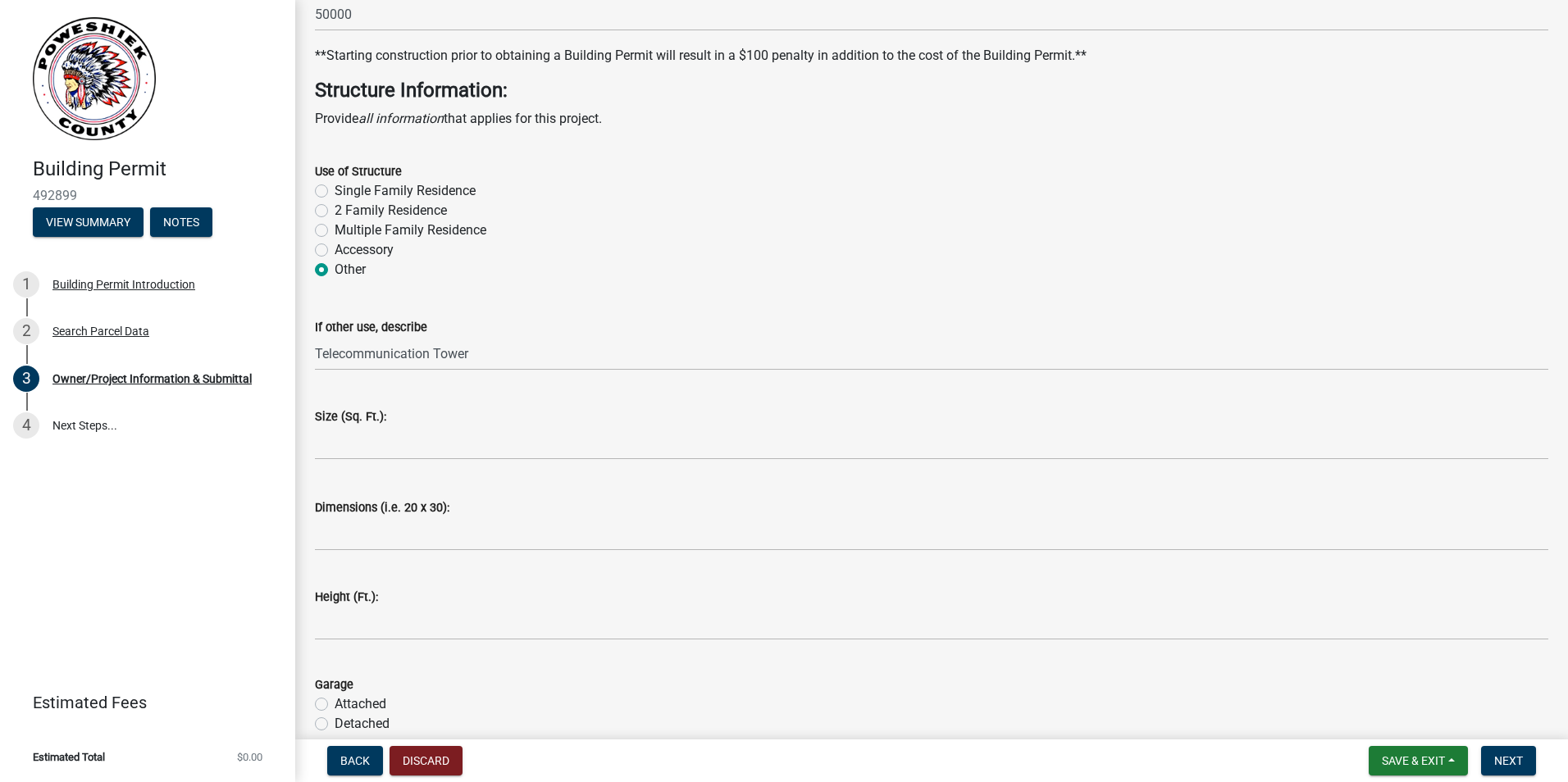
type input "[PHONE_NUMBER]"
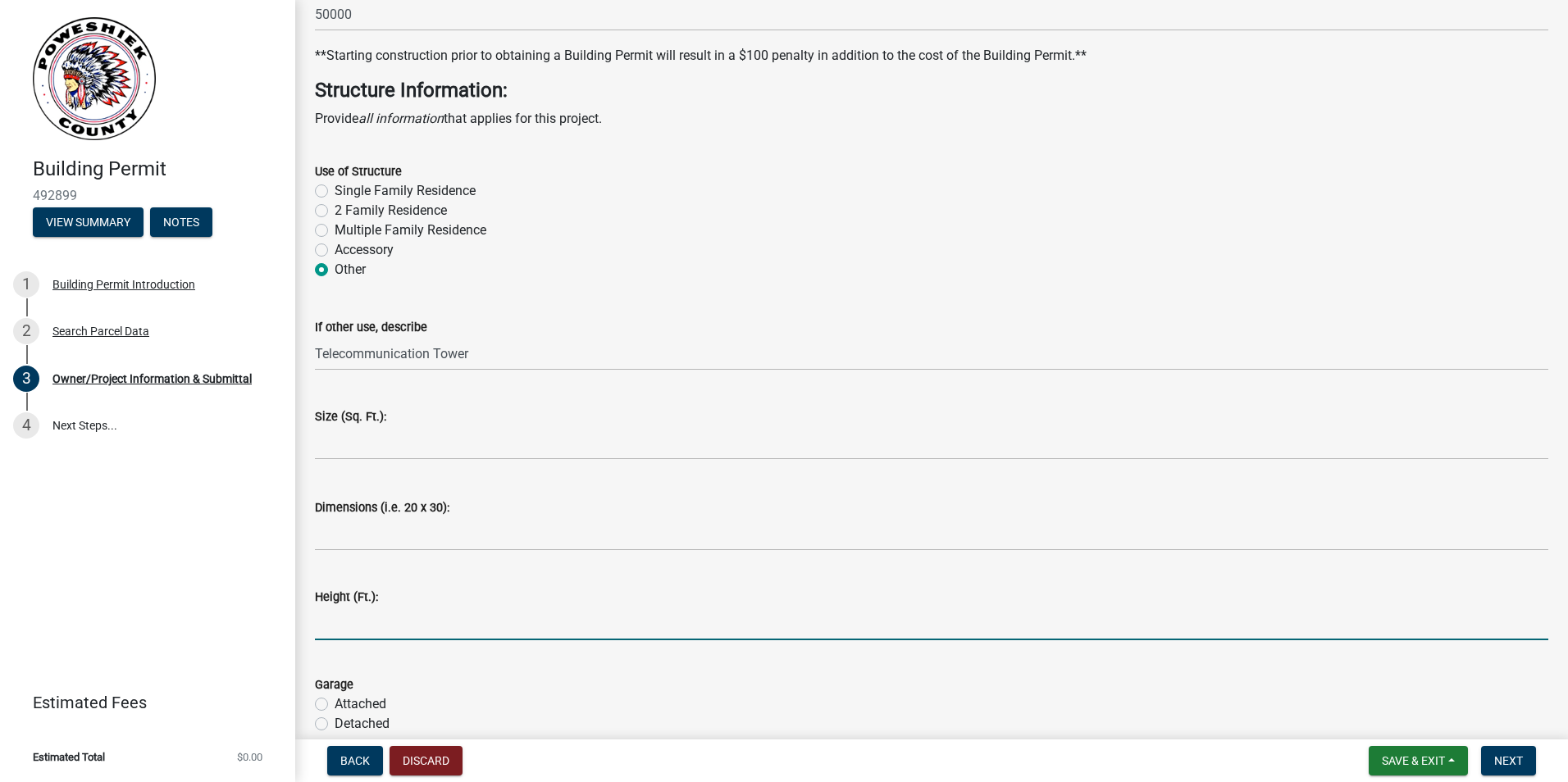
click at [340, 610] on input "text" at bounding box center [930, 623] width 1233 height 33
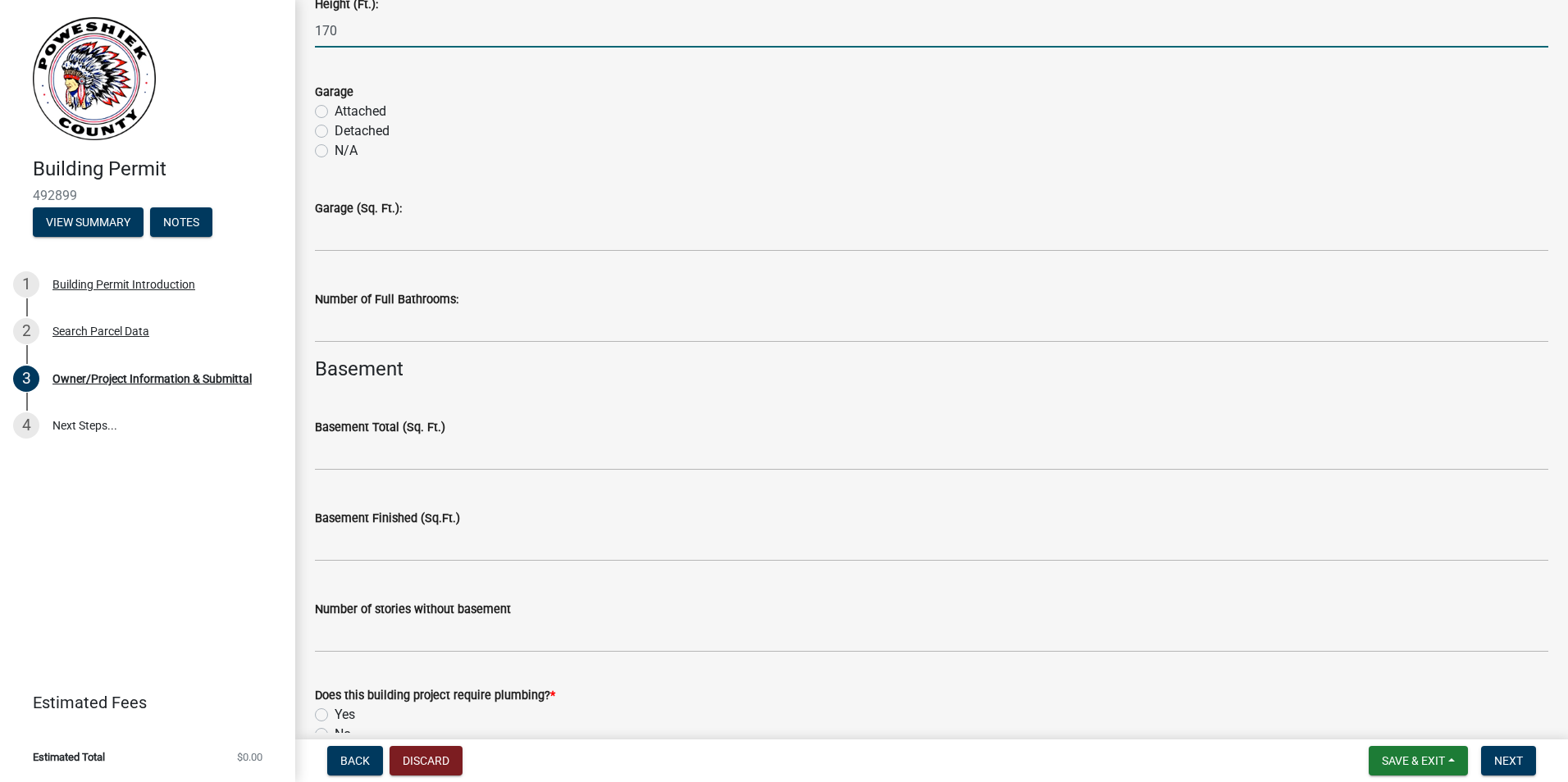
scroll to position [3943, 0]
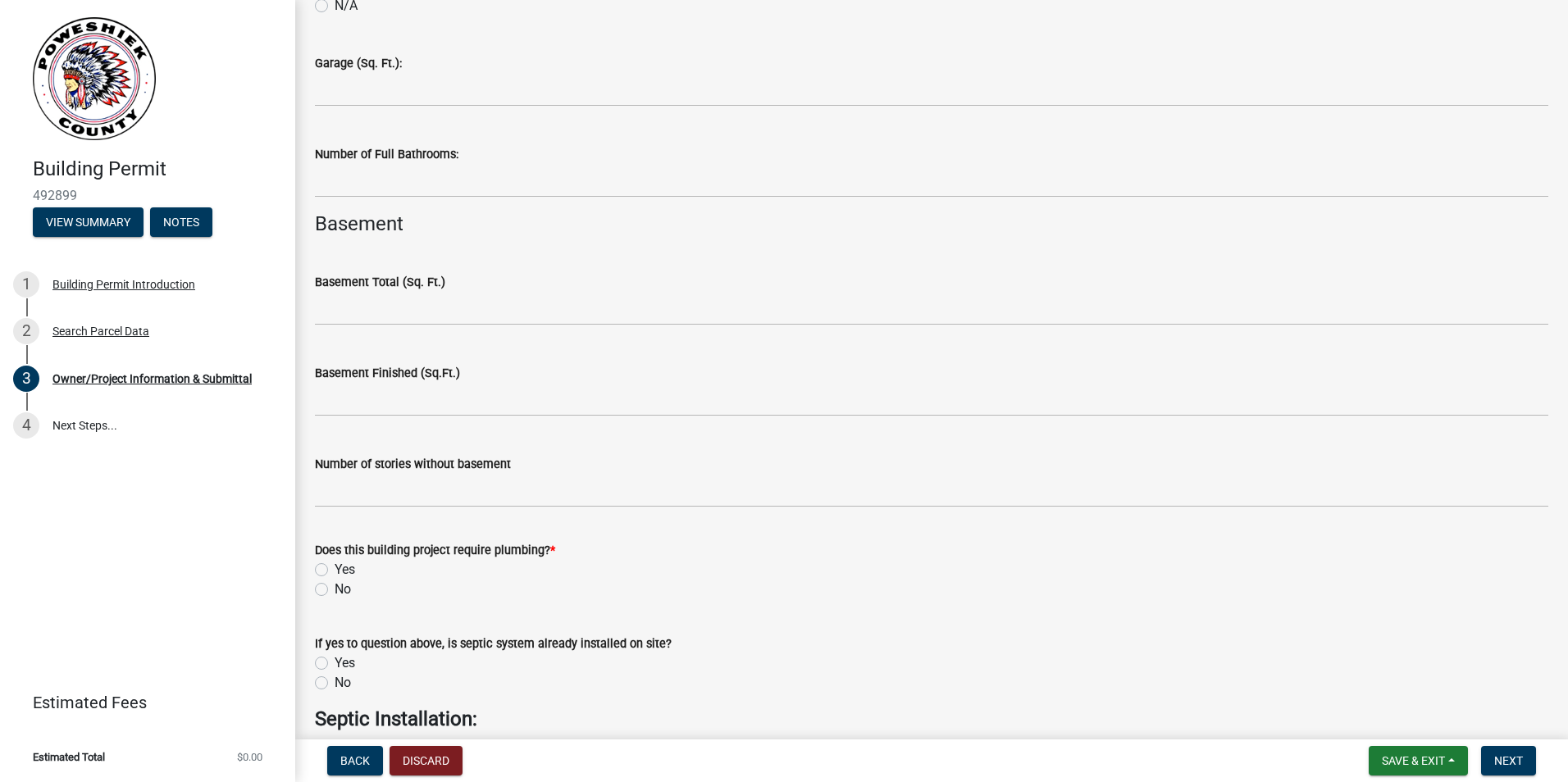
type input "170"
click at [335, 592] on label "No" at bounding box center [343, 590] width 17 height 20
click at [335, 591] on input "No" at bounding box center [340, 585] width 11 height 11
radio input "true"
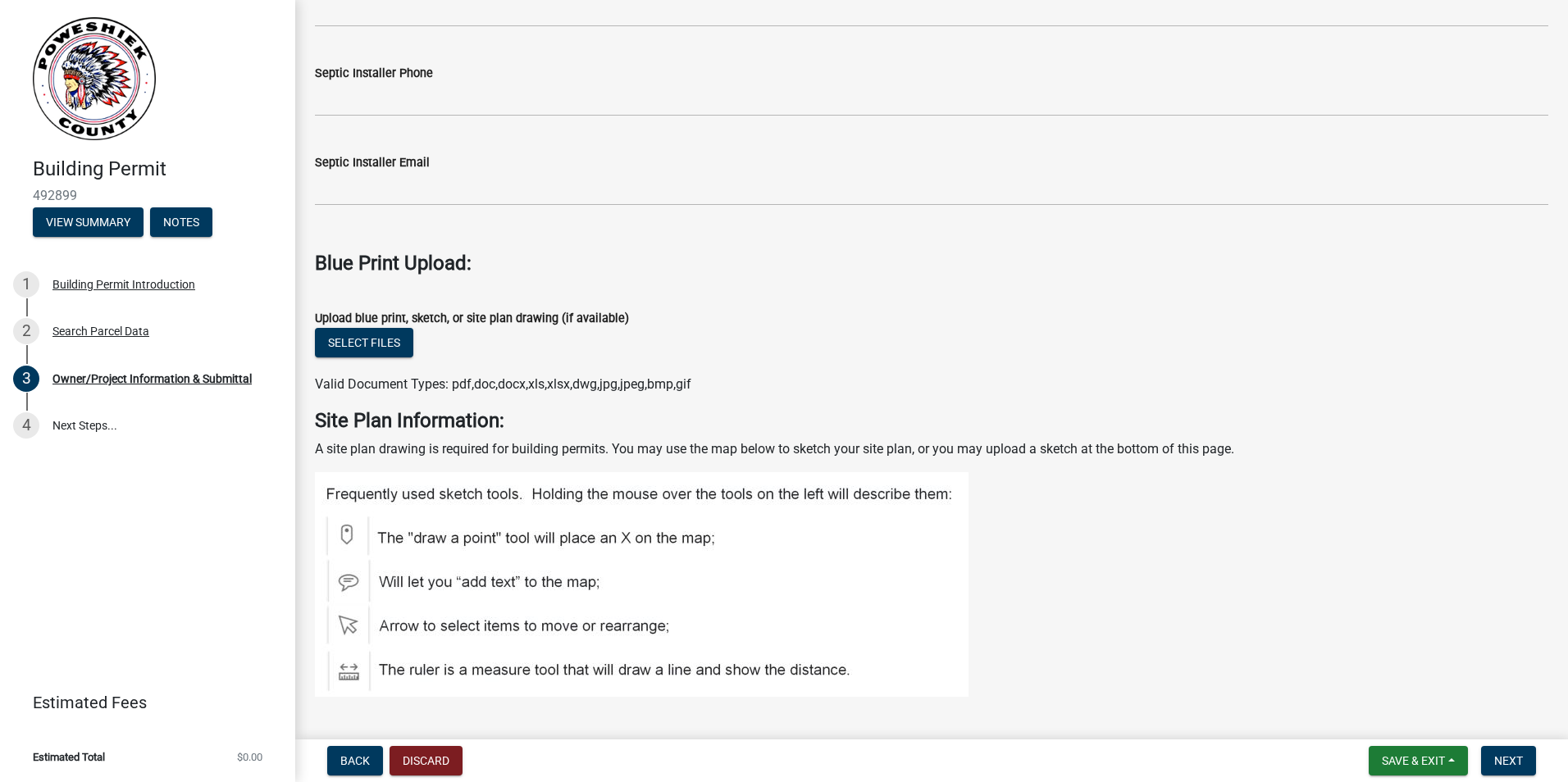
scroll to position [4763, 0]
click at [380, 344] on button "Select files" at bounding box center [363, 342] width 99 height 29
click at [388, 353] on button "Select files" at bounding box center [363, 342] width 99 height 29
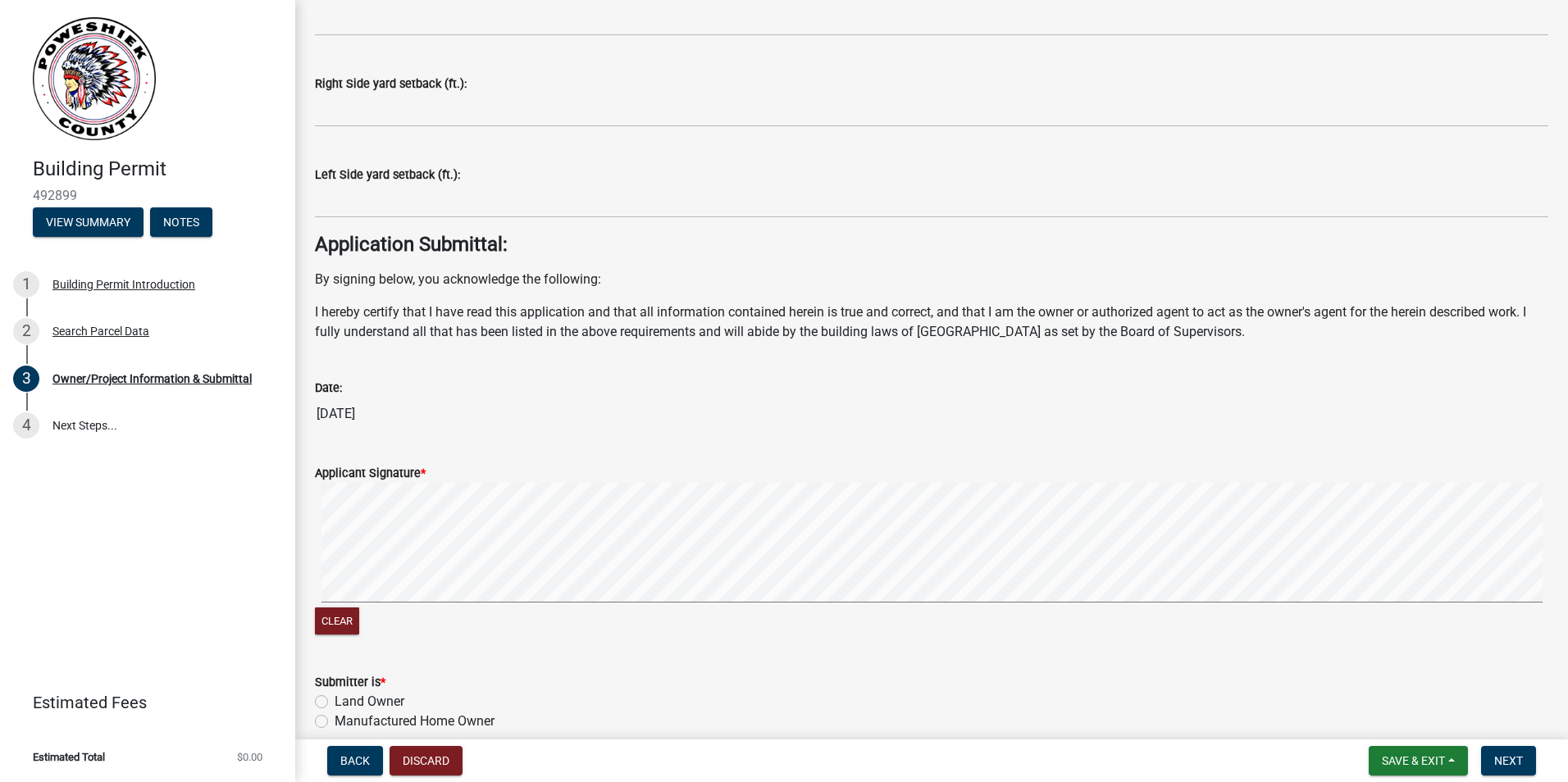
scroll to position [6225, 0]
click at [359, 617] on button "Clear" at bounding box center [336, 621] width 44 height 27
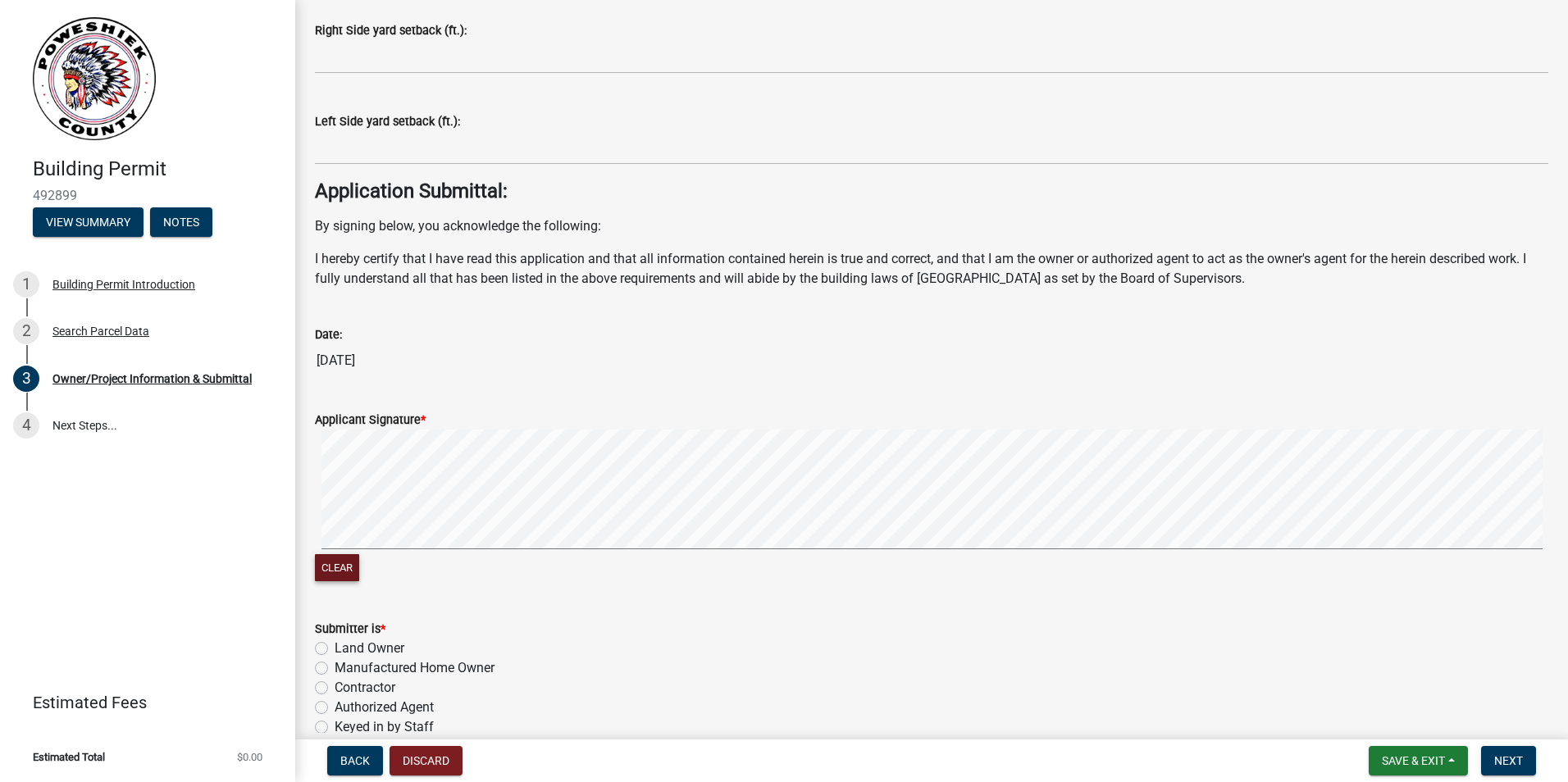
scroll to position [6307, 0]
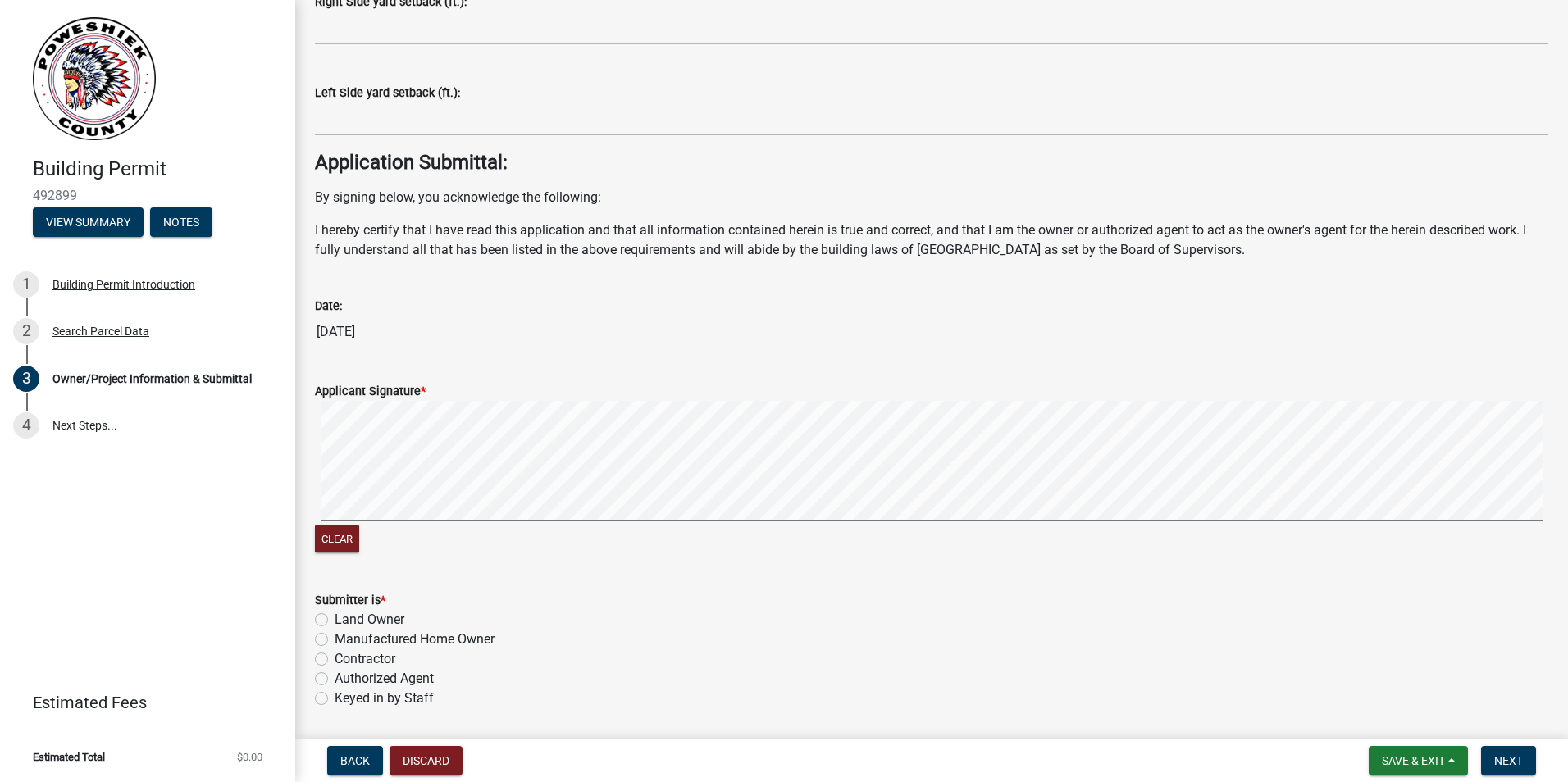
click at [330, 682] on div "Authorized Agent" at bounding box center [930, 679] width 1233 height 20
click at [335, 676] on label "Authorized Agent" at bounding box center [385, 679] width 100 height 20
click at [335, 676] on input "Authorized Agent" at bounding box center [340, 674] width 11 height 11
radio input "true"
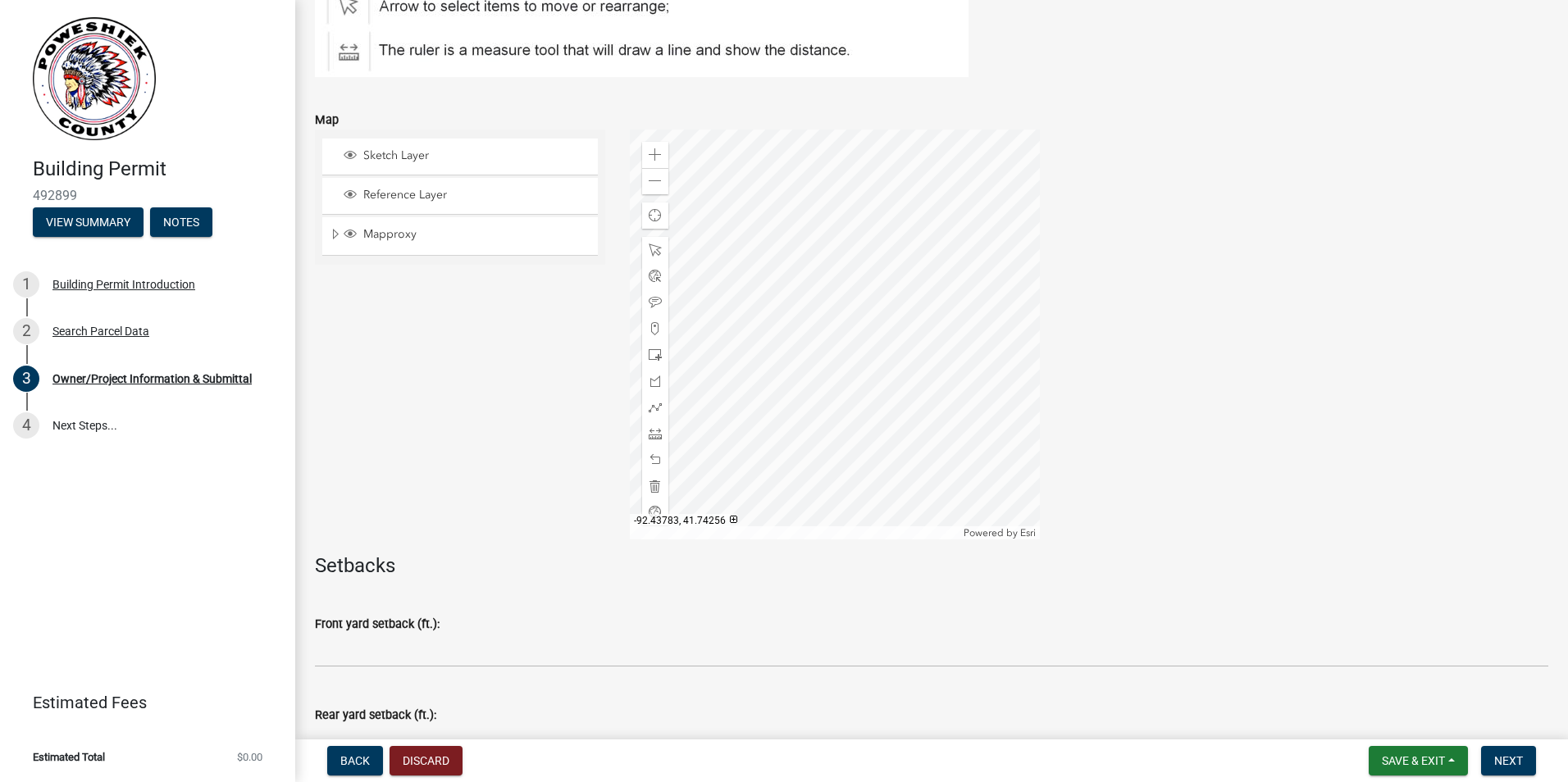
scroll to position [5704, 0]
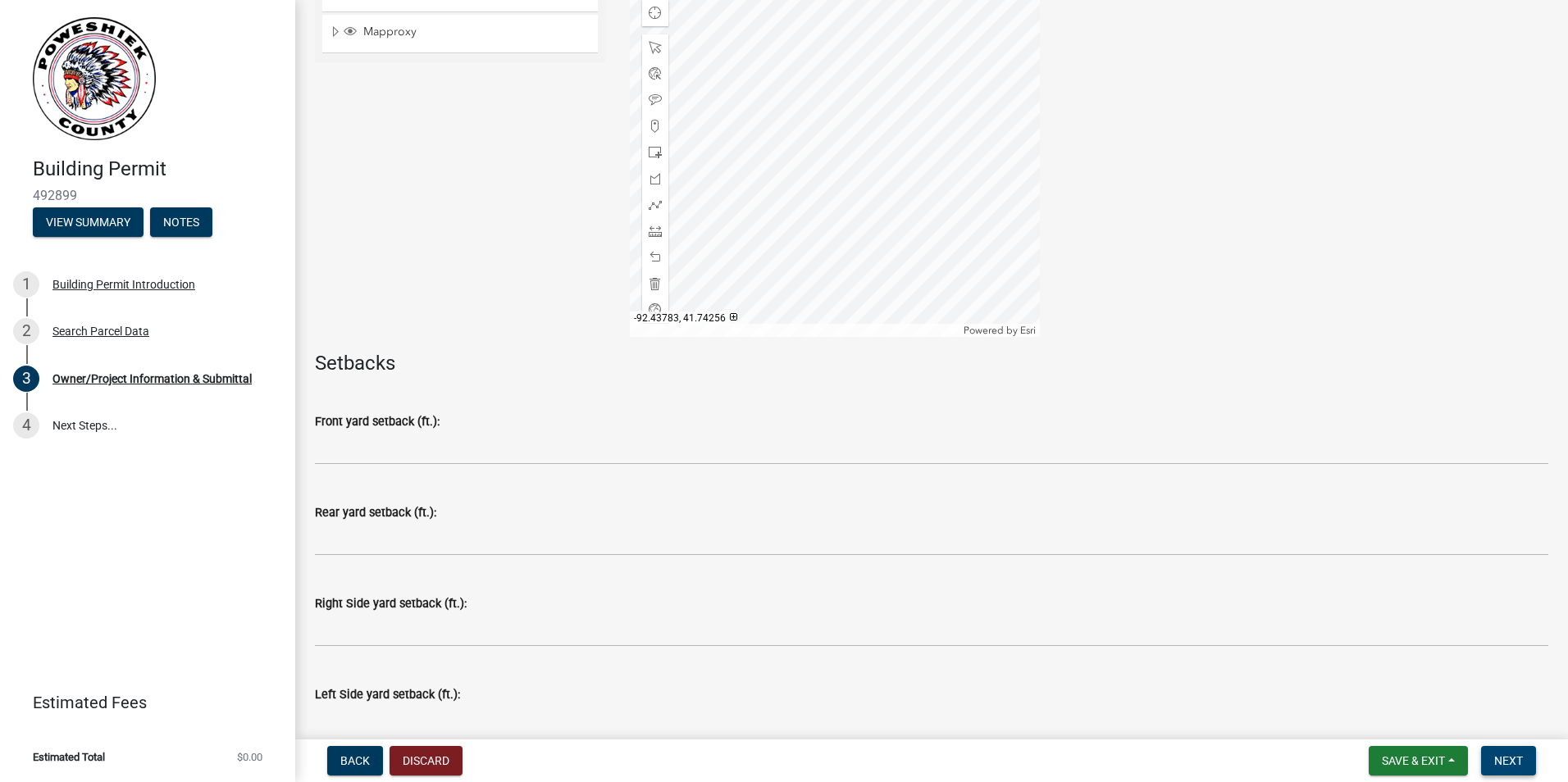
click at [1510, 755] on span "Next" at bounding box center [1507, 761] width 28 height 13
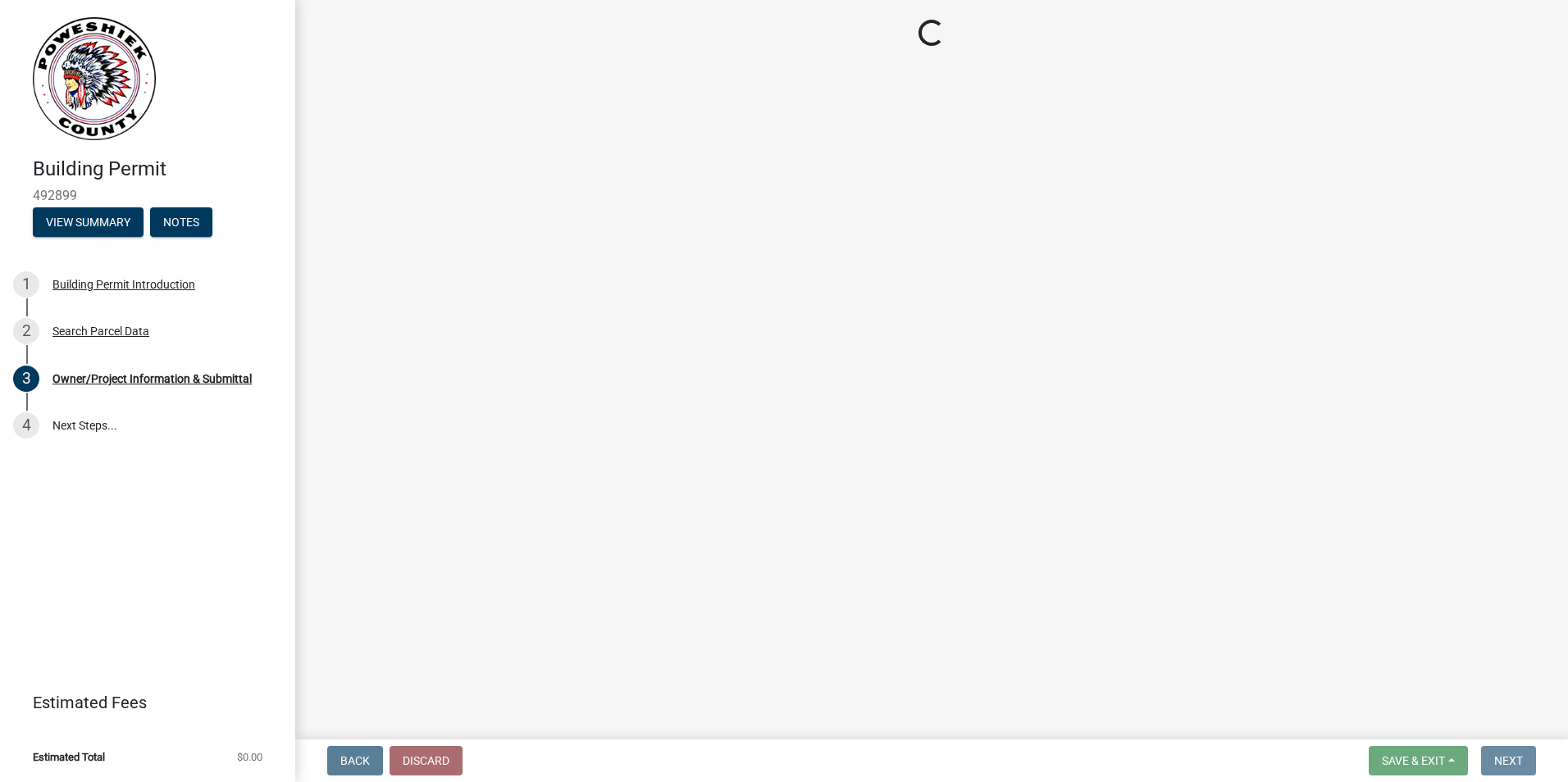
scroll to position [0, 0]
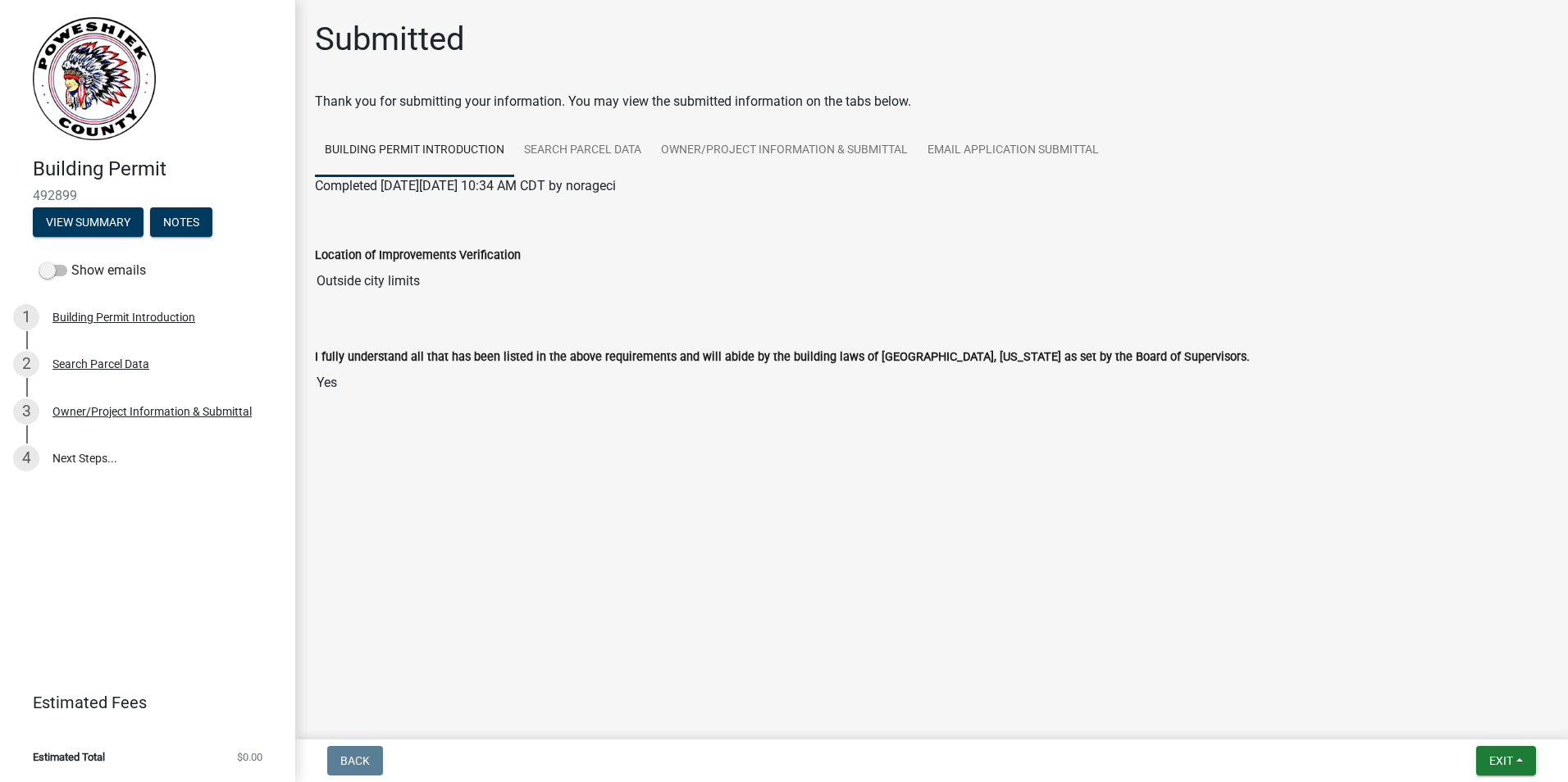
click at [963, 492] on main "Submitted Thank you for submitting your information. You may view the submitted…" at bounding box center [930, 366] width 1272 height 733
